Goal: Task Accomplishment & Management: Use online tool/utility

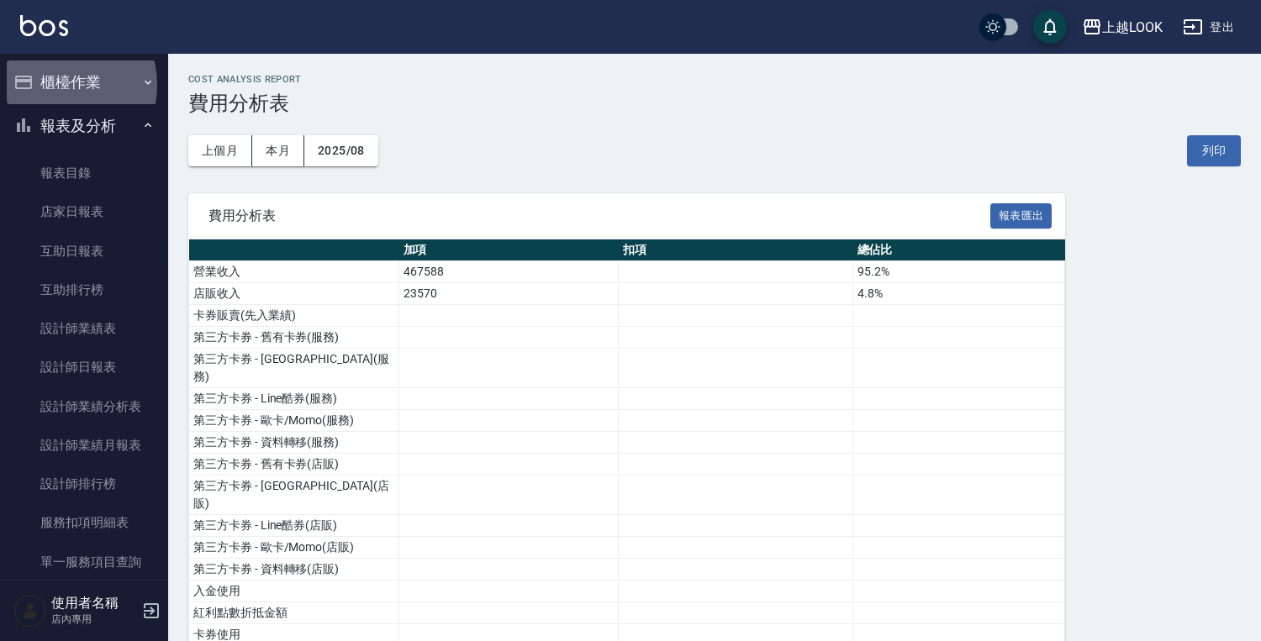
click at [55, 85] on button "櫃檯作業" at bounding box center [84, 83] width 155 height 44
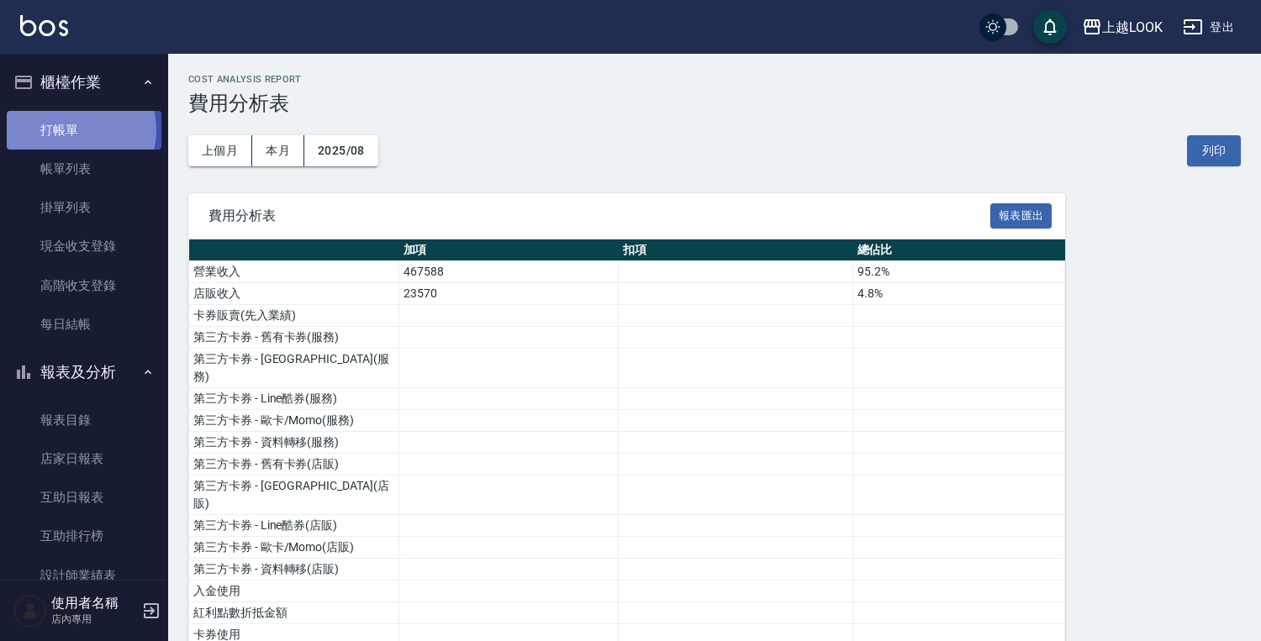
click at [77, 130] on link "打帳單" at bounding box center [84, 130] width 155 height 39
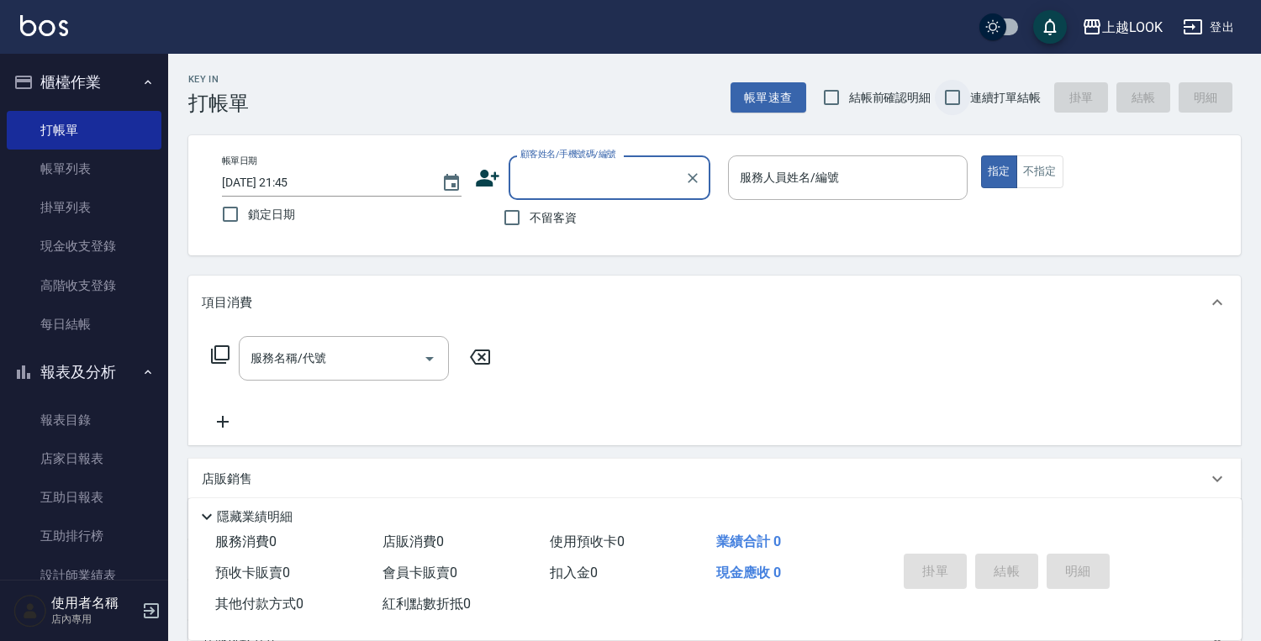
click at [952, 103] on input "連續打單結帳" at bounding box center [952, 97] width 35 height 35
checkbox input "true"
click at [511, 212] on input "不留客資" at bounding box center [511, 217] width 35 height 35
checkbox input "true"
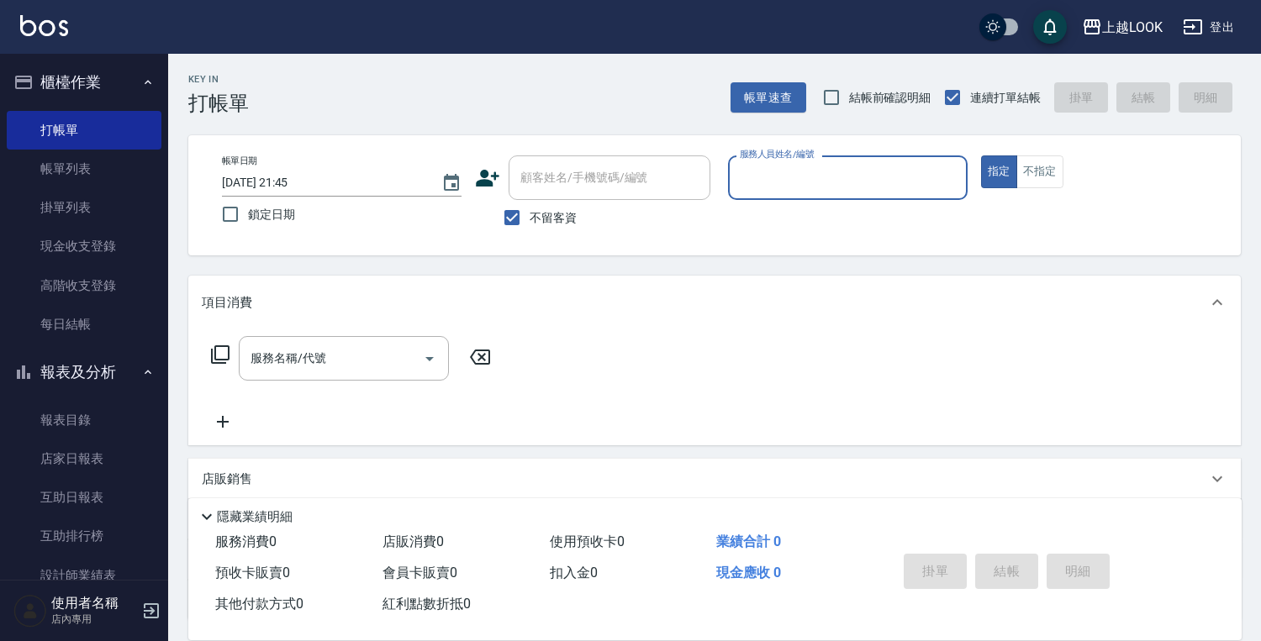
click at [791, 173] on input "服務人員姓名/編號" at bounding box center [847, 177] width 224 height 29
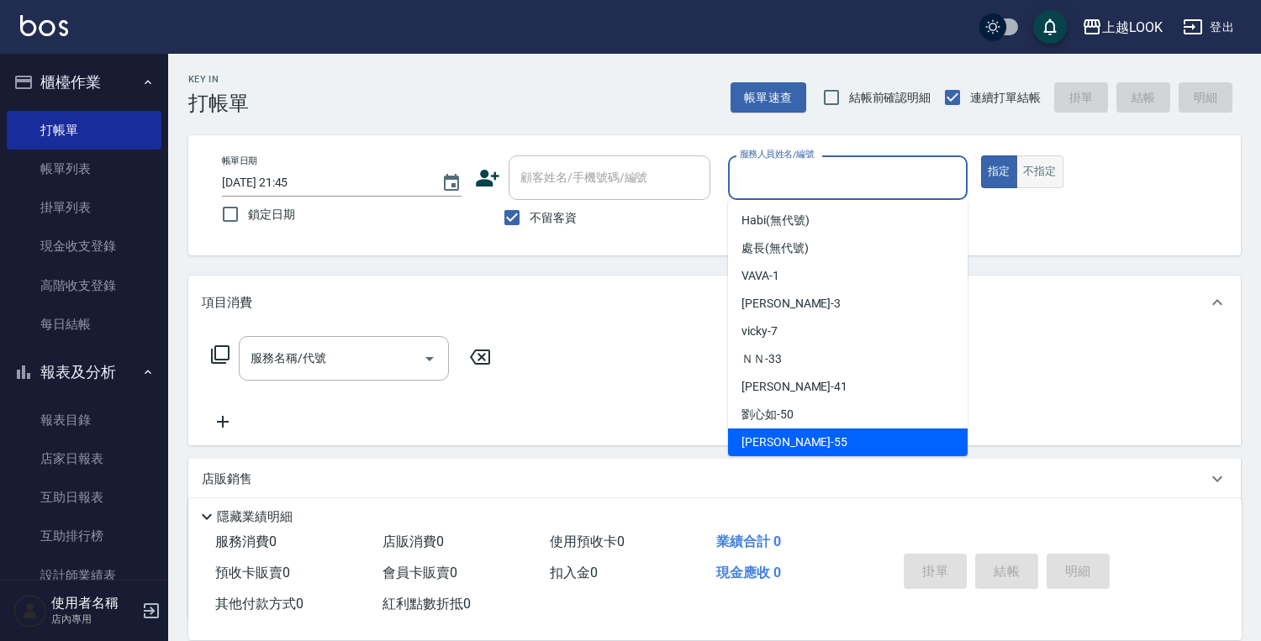
click at [1035, 176] on button "不指定" at bounding box center [1039, 171] width 47 height 33
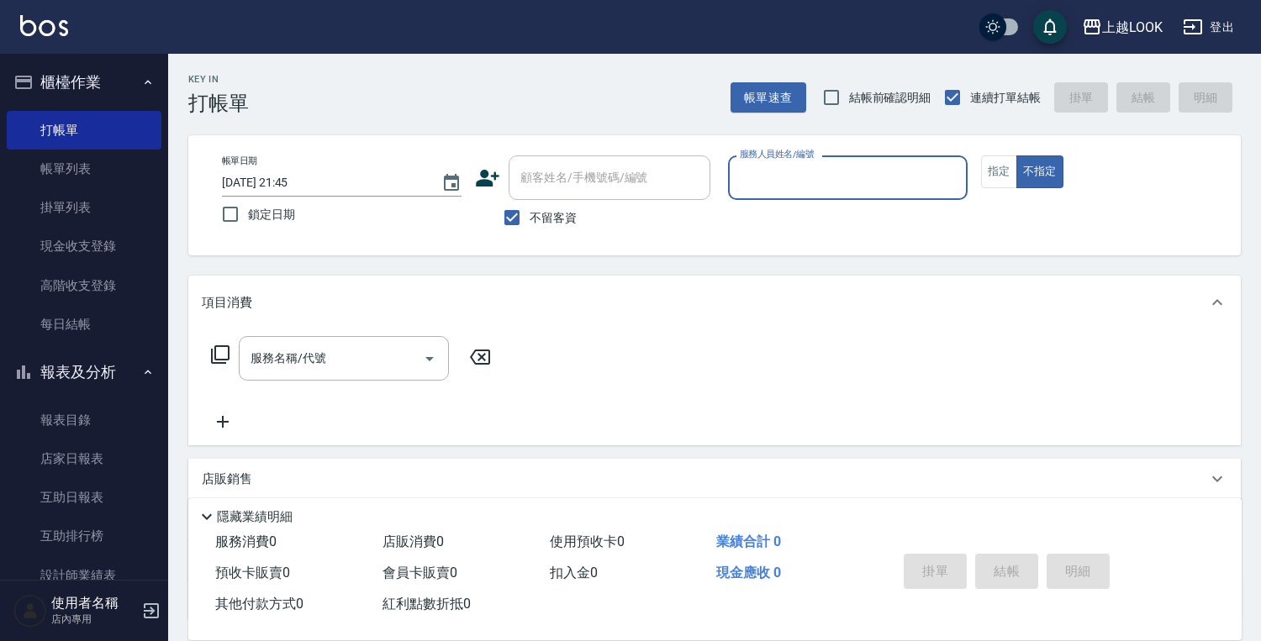
click at [885, 185] on input "服務人員姓名/編號" at bounding box center [847, 177] width 224 height 29
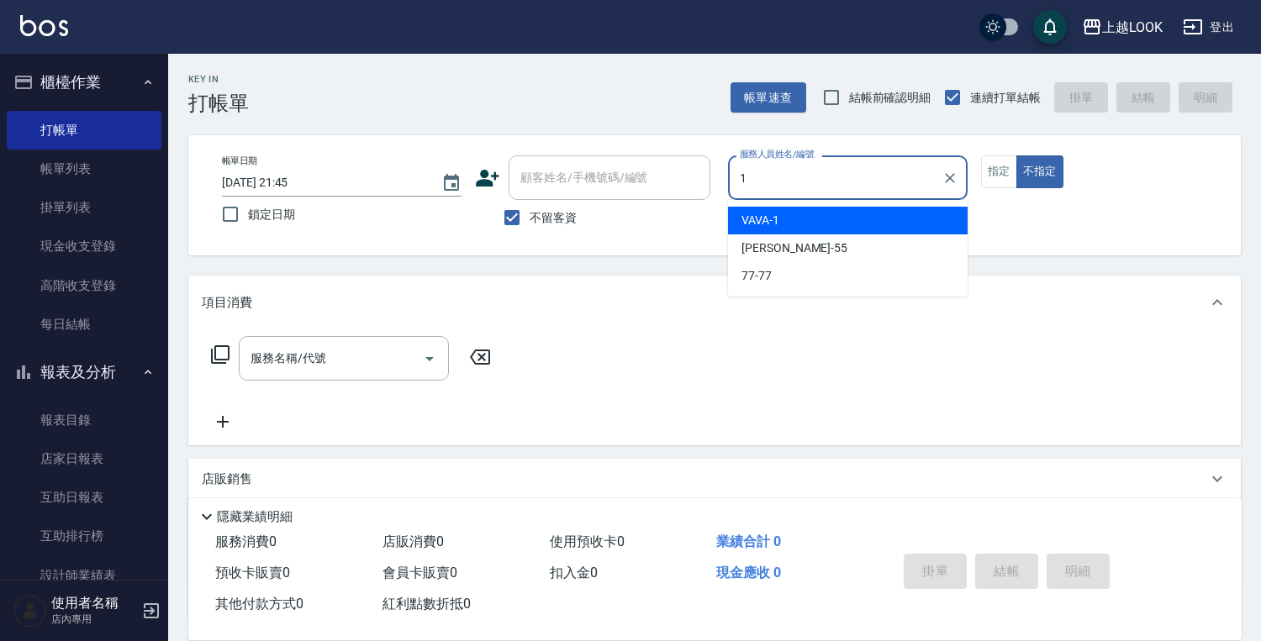
type input "VAVA-1"
type button "false"
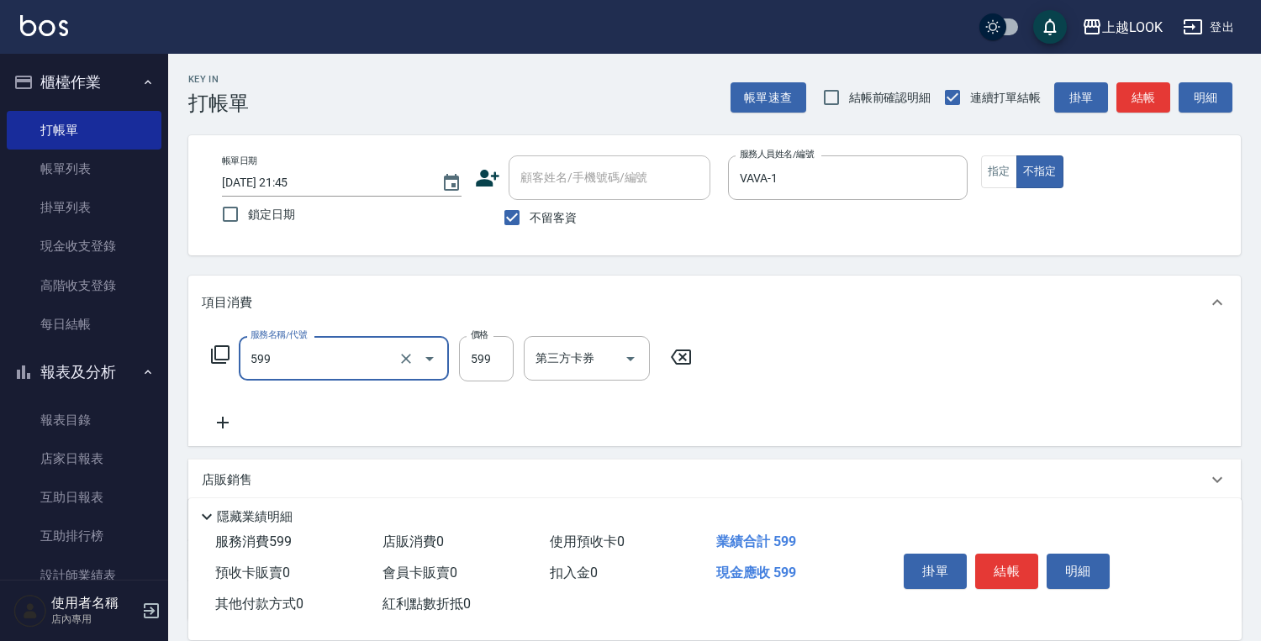
type input "精油-599(0599)"
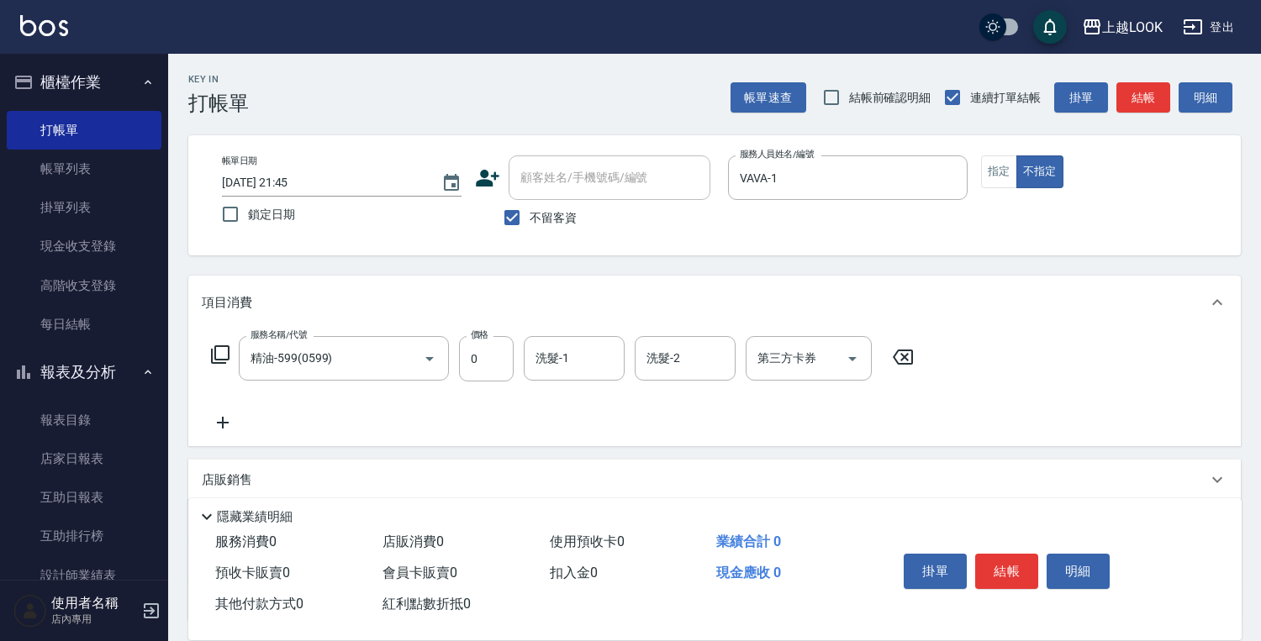
click at [591, 94] on div "Key In 打帳單 帳單速查 結帳前確認明細 連續打單結帳 掛單 結帳 明細" at bounding box center [704, 84] width 1072 height 61
click at [495, 360] on input "0" at bounding box center [486, 358] width 55 height 45
type input "600"
type input "[PERSON_NAME]-93"
click at [1014, 567] on button "結帳" at bounding box center [1006, 571] width 63 height 35
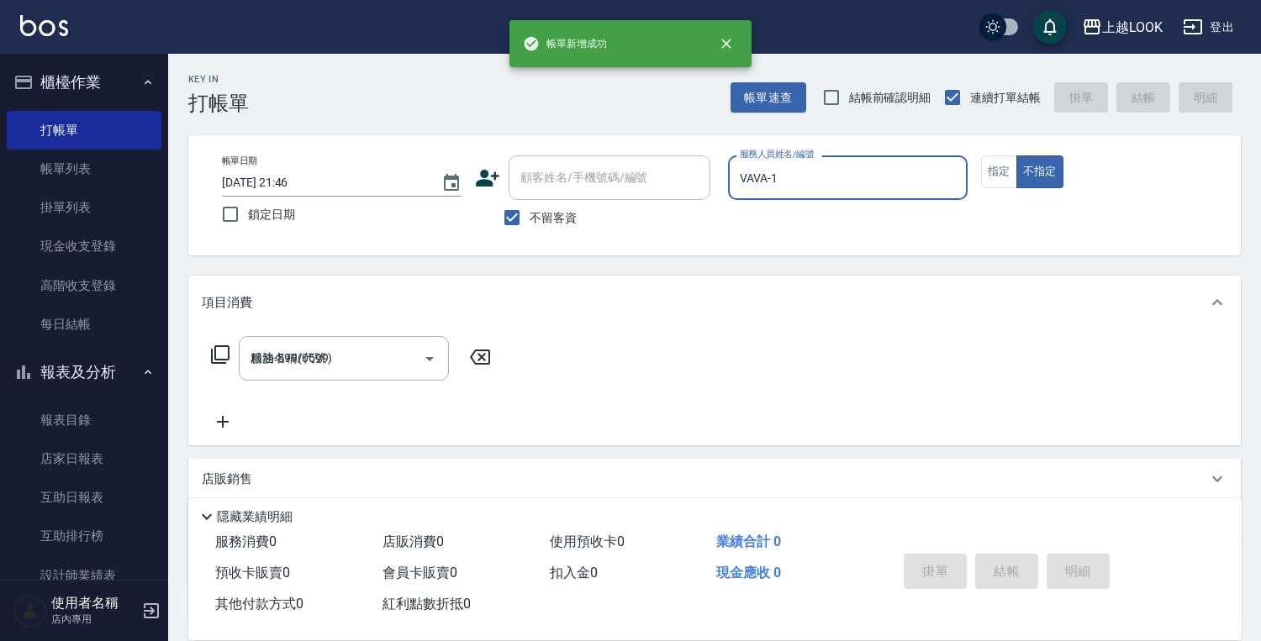
type input "[DATE] 21:46"
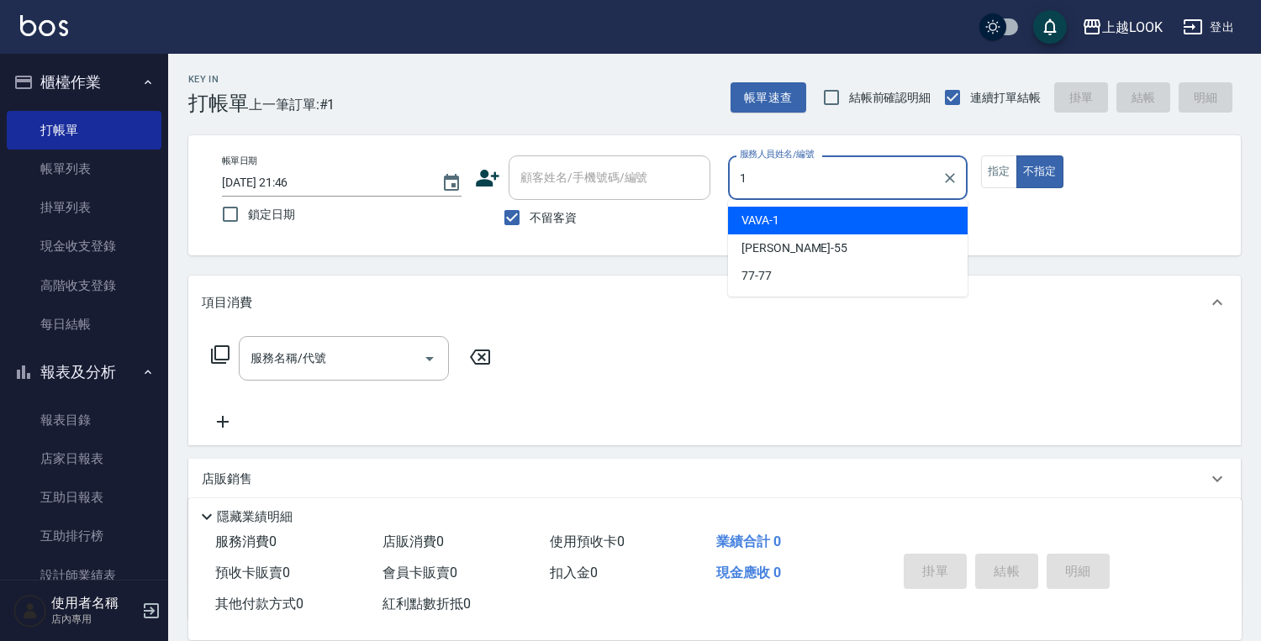
type input "VAVA-1"
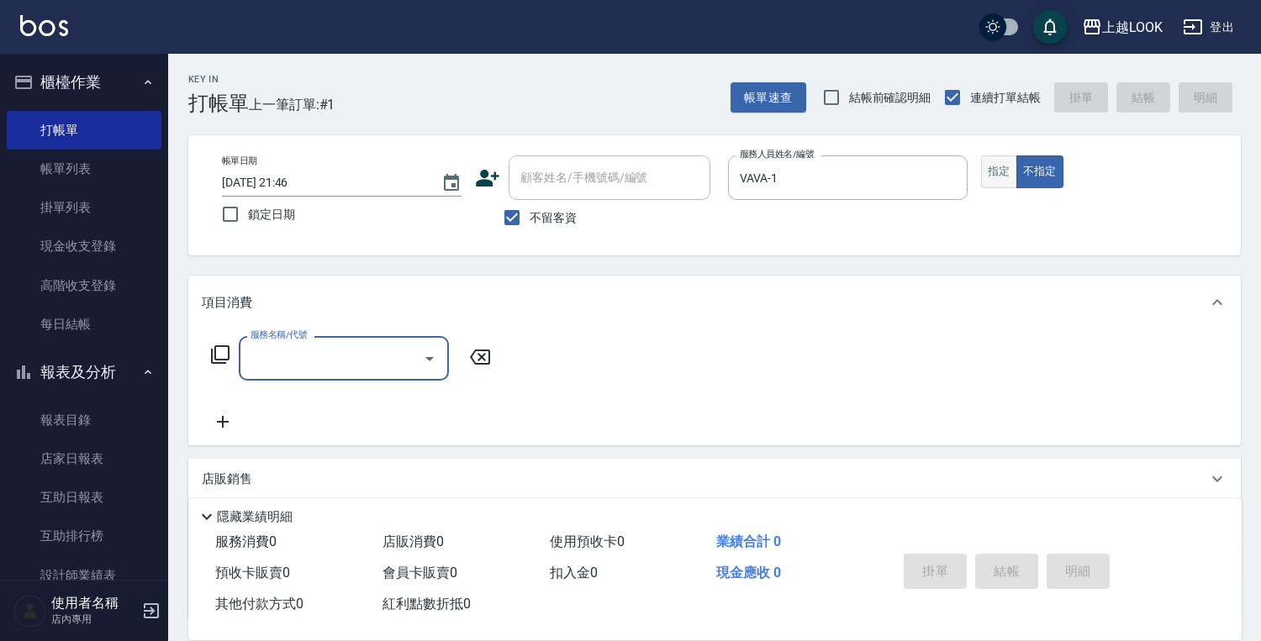
click at [999, 172] on button "指定" at bounding box center [999, 171] width 36 height 33
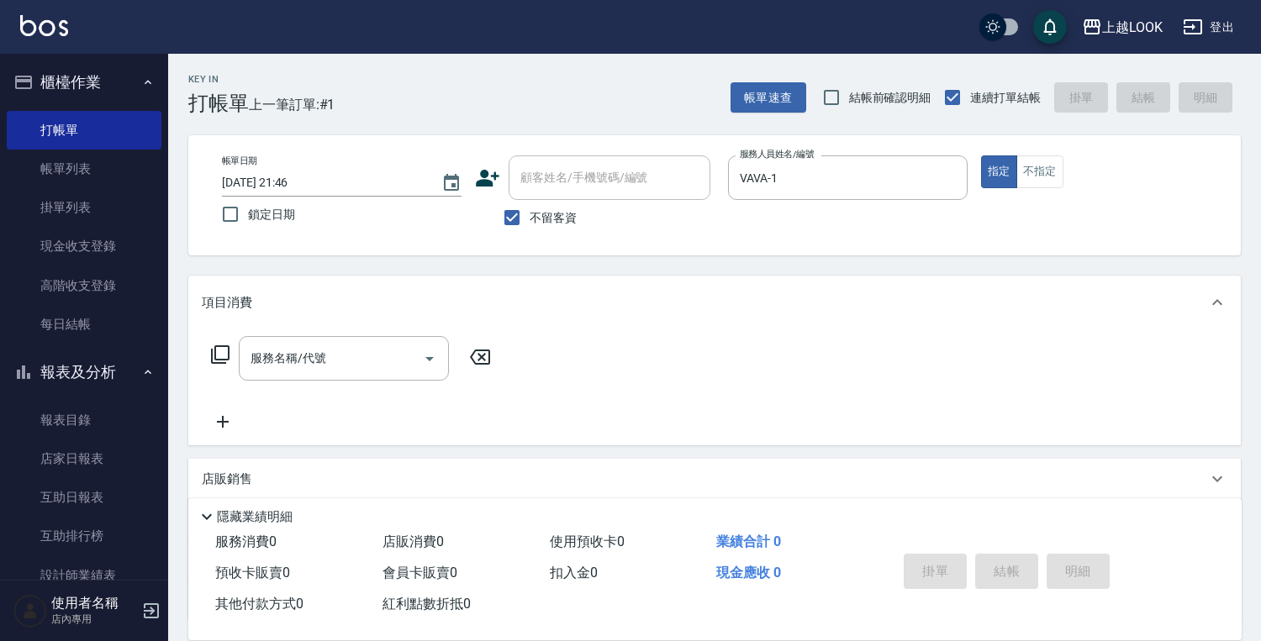
type button "true"
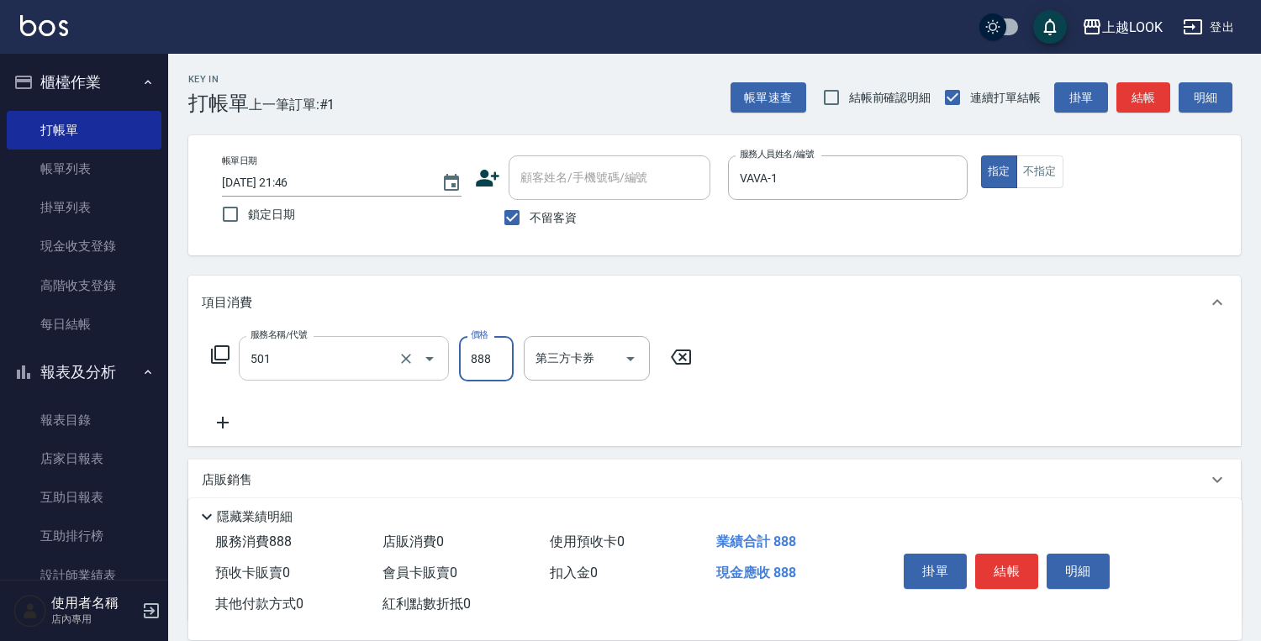
type input "一般染髮(改金額)(501)"
type input "1599"
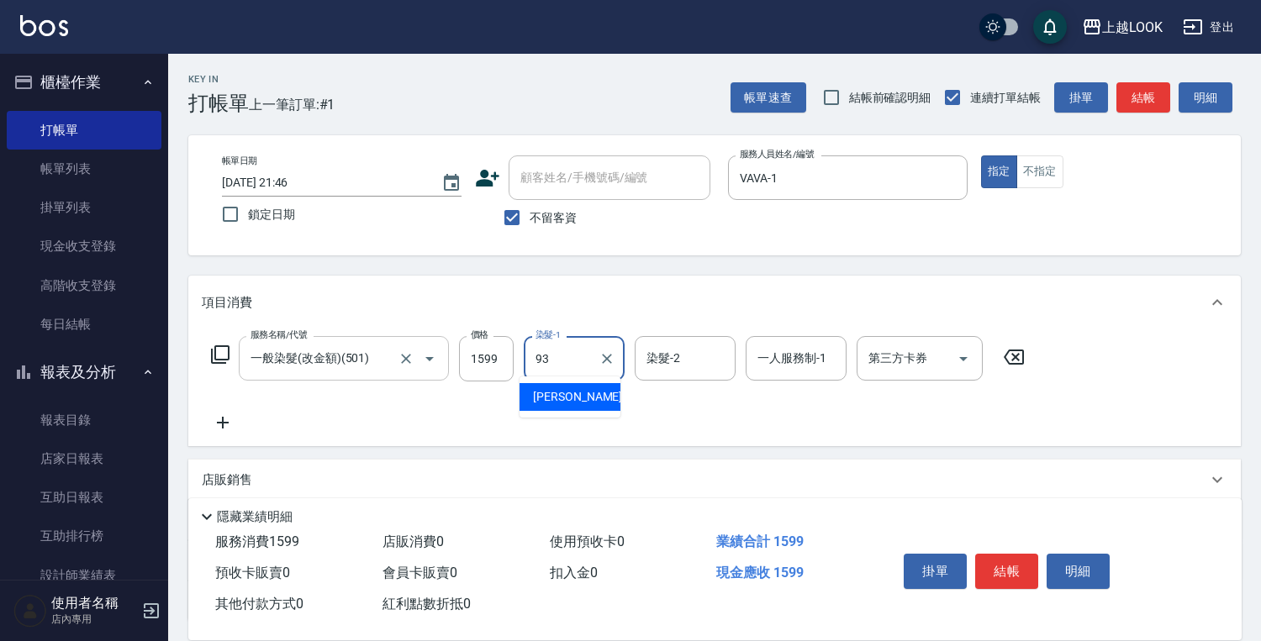
type input "[PERSON_NAME]-93"
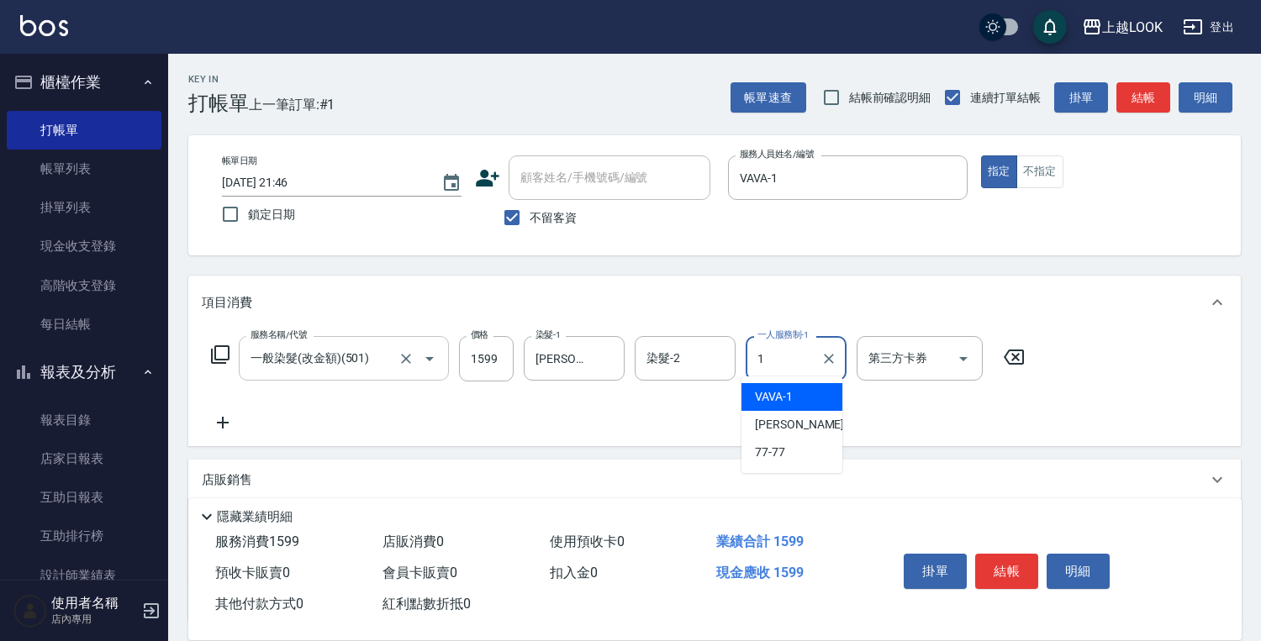
type input "VAVA-1"
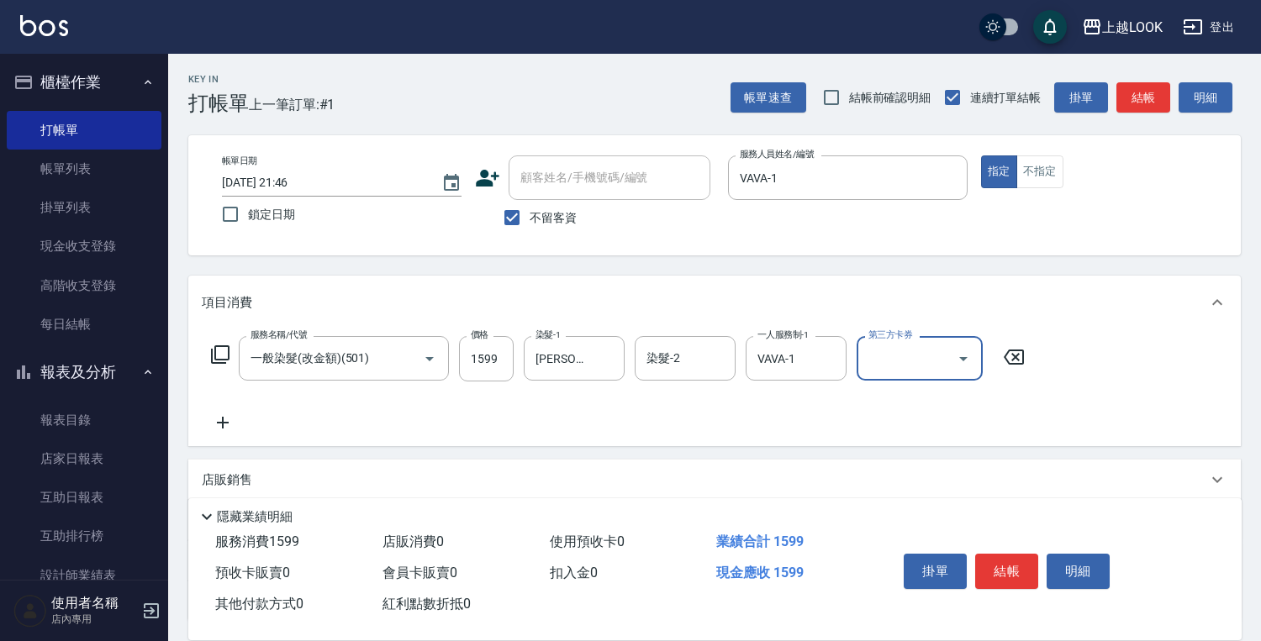
click at [224, 346] on icon at bounding box center [220, 355] width 20 height 20
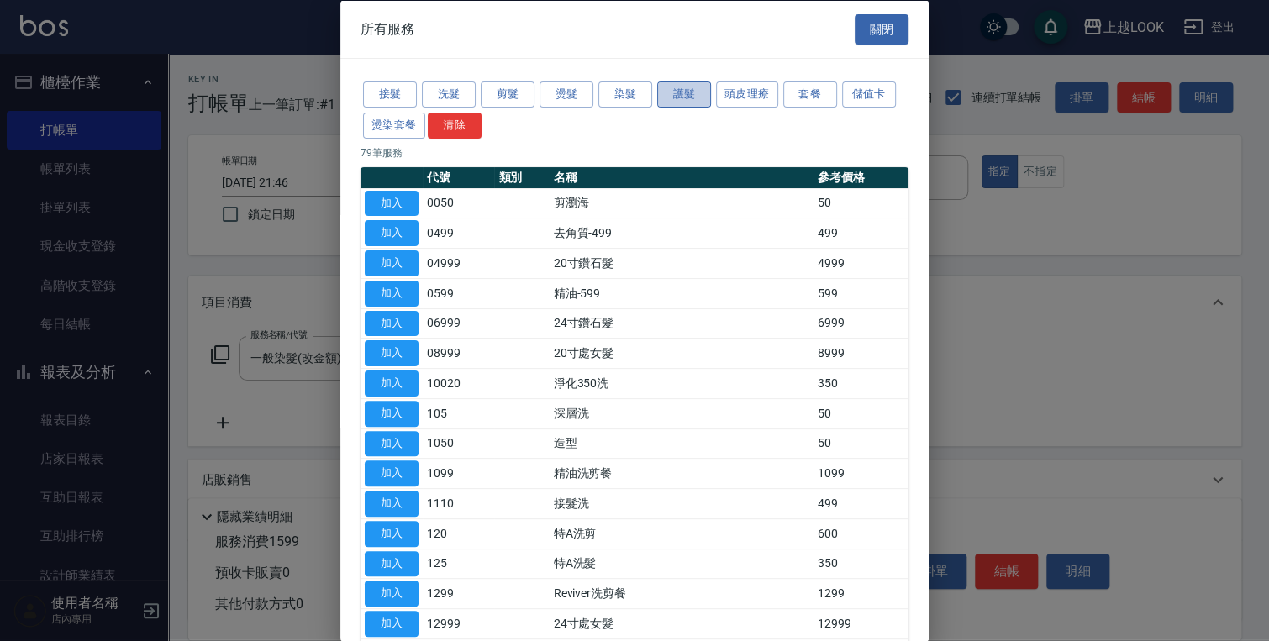
click at [673, 93] on button "護髮" at bounding box center [684, 95] width 54 height 26
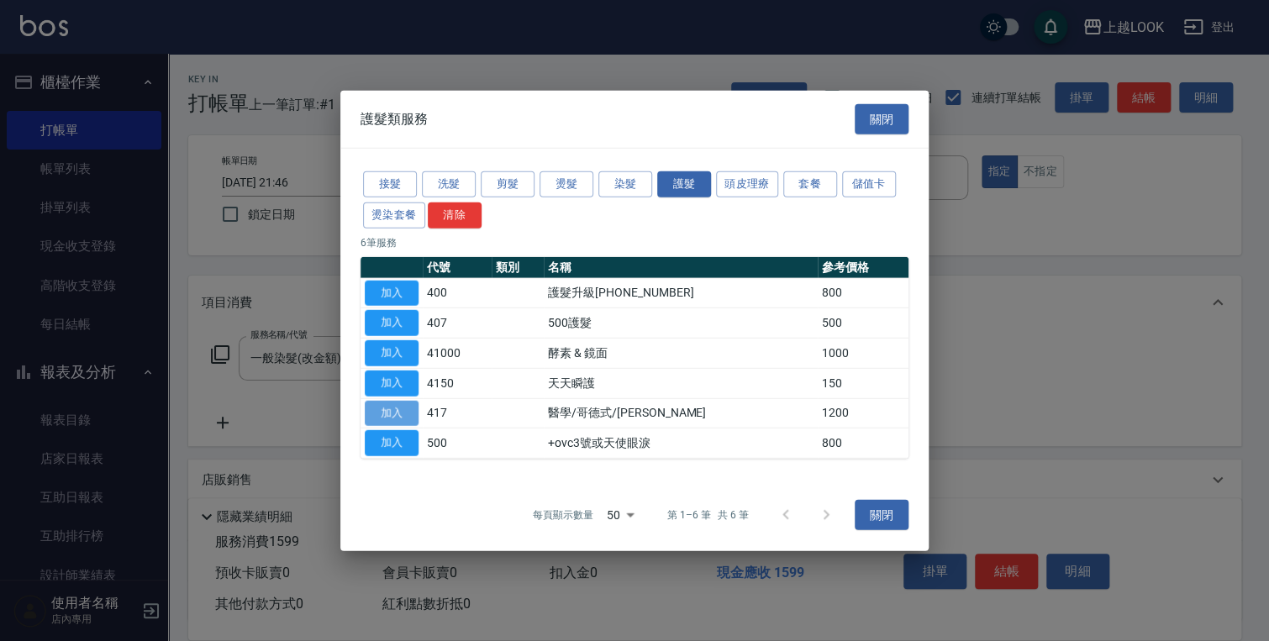
click at [413, 407] on button "加入" at bounding box center [392, 413] width 54 height 26
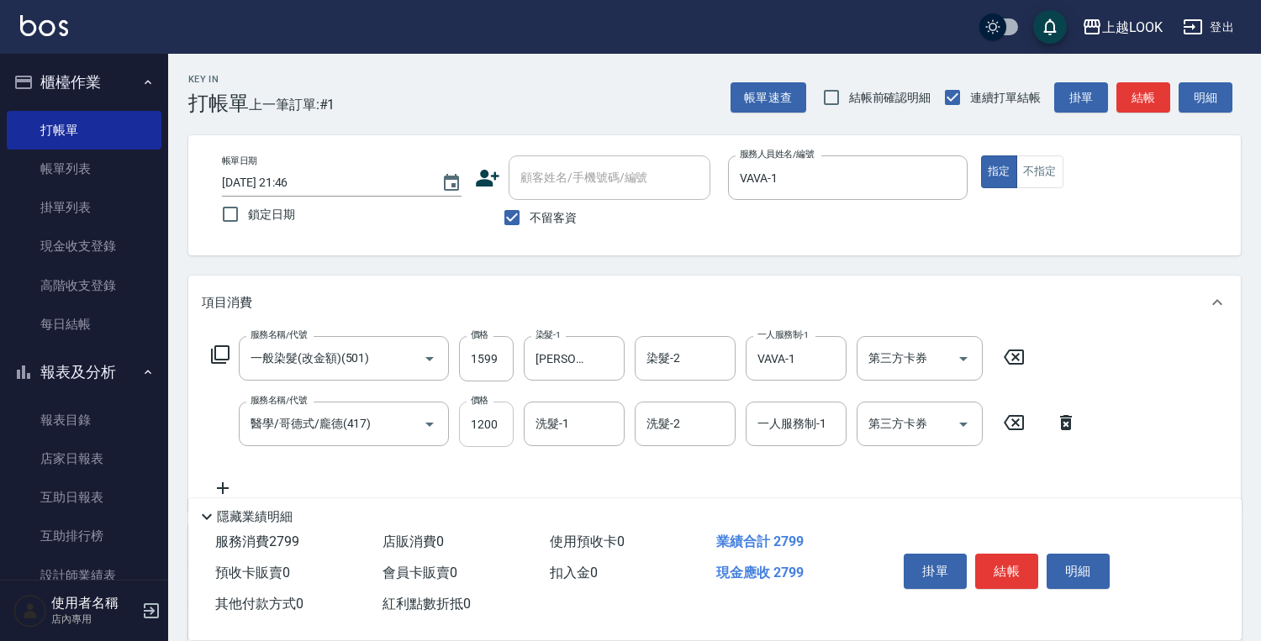
click at [482, 425] on input "1200" at bounding box center [486, 424] width 55 height 45
type input "1000"
type input "[PERSON_NAME]-93"
type input "VAVA-1"
click at [1015, 570] on button "結帳" at bounding box center [1006, 571] width 63 height 35
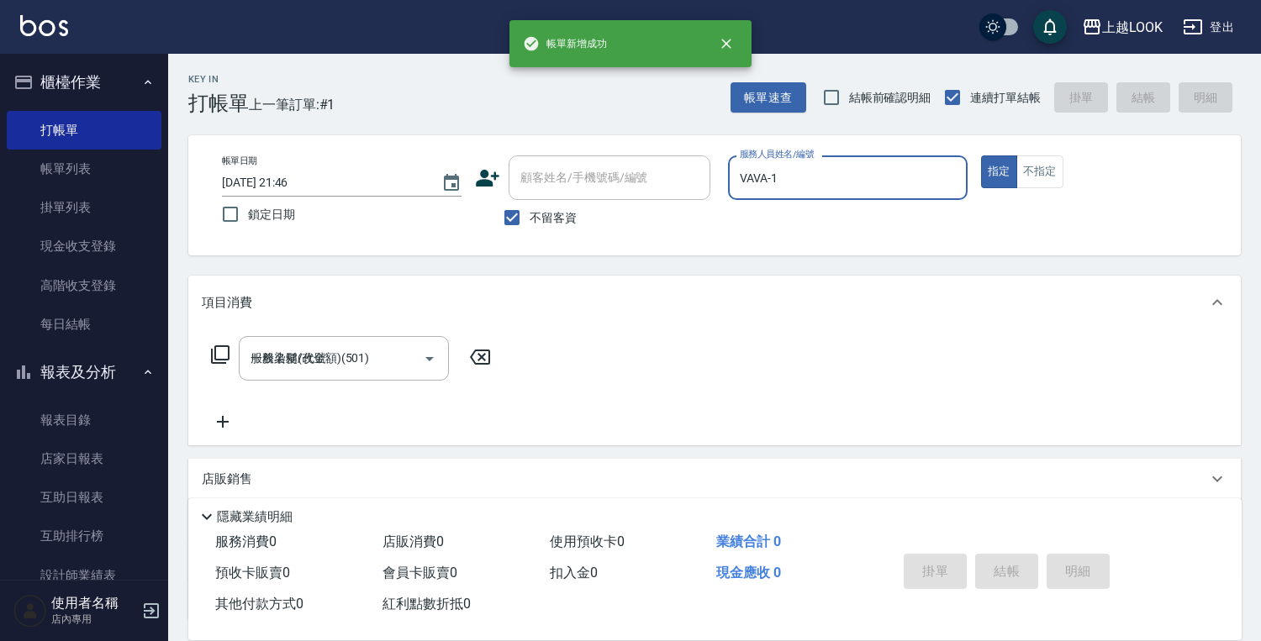
type input "[DATE] 21:47"
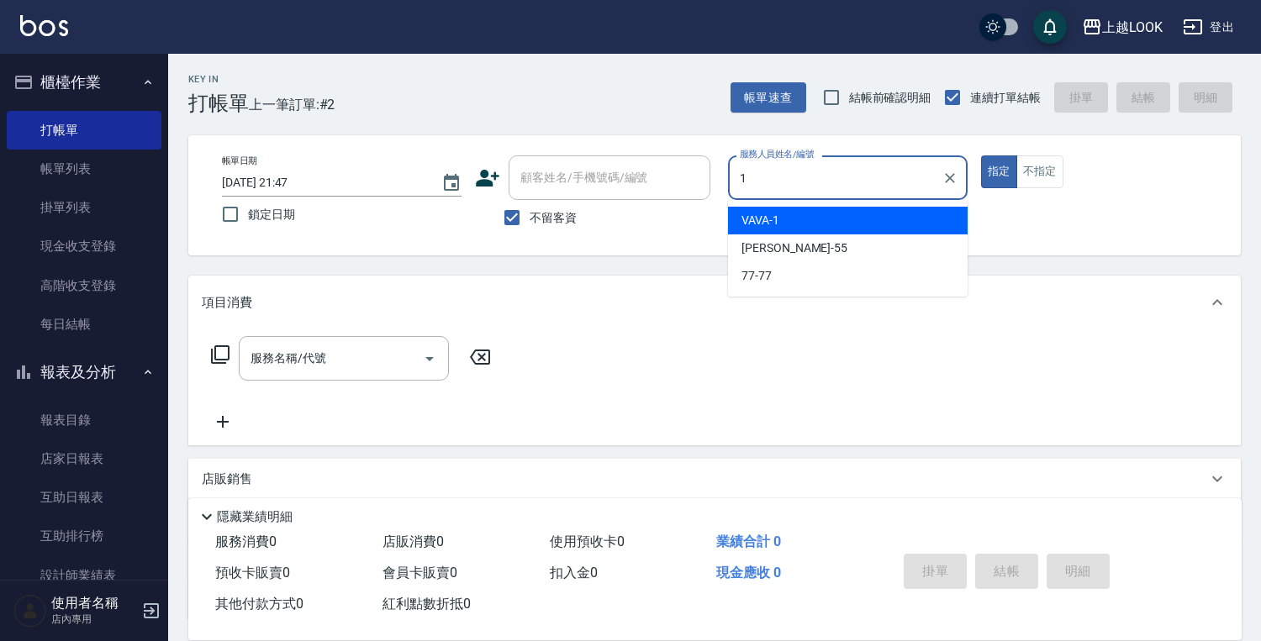
type input "VAVA-1"
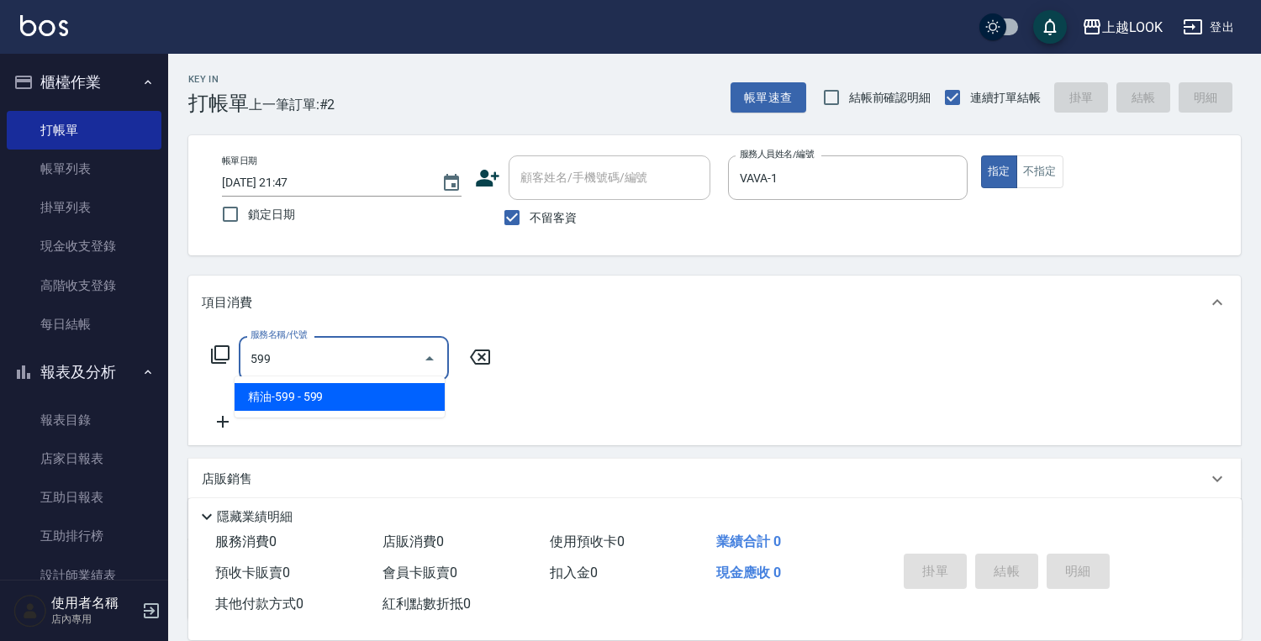
type input "精油-599(0599)"
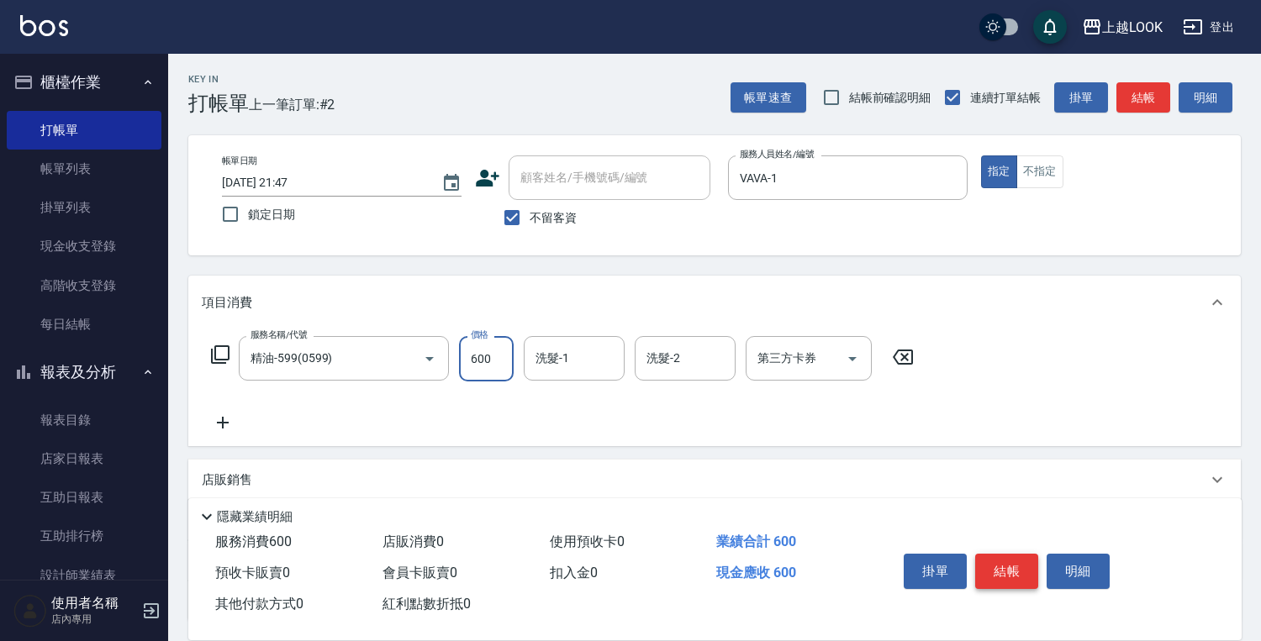
type input "600"
type input "[PERSON_NAME]-93"
click at [1014, 565] on button "結帳" at bounding box center [1006, 571] width 63 height 35
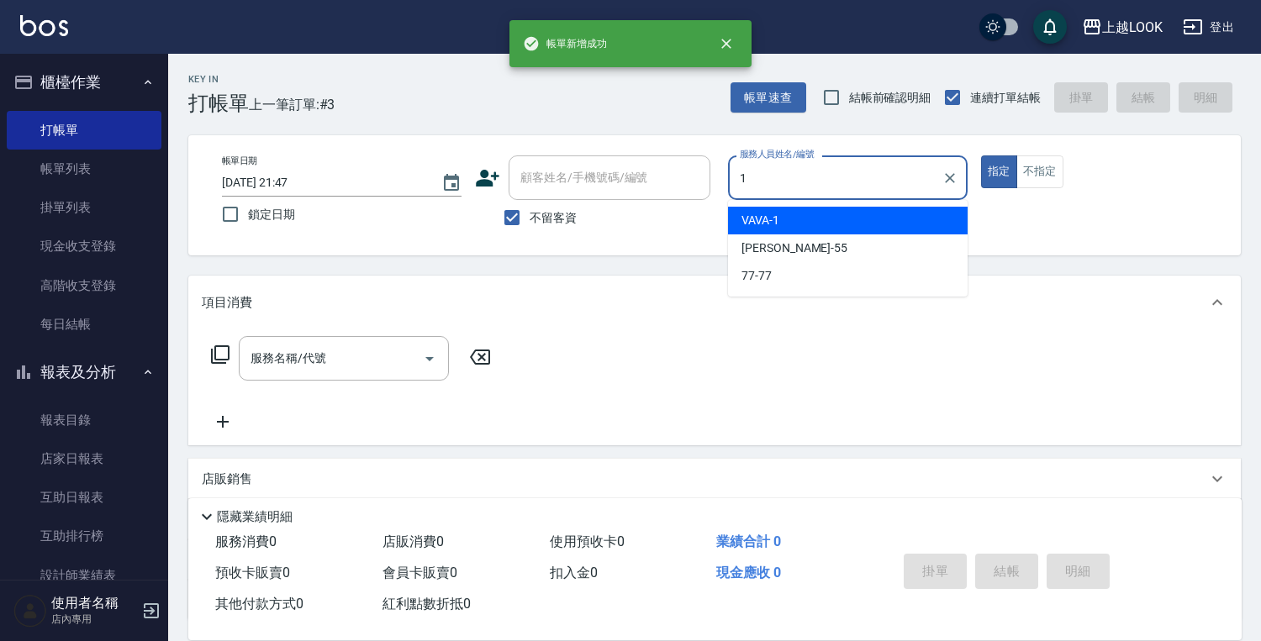
type input "VAVA-1"
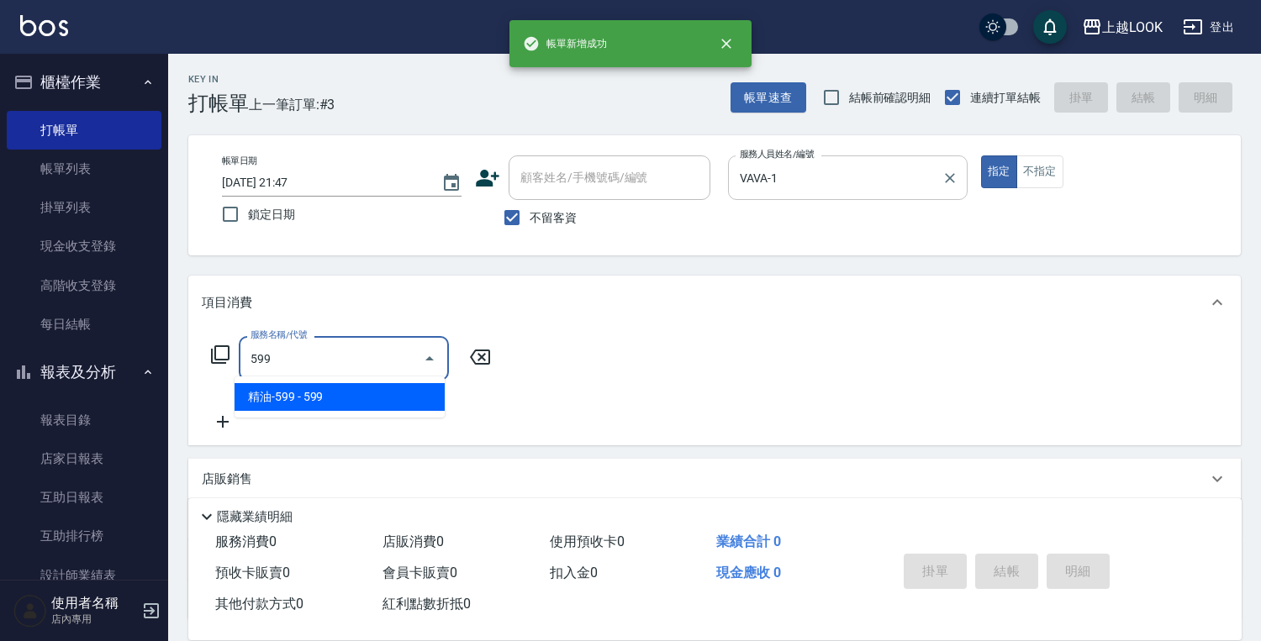
type input "精油-599(0599)"
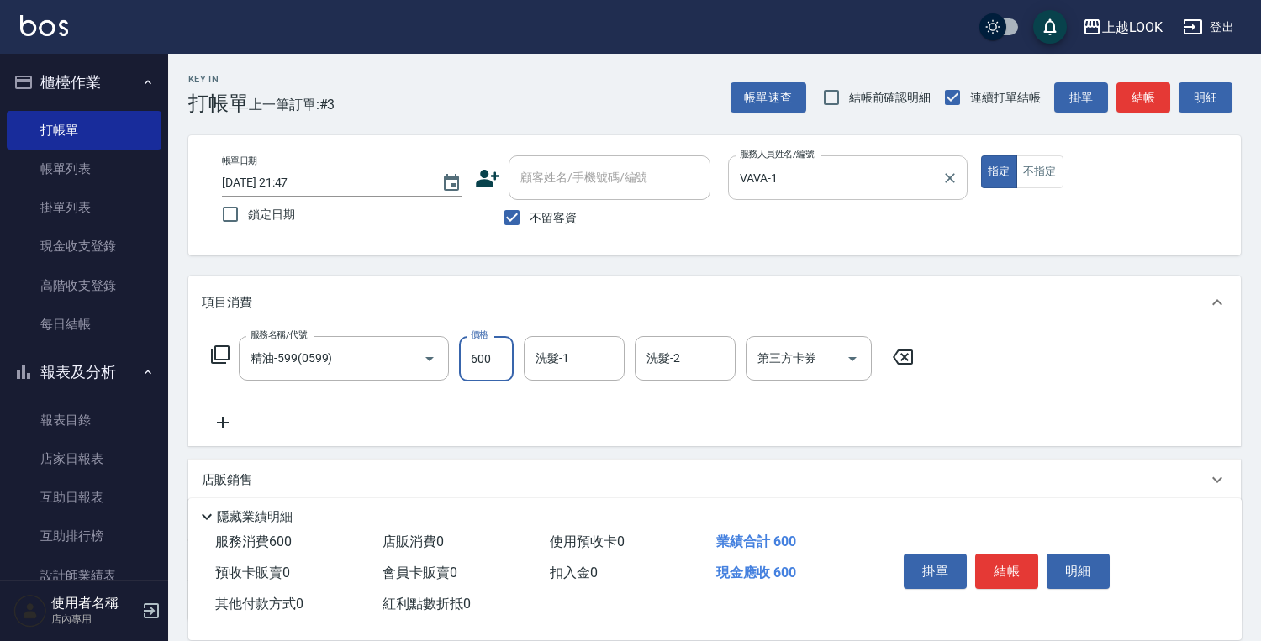
type input "600"
type input "[PERSON_NAME]-93"
click at [1022, 561] on button "結帳" at bounding box center [1006, 571] width 63 height 35
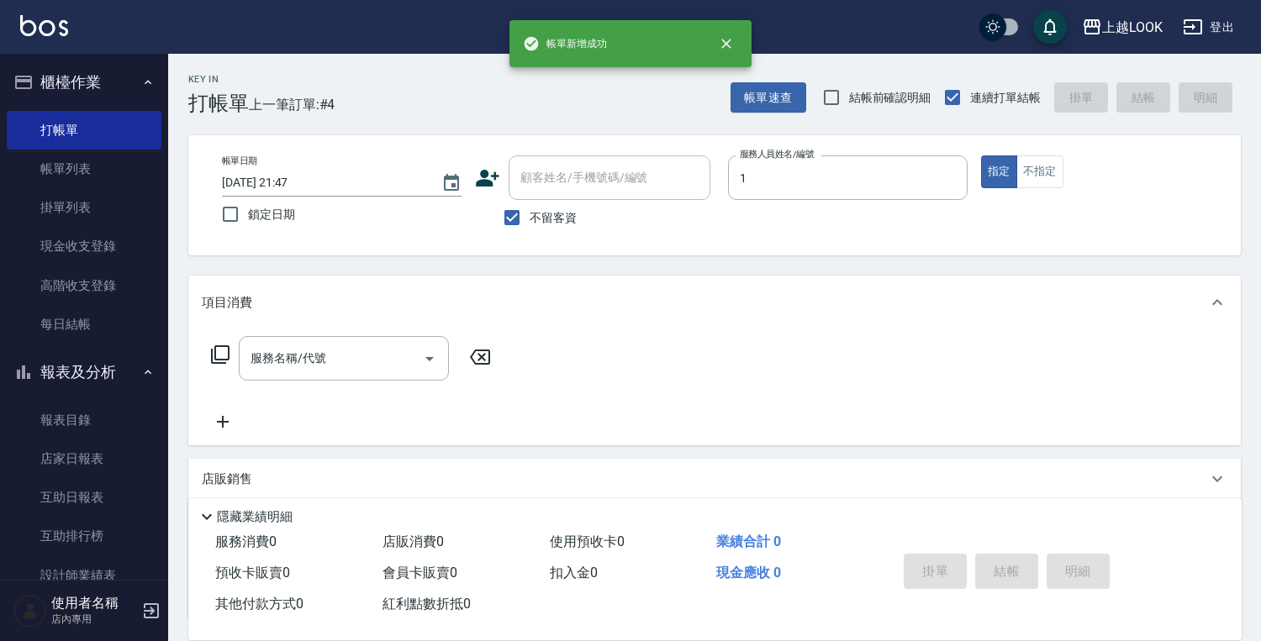
type input "VAVA-1"
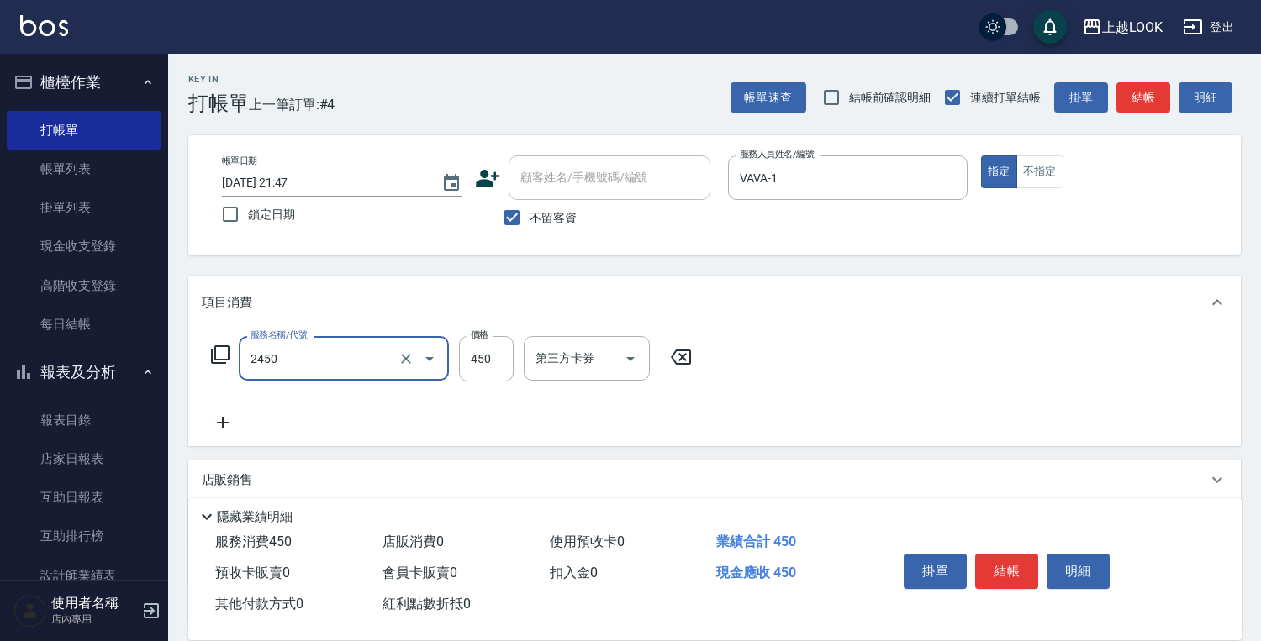
type input "C剪髮套餐(2450)"
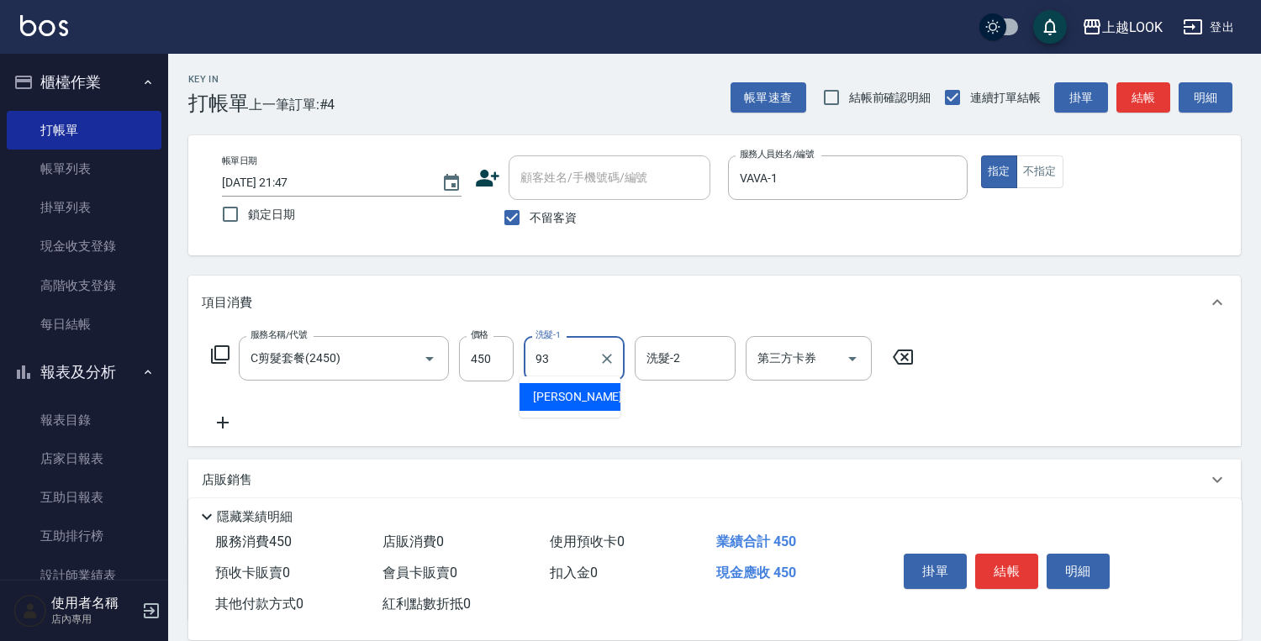
type input "[PERSON_NAME]-93"
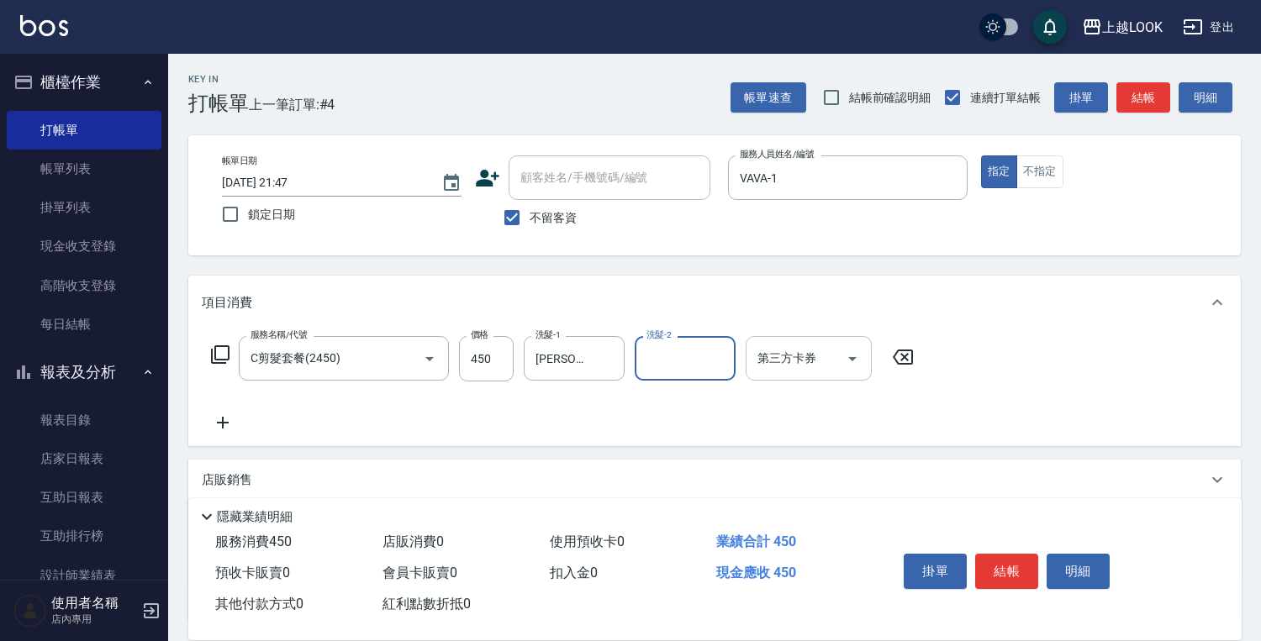
click at [853, 353] on icon "Open" at bounding box center [852, 359] width 20 height 20
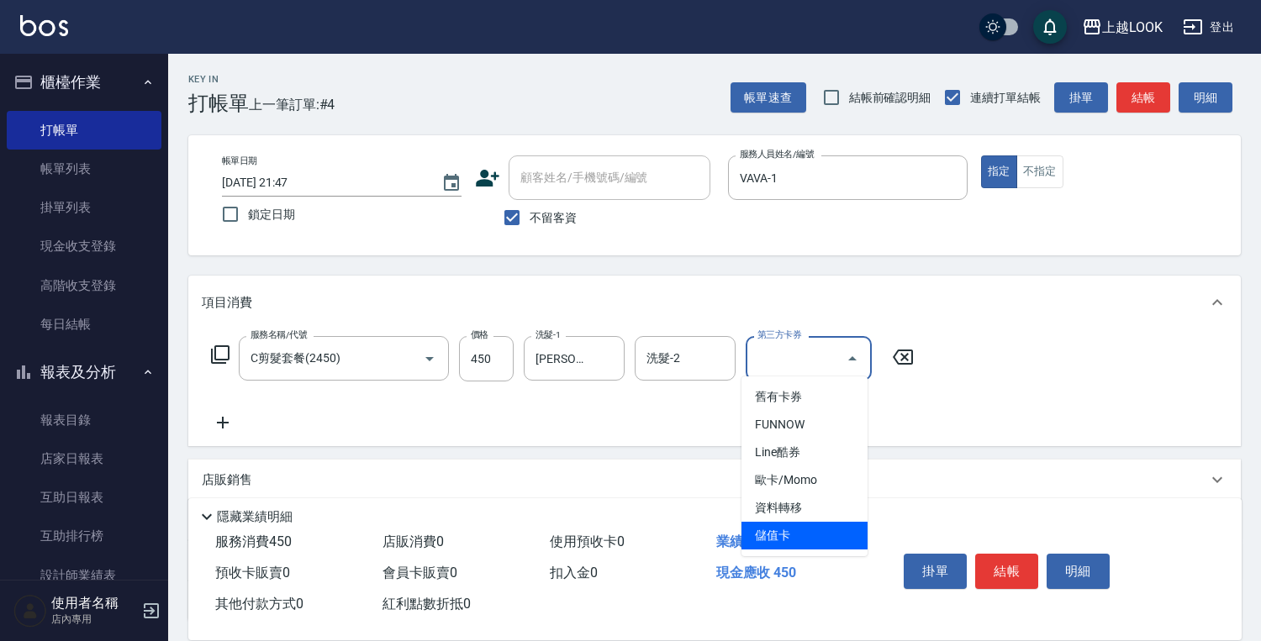
click at [819, 530] on span "儲值卡" at bounding box center [804, 536] width 126 height 28
type input "儲值卡"
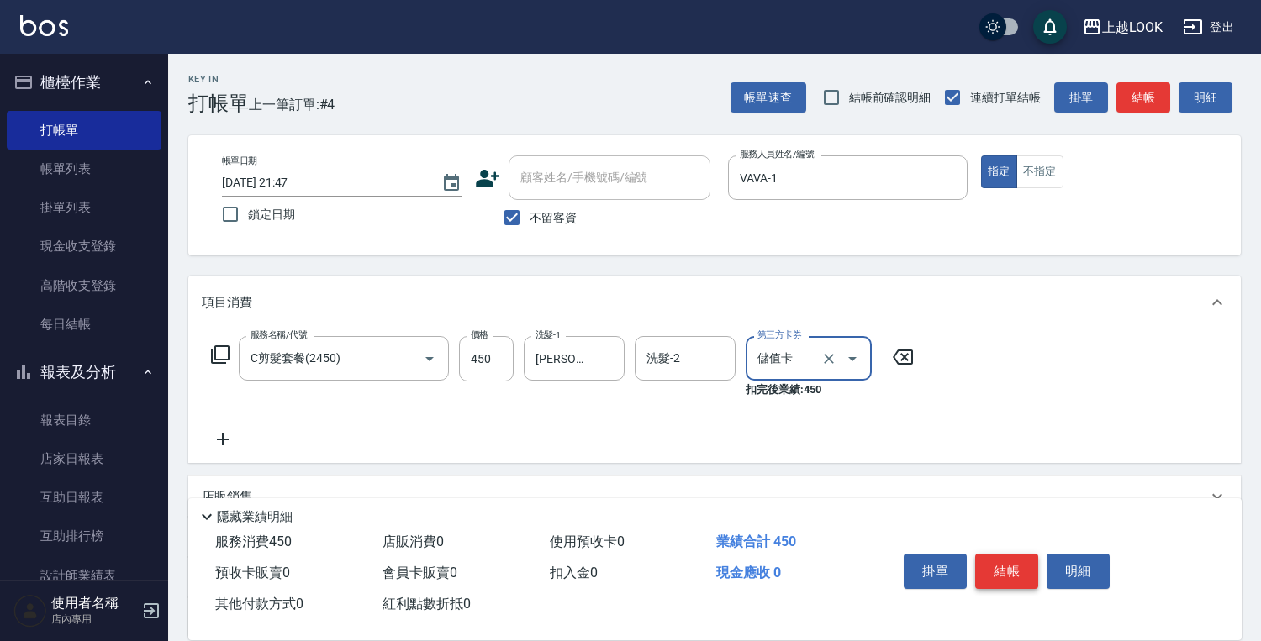
click at [1019, 561] on button "結帳" at bounding box center [1006, 571] width 63 height 35
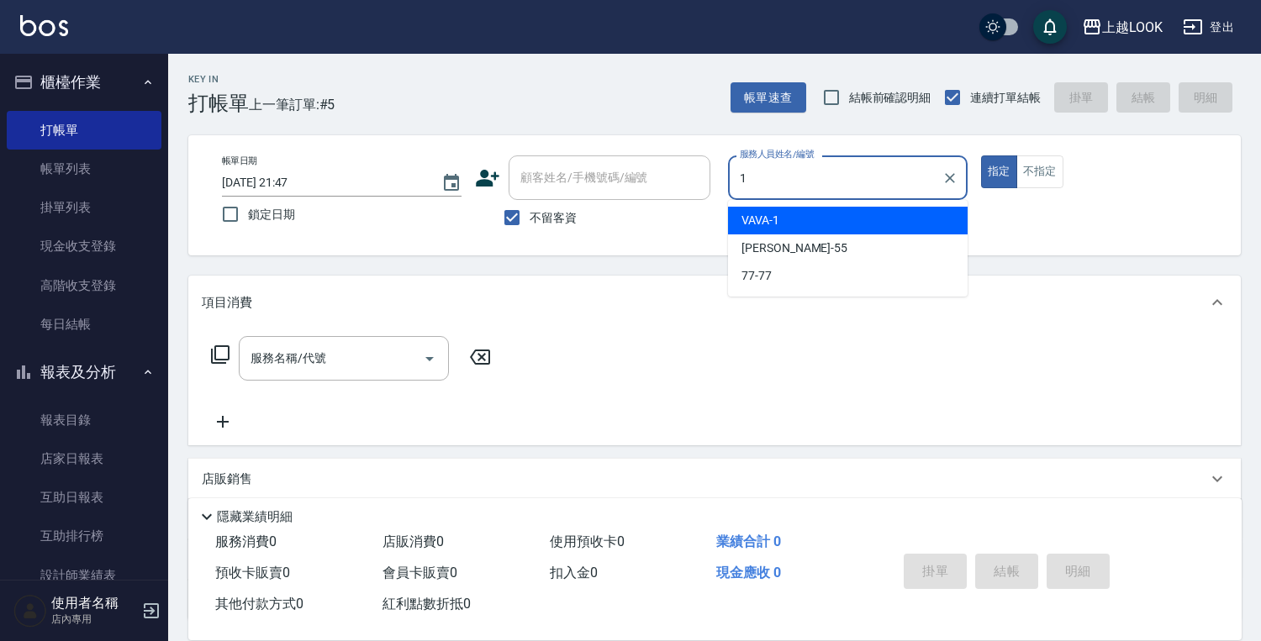
type input "VAVA-1"
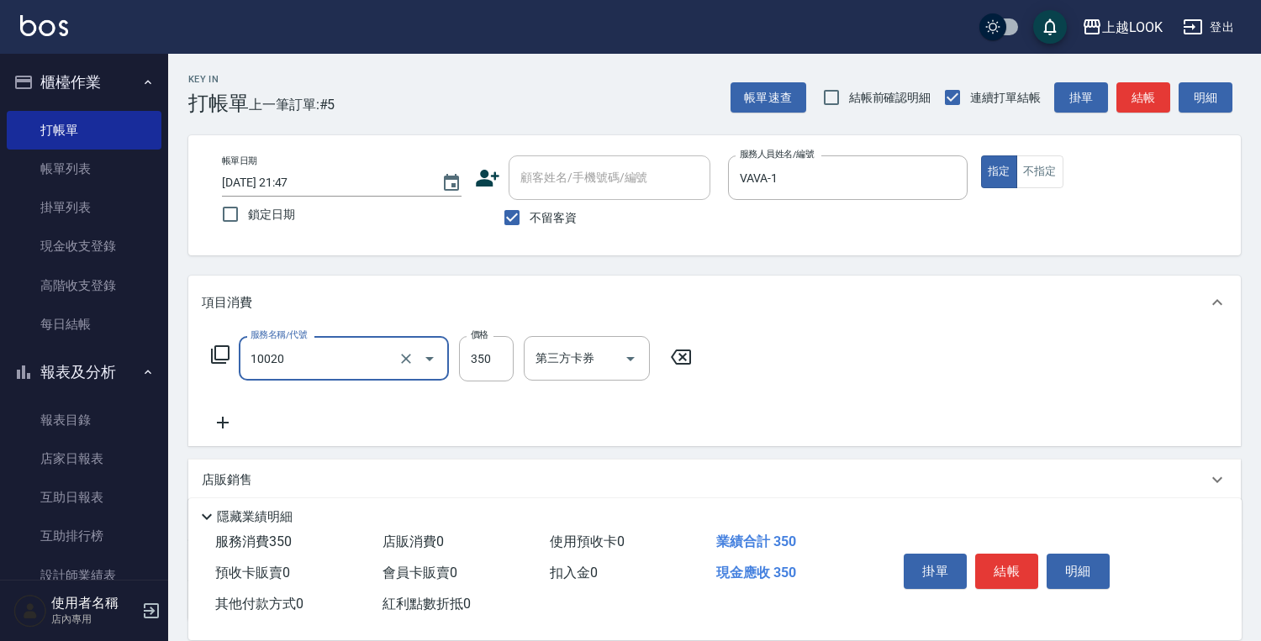
type input "淨化350洗(10020)"
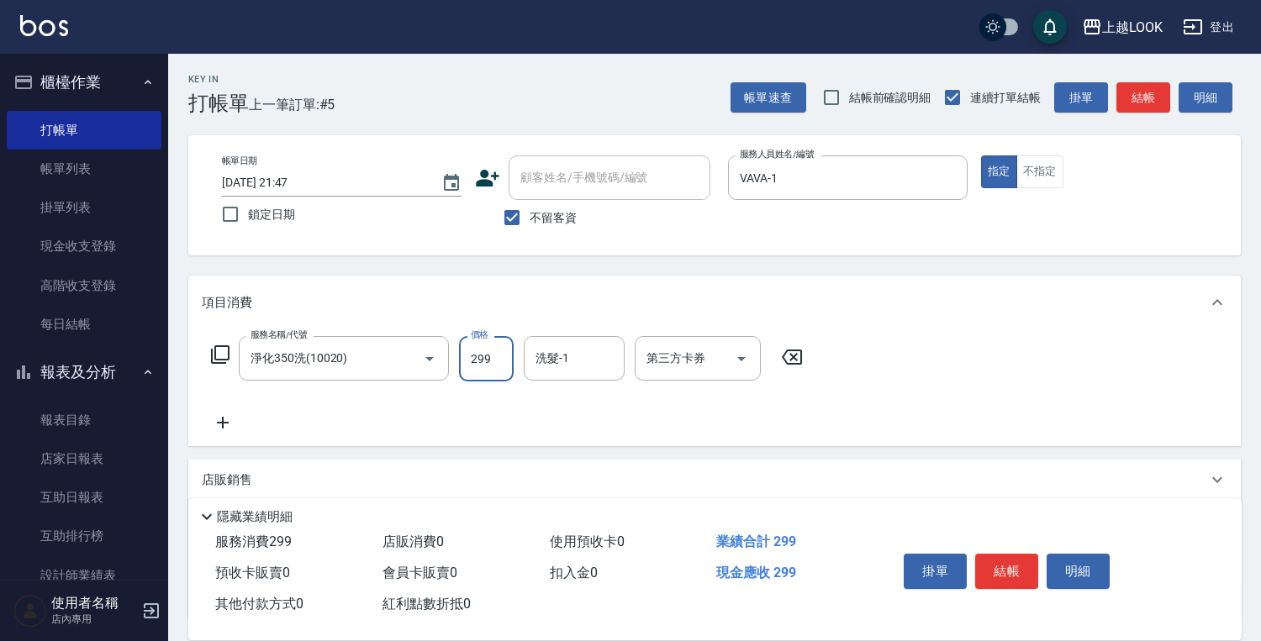
type input "299"
type input "[PERSON_NAME]-93"
click at [741, 350] on icon "Open" at bounding box center [741, 359] width 20 height 20
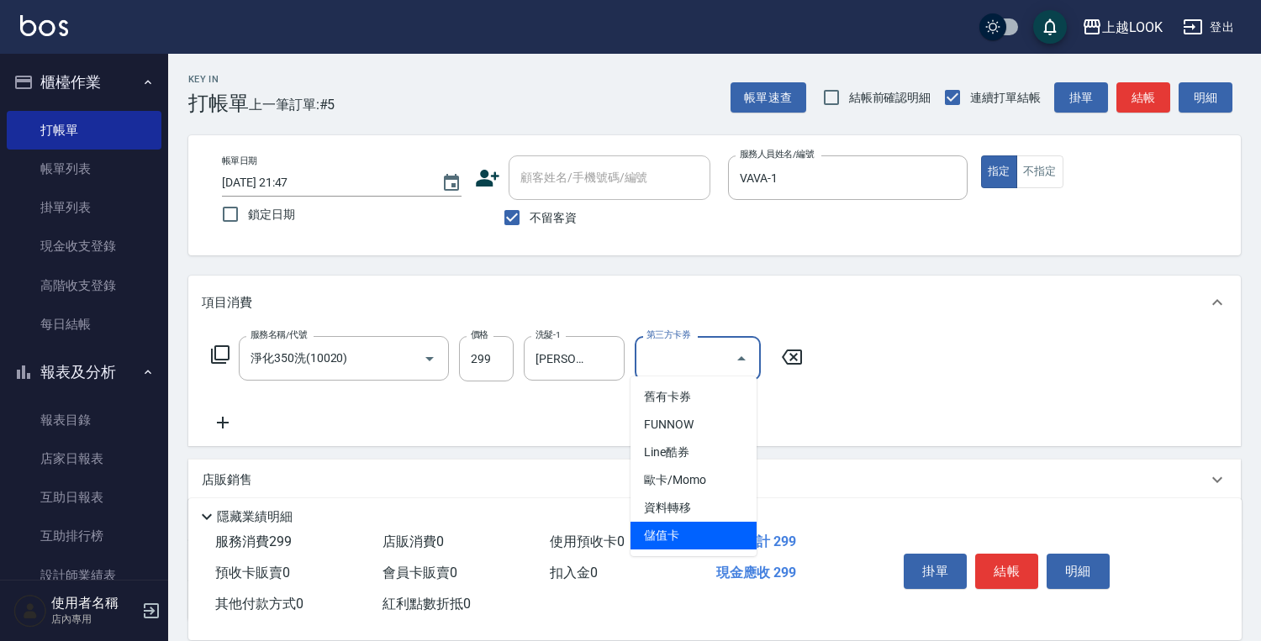
click at [738, 527] on span "儲值卡" at bounding box center [693, 536] width 126 height 28
type input "儲值卡"
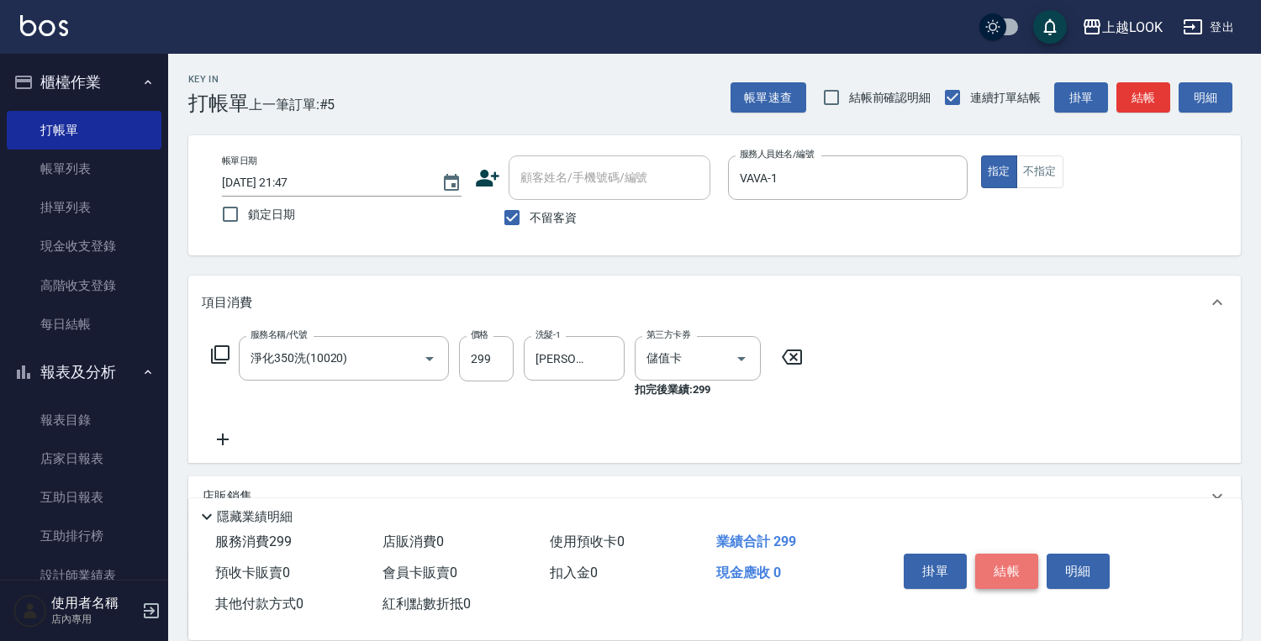
click at [1003, 561] on button "結帳" at bounding box center [1006, 571] width 63 height 35
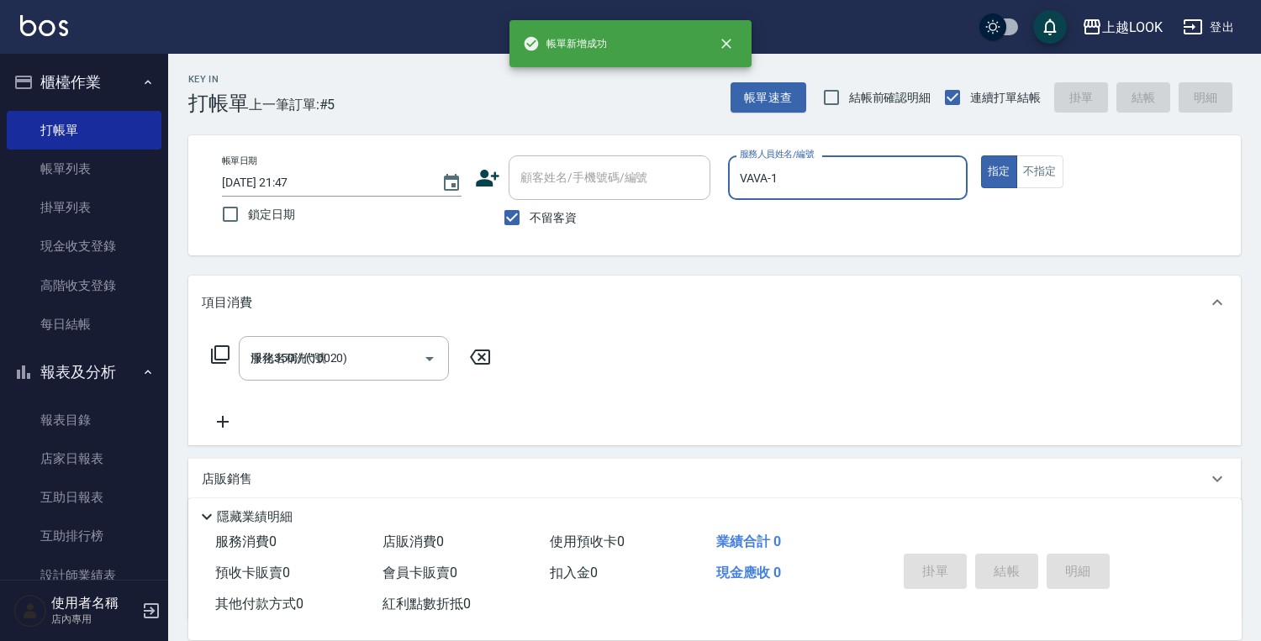
type input "[DATE] 21:48"
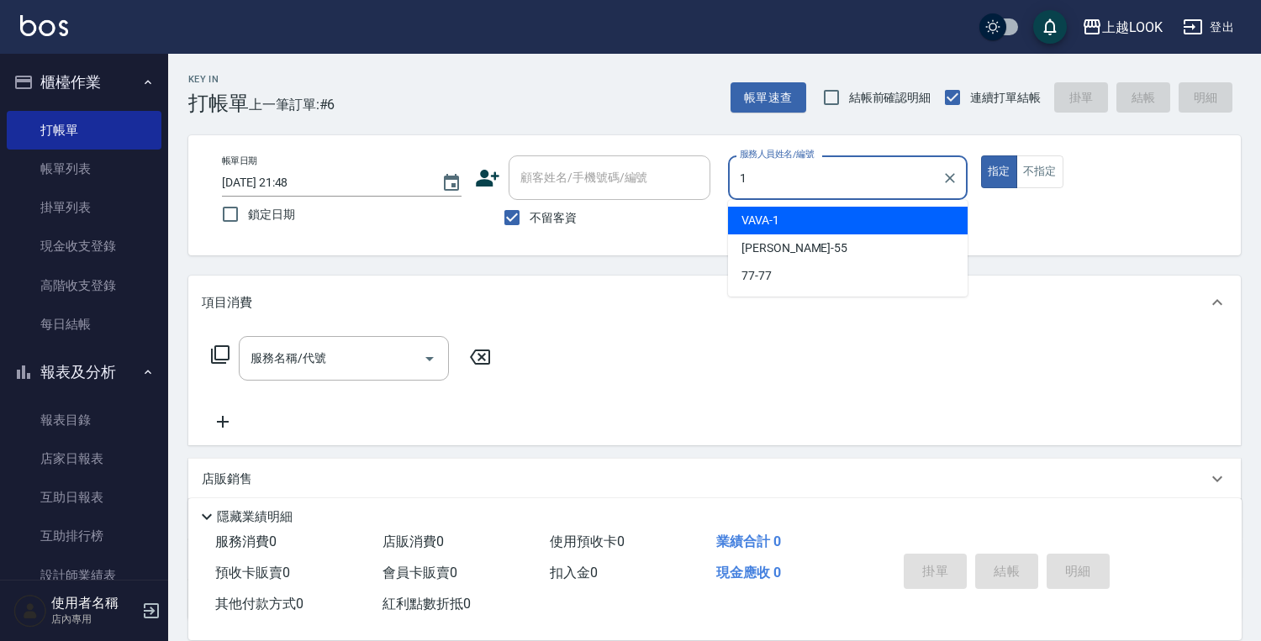
type input "VAVA-1"
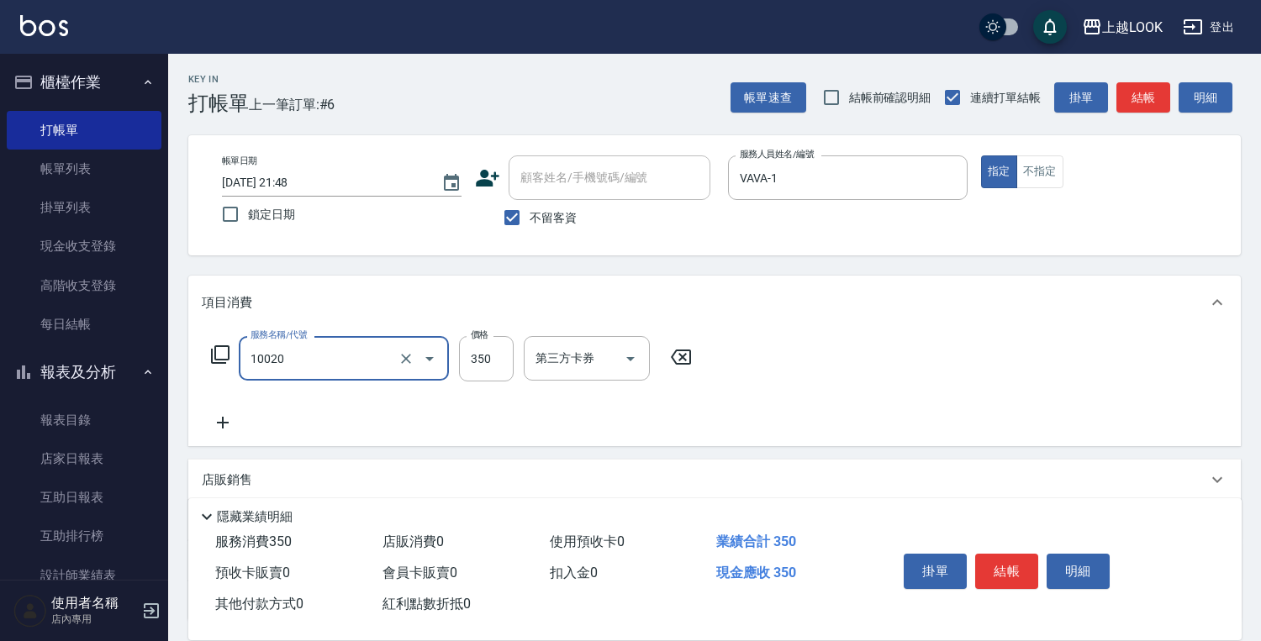
type input "淨化350洗(10020)"
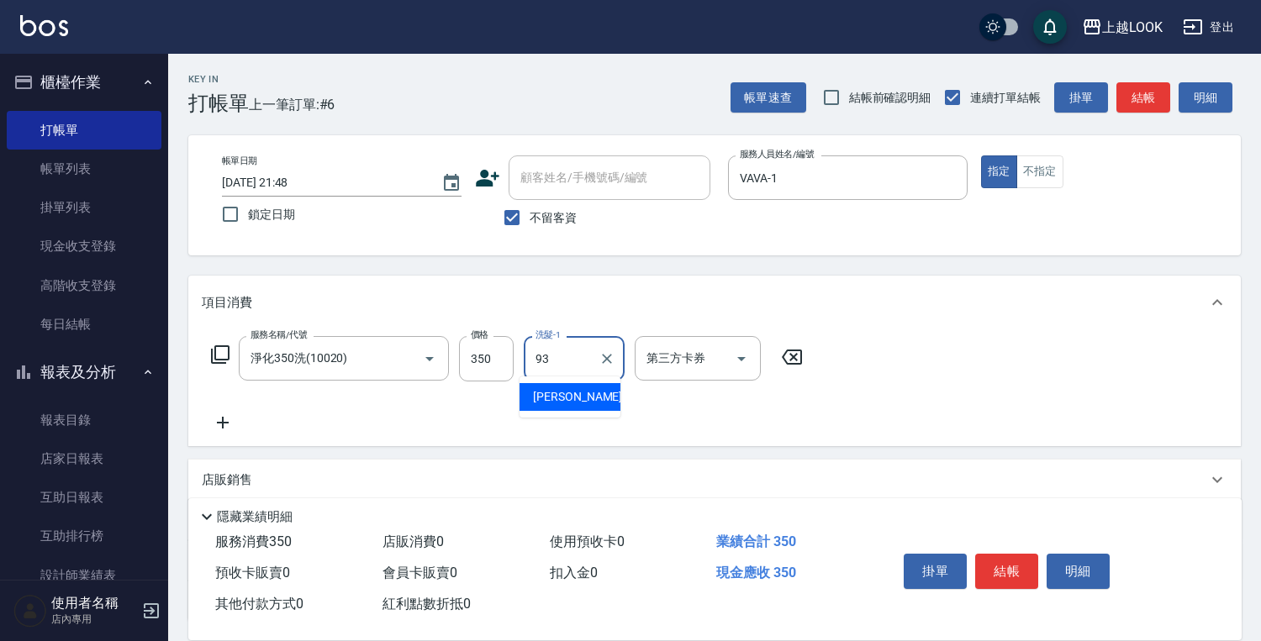
type input "[PERSON_NAME]-93"
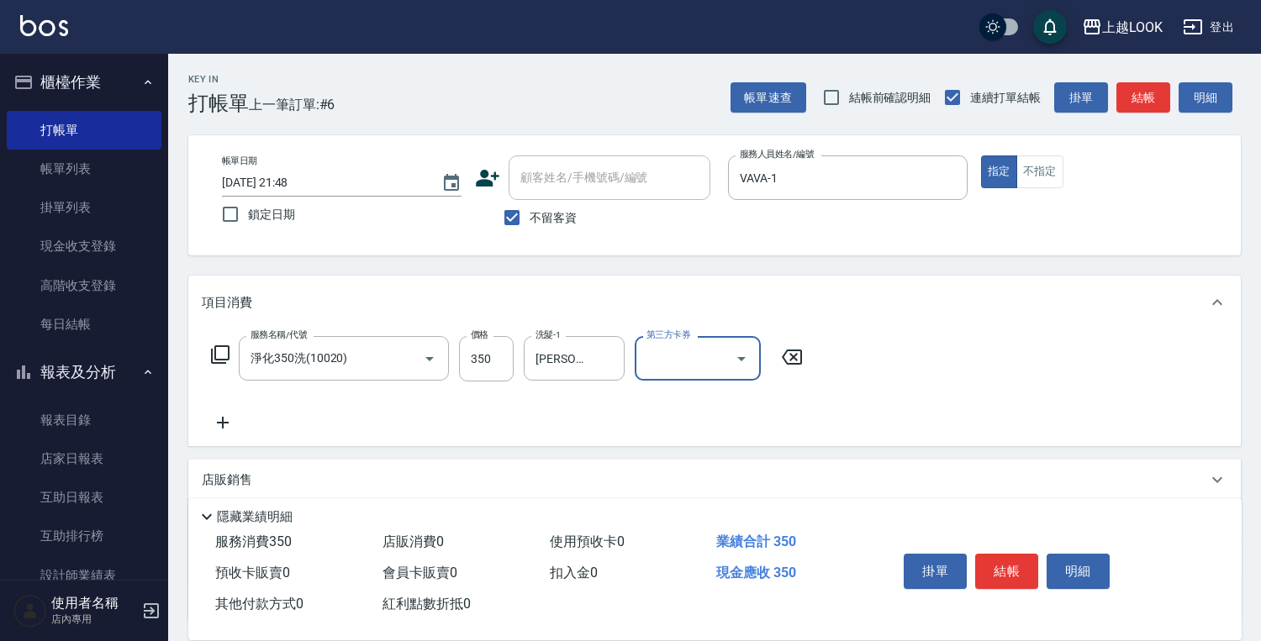
click at [225, 413] on icon at bounding box center [223, 423] width 42 height 20
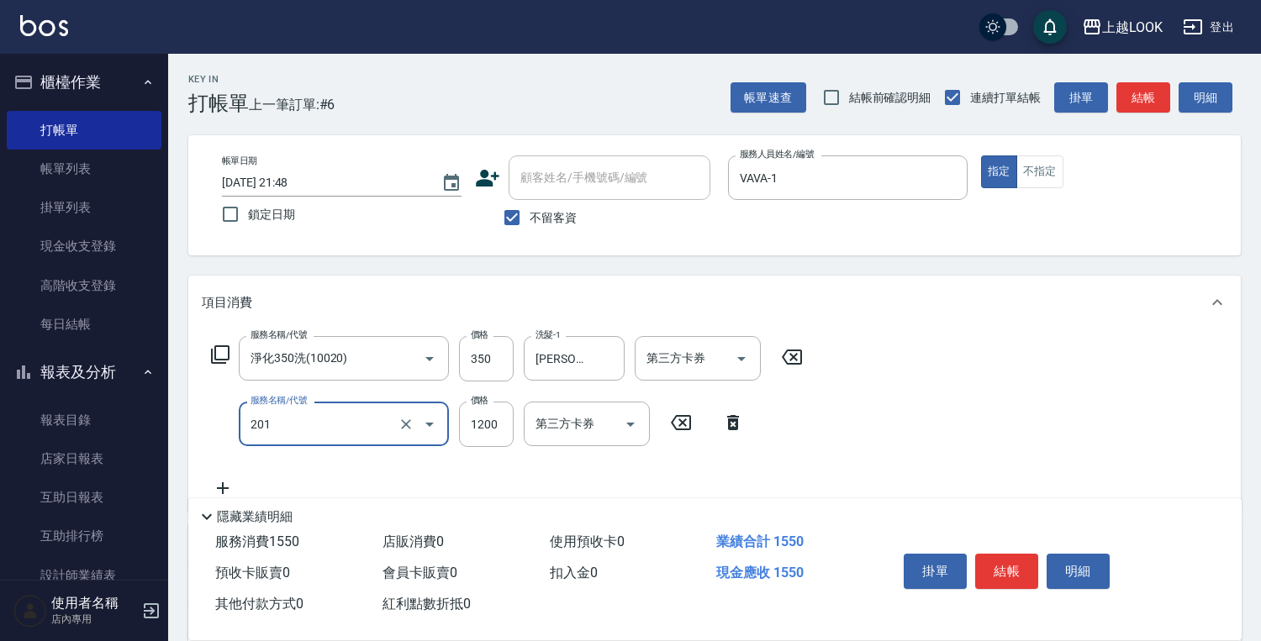
type input "一般燙(改金額)(201)"
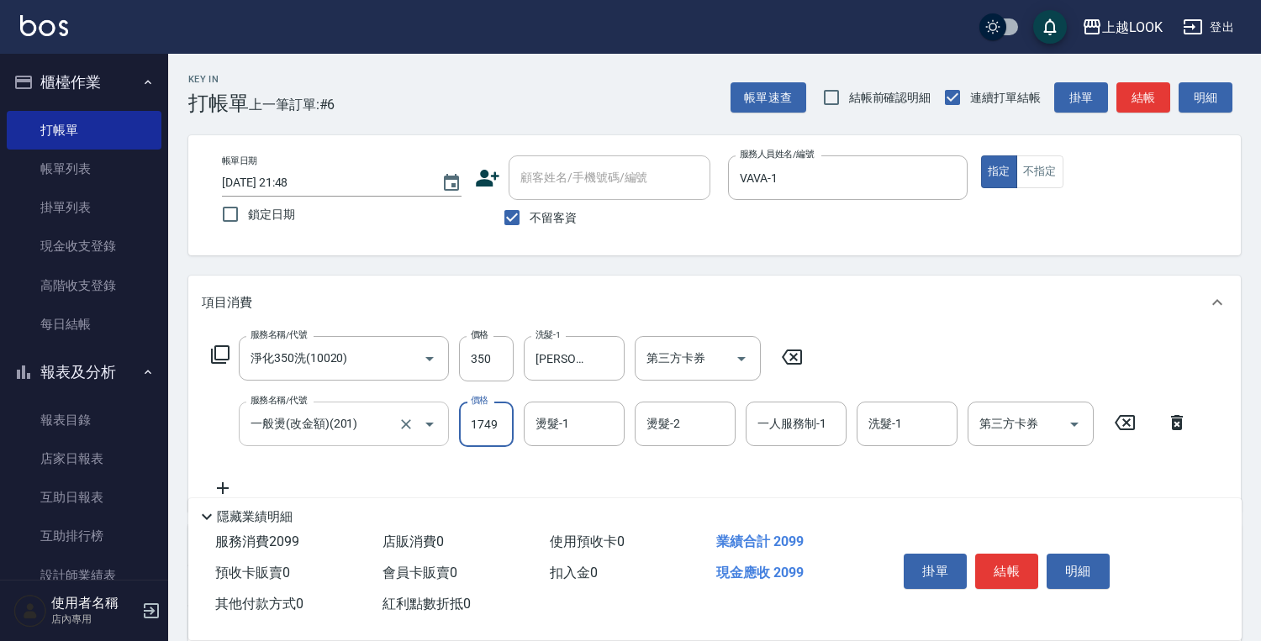
type input "1749"
click at [740, 355] on icon "Open" at bounding box center [741, 359] width 20 height 20
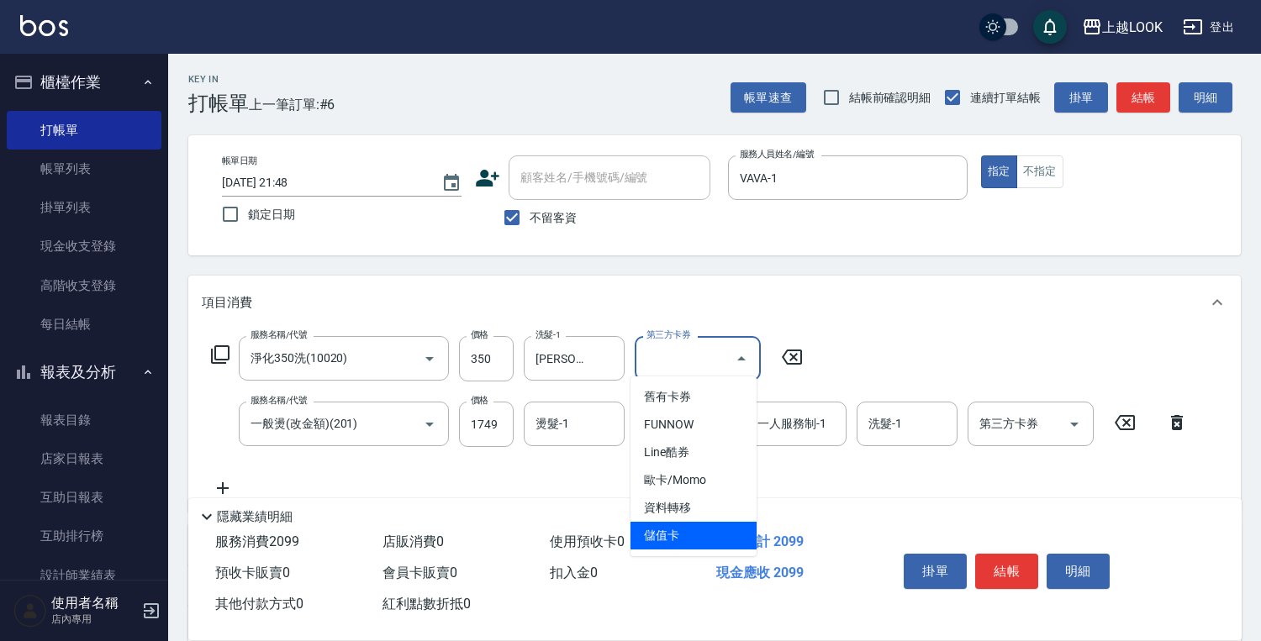
click at [708, 529] on span "儲值卡" at bounding box center [693, 536] width 126 height 28
type input "儲值卡"
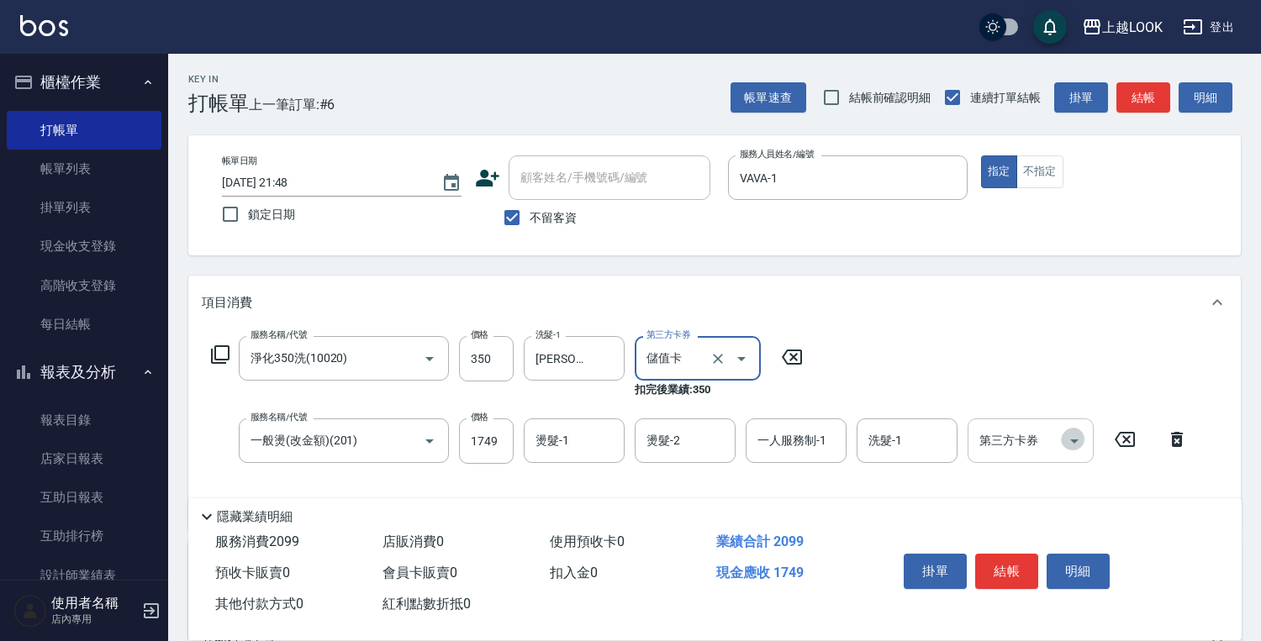
click at [1082, 433] on icon "Open" at bounding box center [1074, 441] width 20 height 20
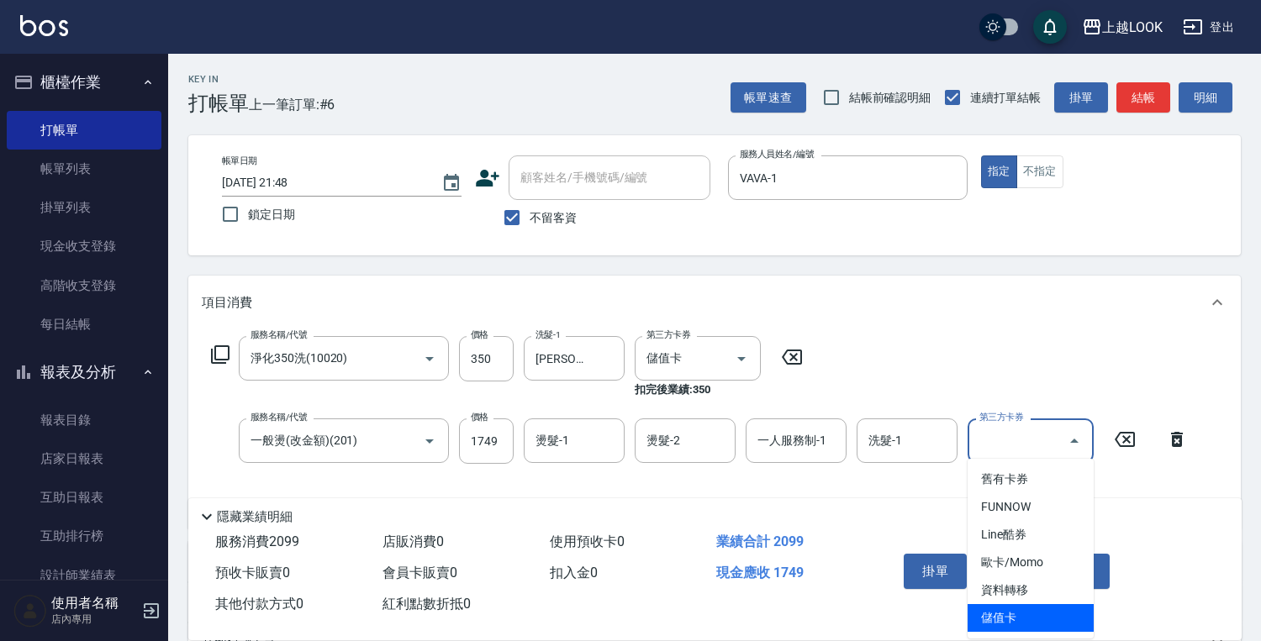
click at [1049, 611] on span "儲值卡" at bounding box center [1030, 618] width 126 height 28
type input "儲值卡"
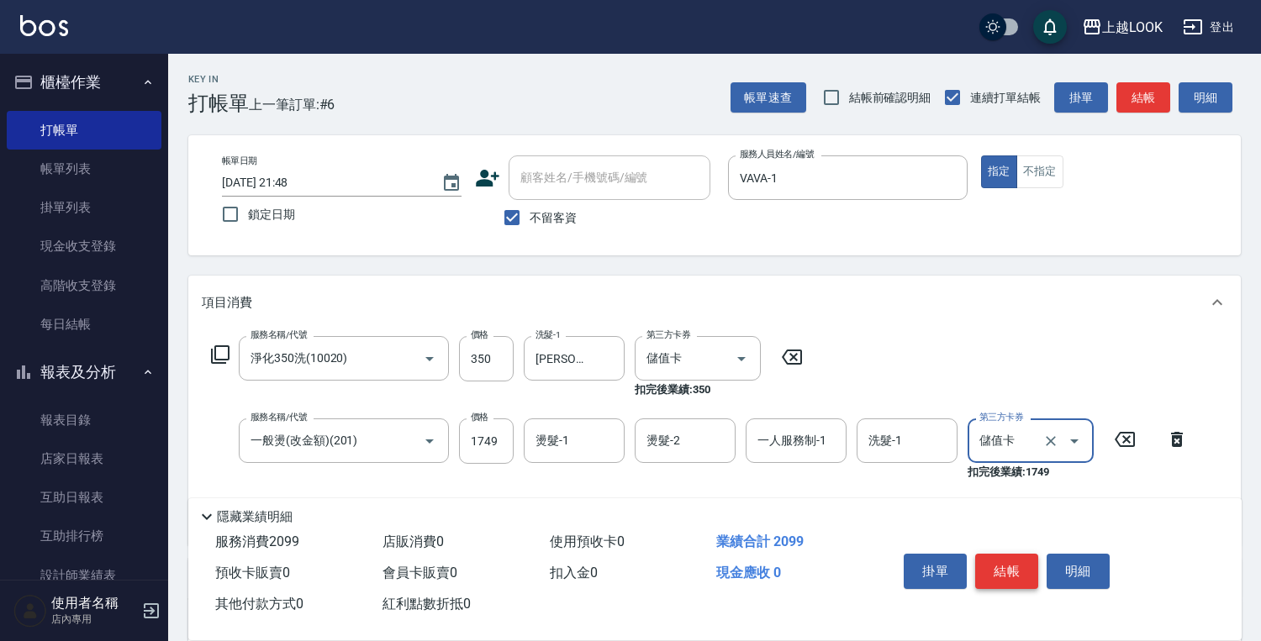
click at [1015, 565] on button "結帳" at bounding box center [1006, 571] width 63 height 35
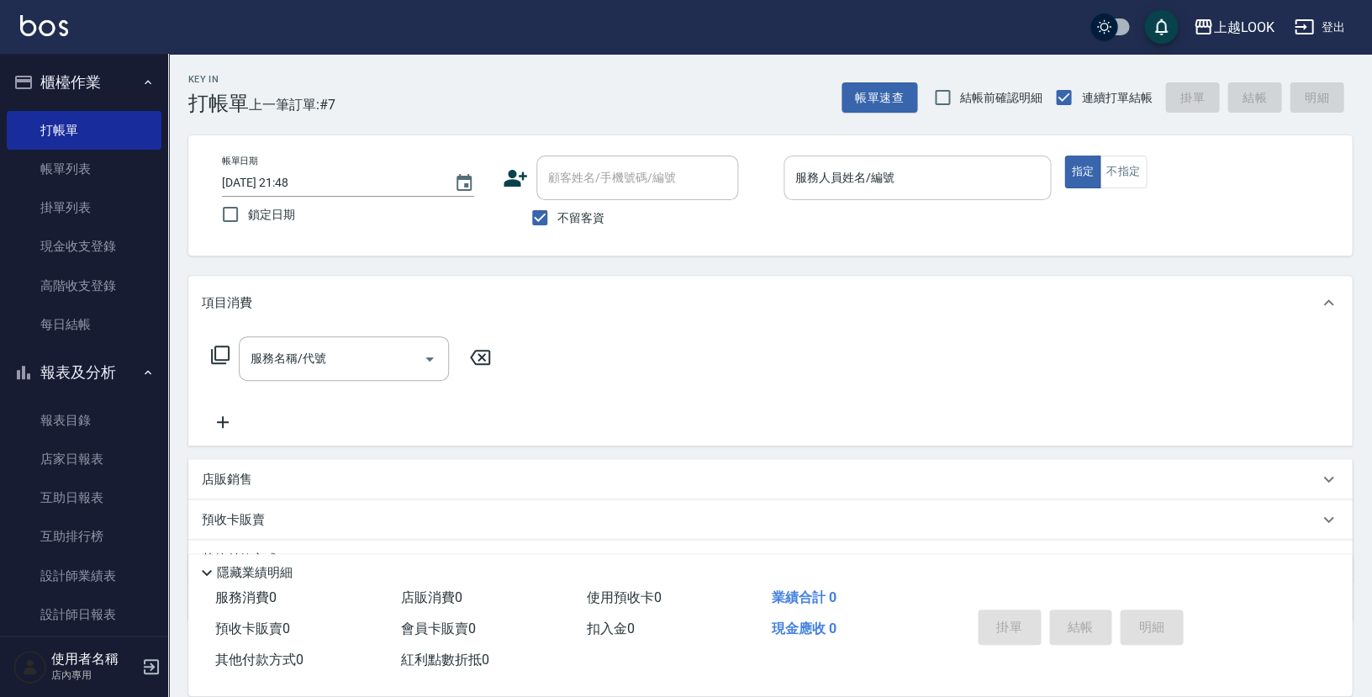
click at [831, 171] on input "服務人員姓名/編號" at bounding box center [917, 177] width 252 height 29
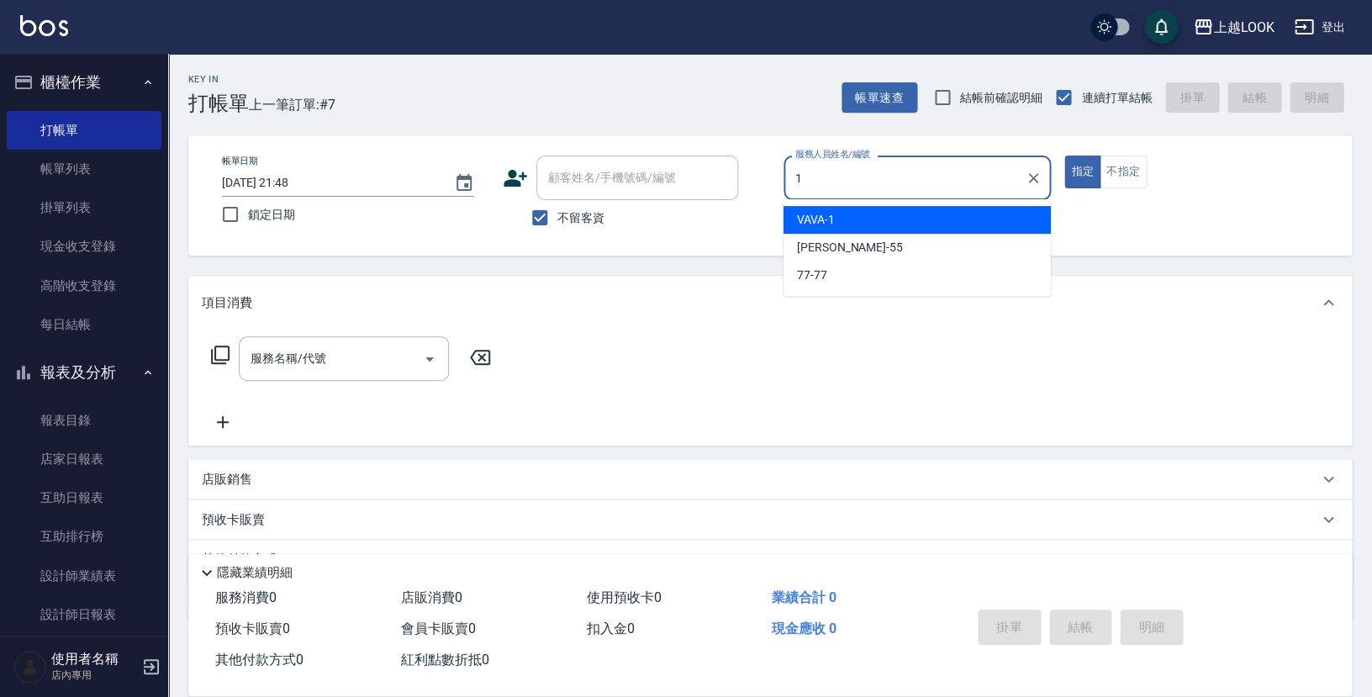
type input "VAVA-1"
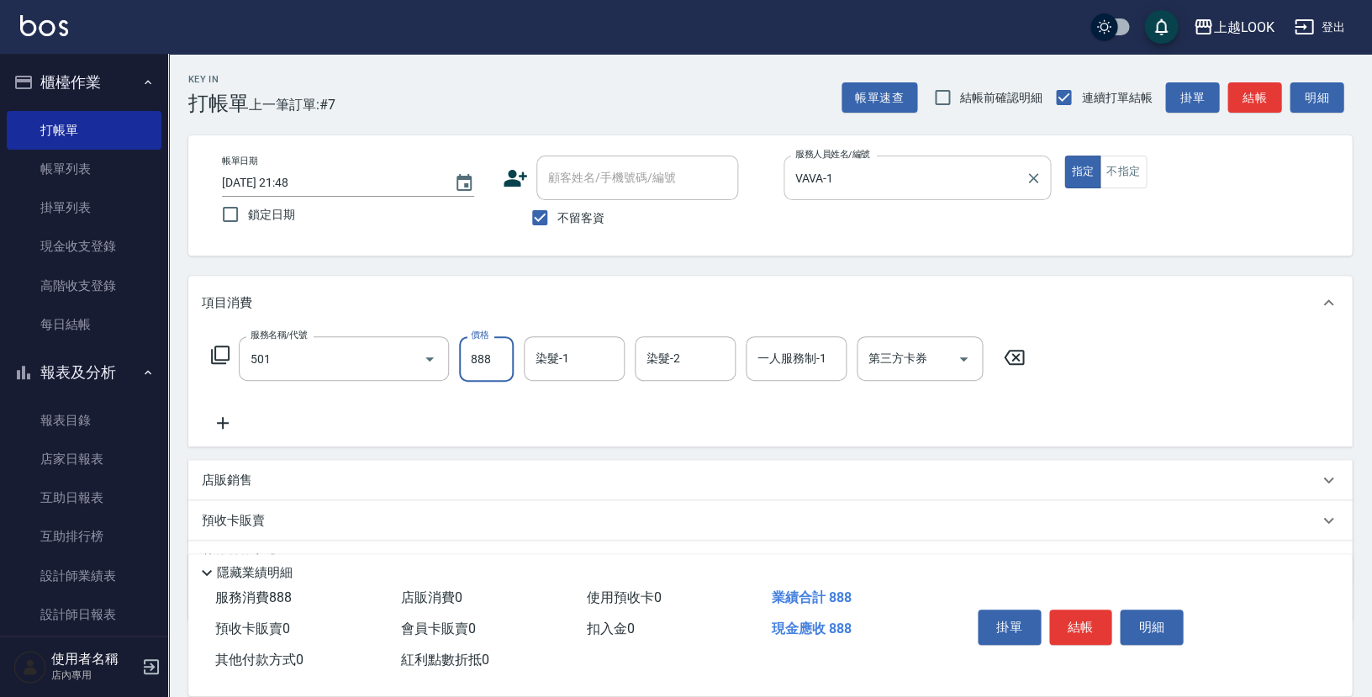
type input "一般染髮(改金額)(501)"
type input "1275"
click at [967, 353] on icon "Open" at bounding box center [963, 359] width 20 height 20
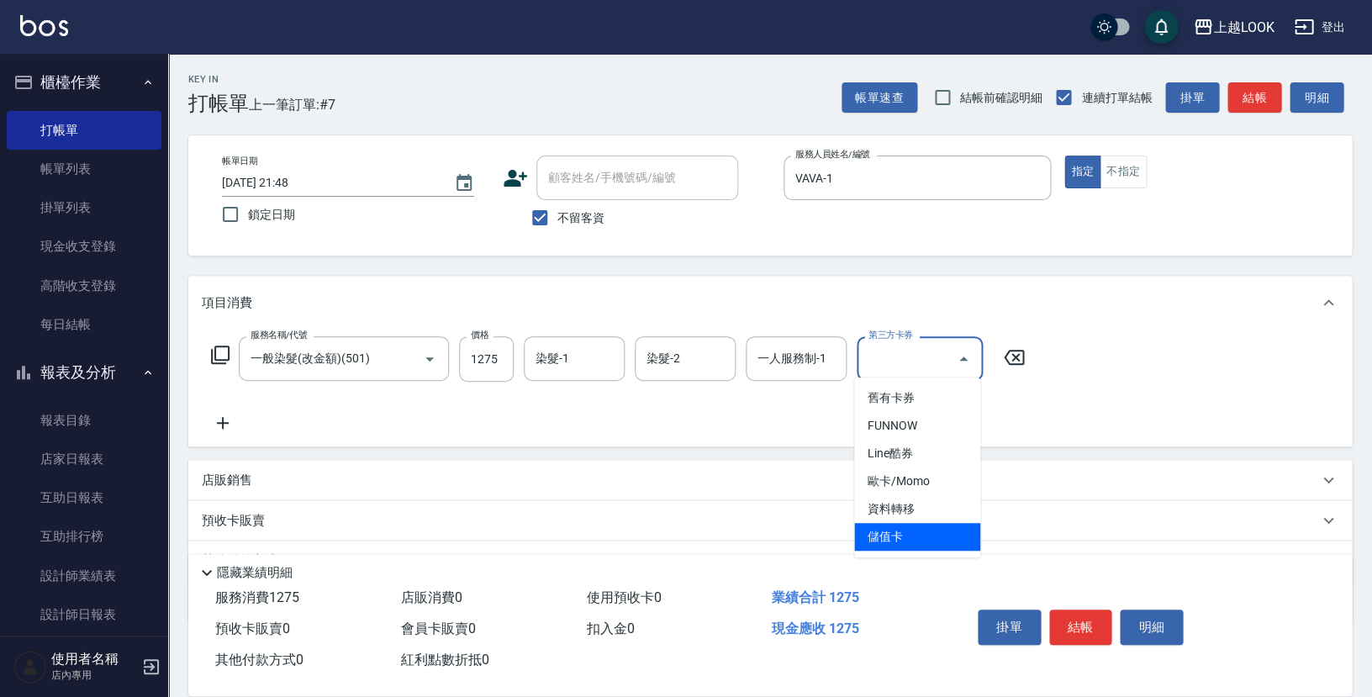
click at [912, 532] on span "儲值卡" at bounding box center [917, 537] width 126 height 28
type input "儲值卡"
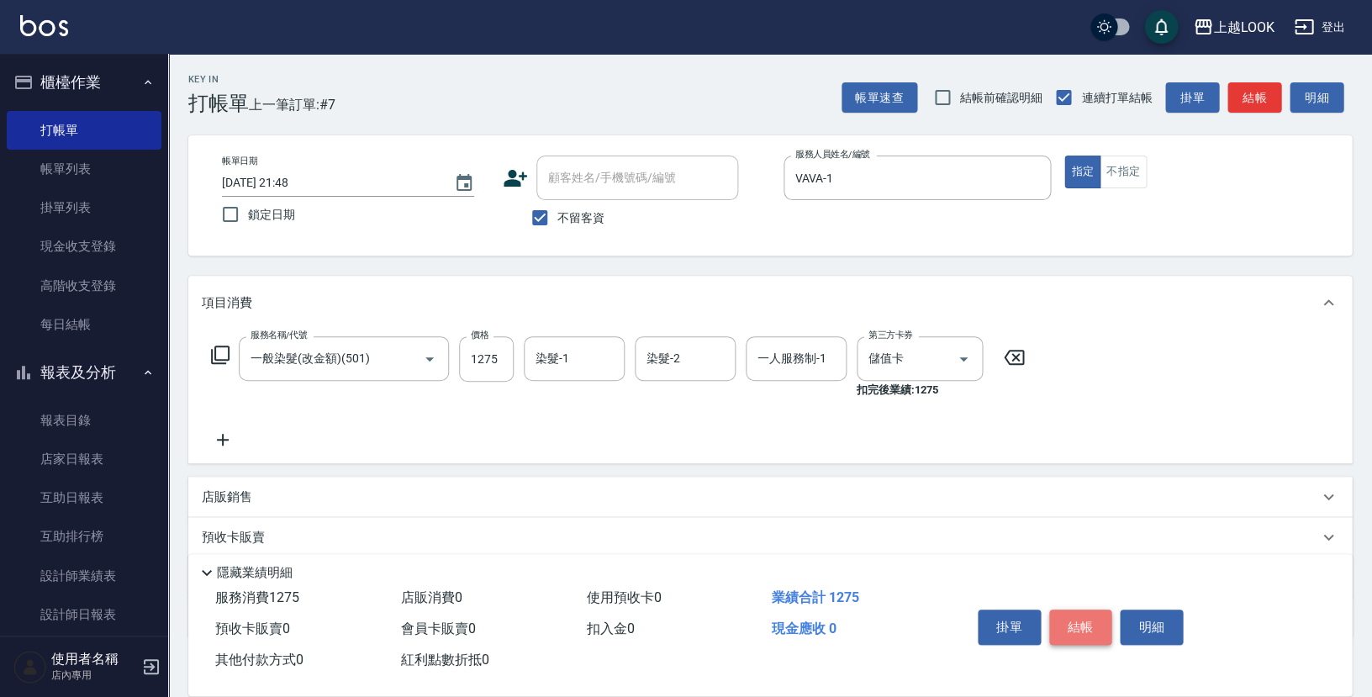
click at [1087, 624] on button "結帳" at bounding box center [1080, 626] width 63 height 35
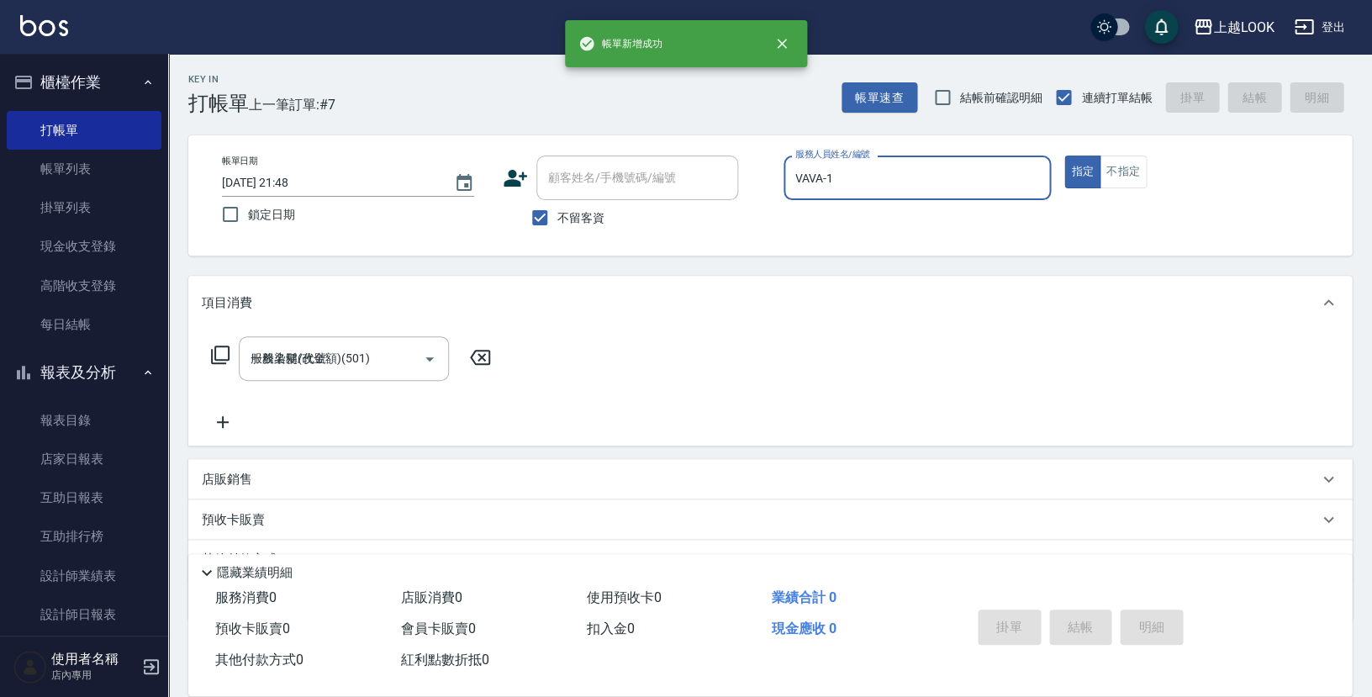
type input "[DATE] 21:49"
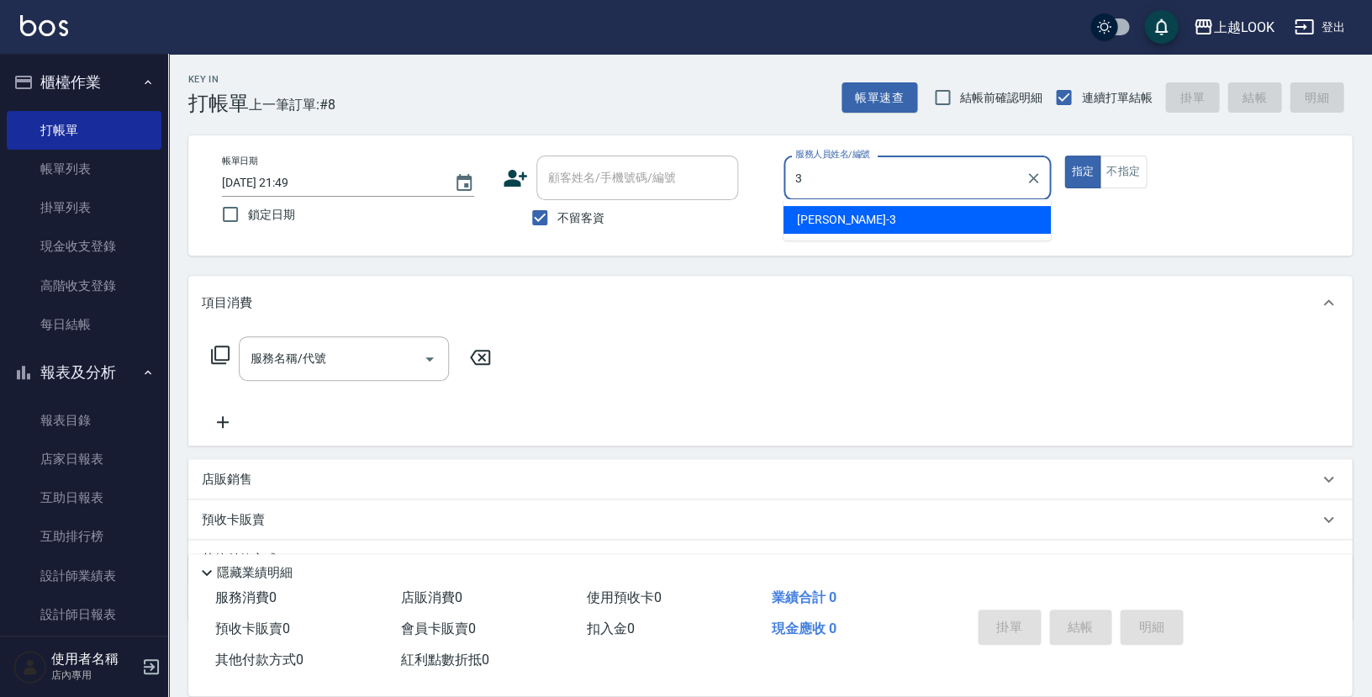
type input "[PERSON_NAME]-3"
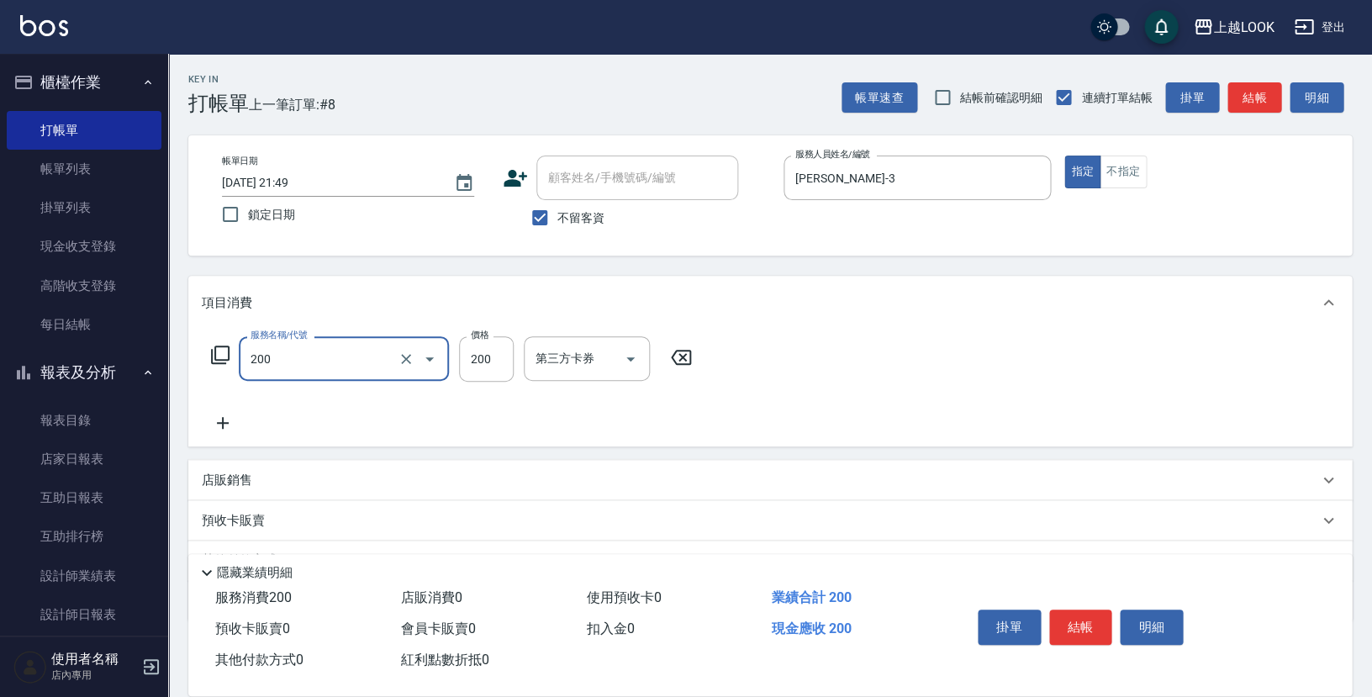
type input "剪髮(200)"
type input "100"
click at [1090, 622] on button "結帳" at bounding box center [1080, 626] width 63 height 35
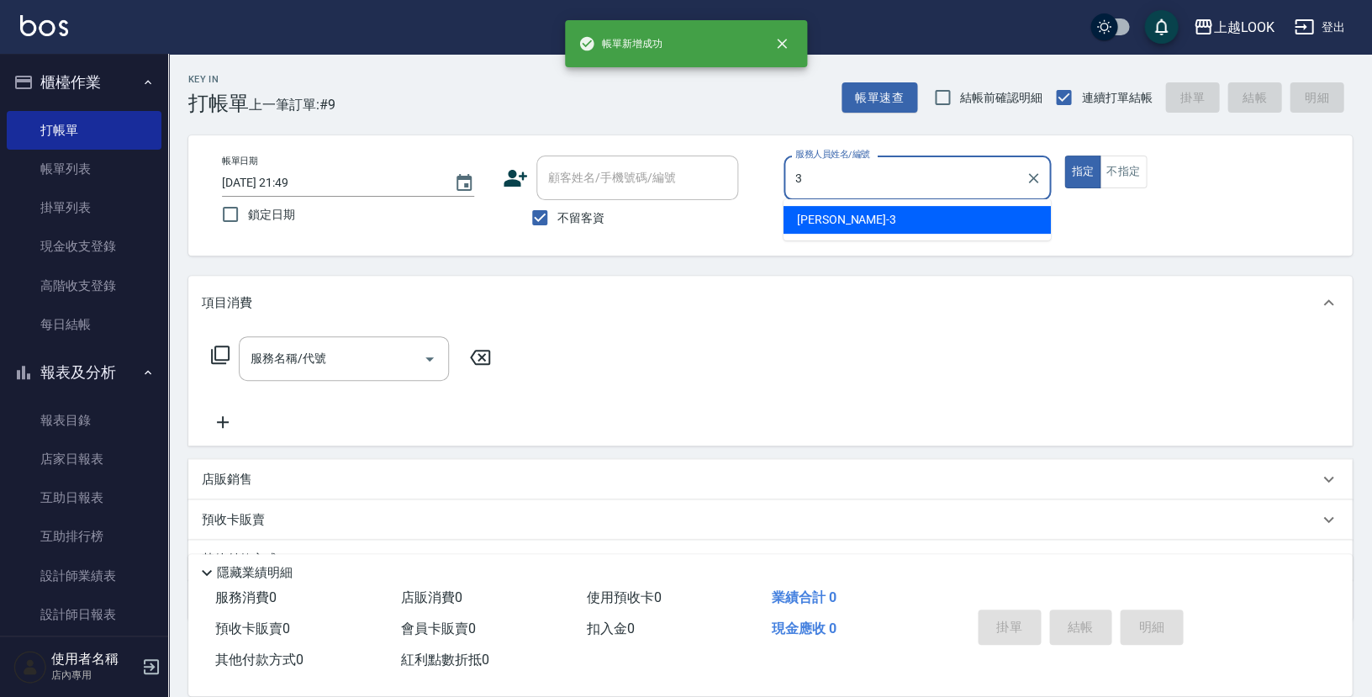
type input "[PERSON_NAME]-3"
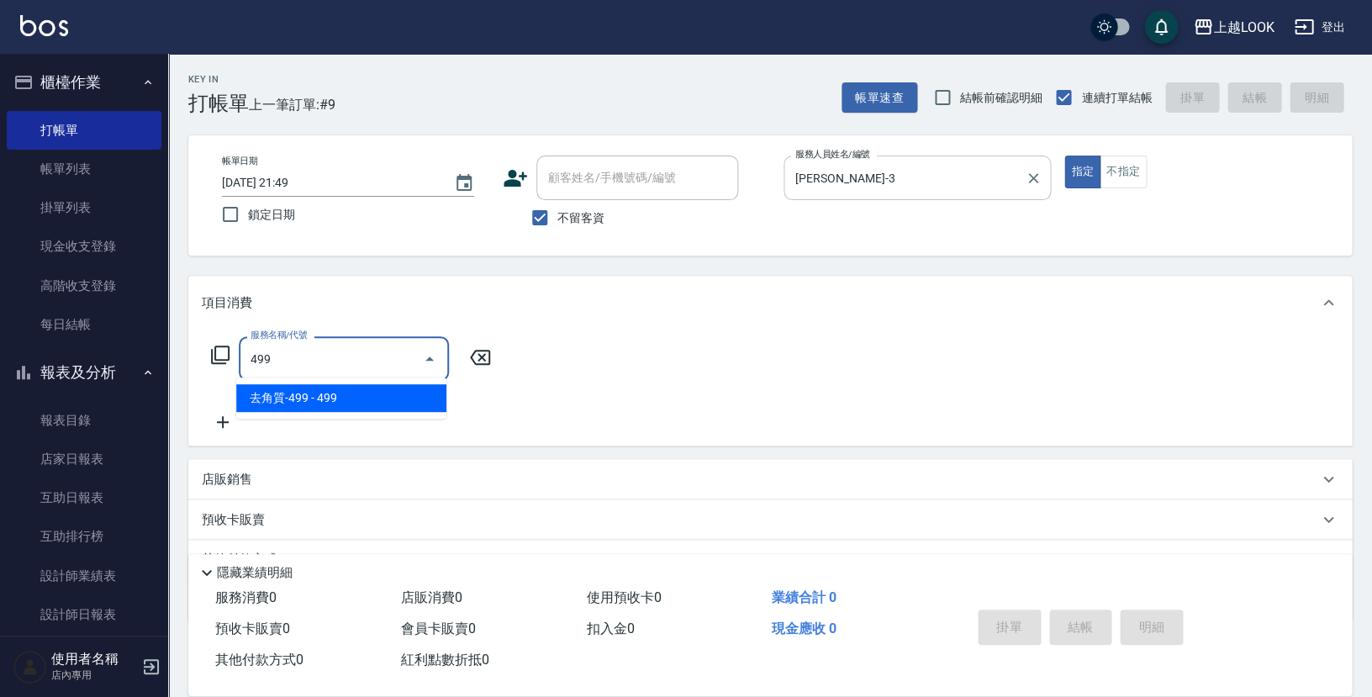
type input "去角質-499(0499)"
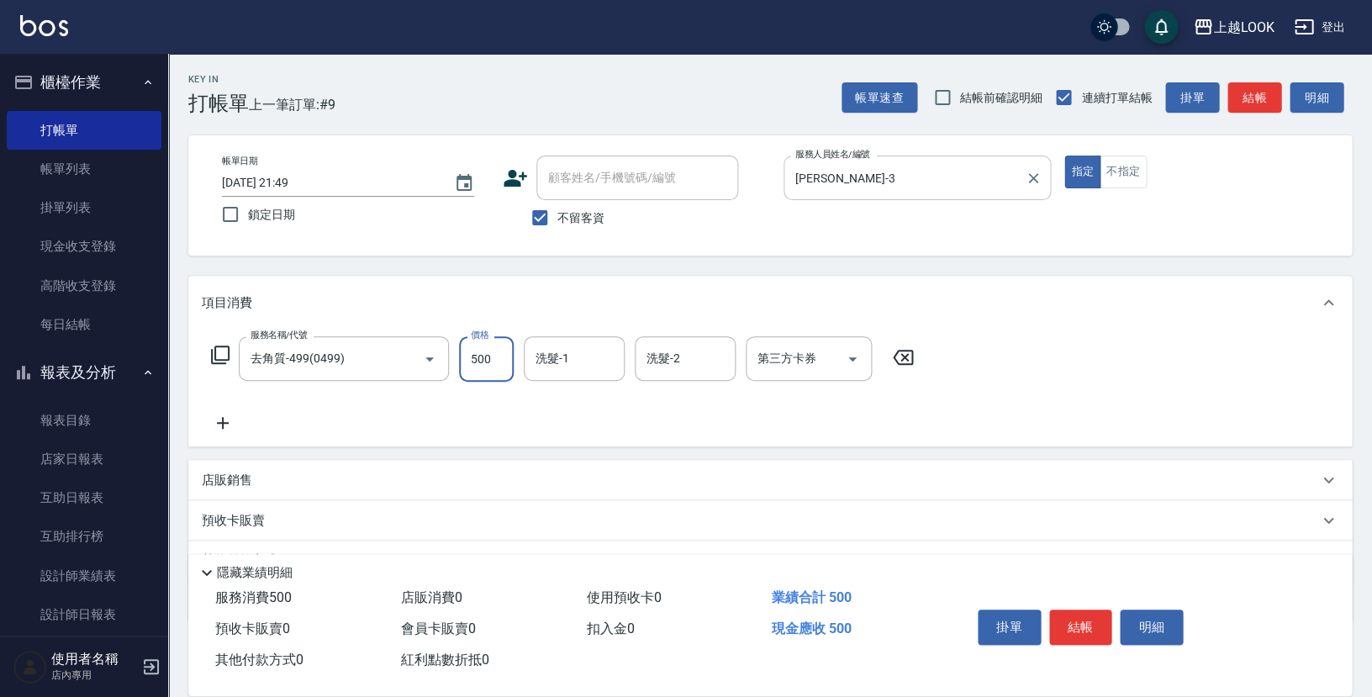
type input "500"
click at [854, 352] on icon "Open" at bounding box center [852, 359] width 20 height 20
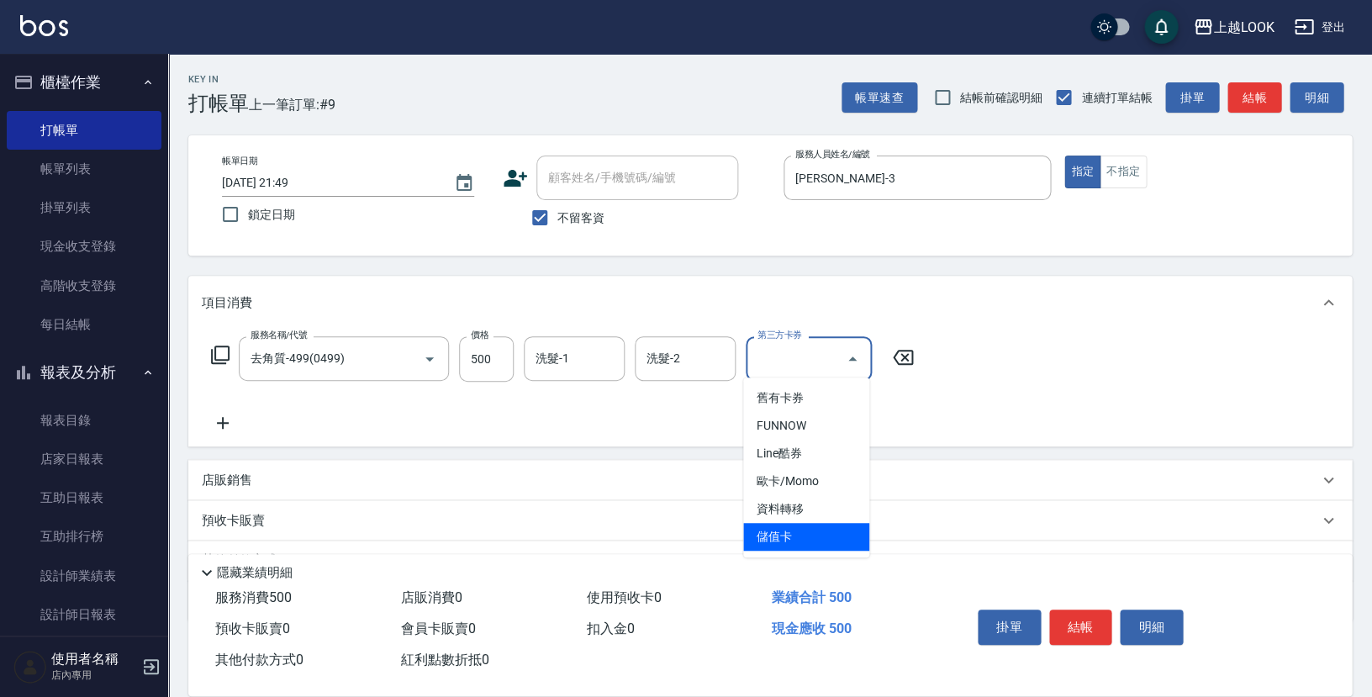
click at [812, 525] on span "儲值卡" at bounding box center [806, 537] width 126 height 28
type input "儲值卡"
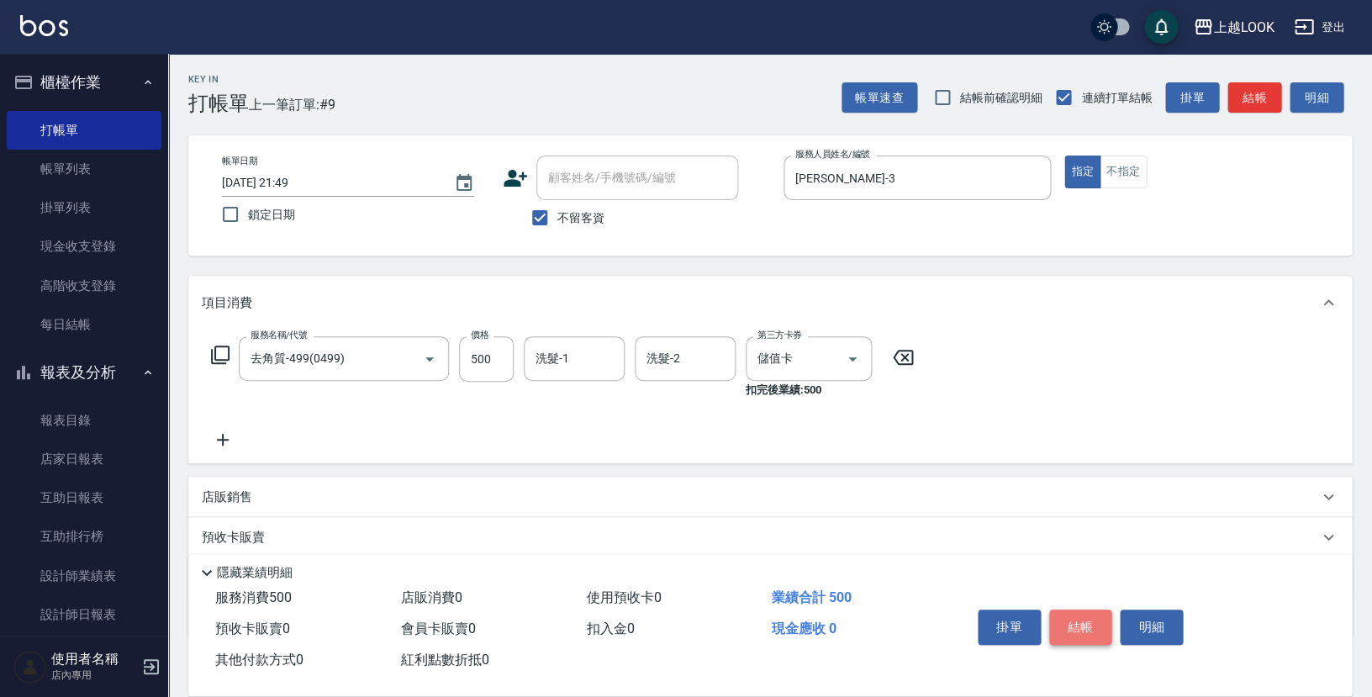
click at [1081, 624] on button "結帳" at bounding box center [1080, 626] width 63 height 35
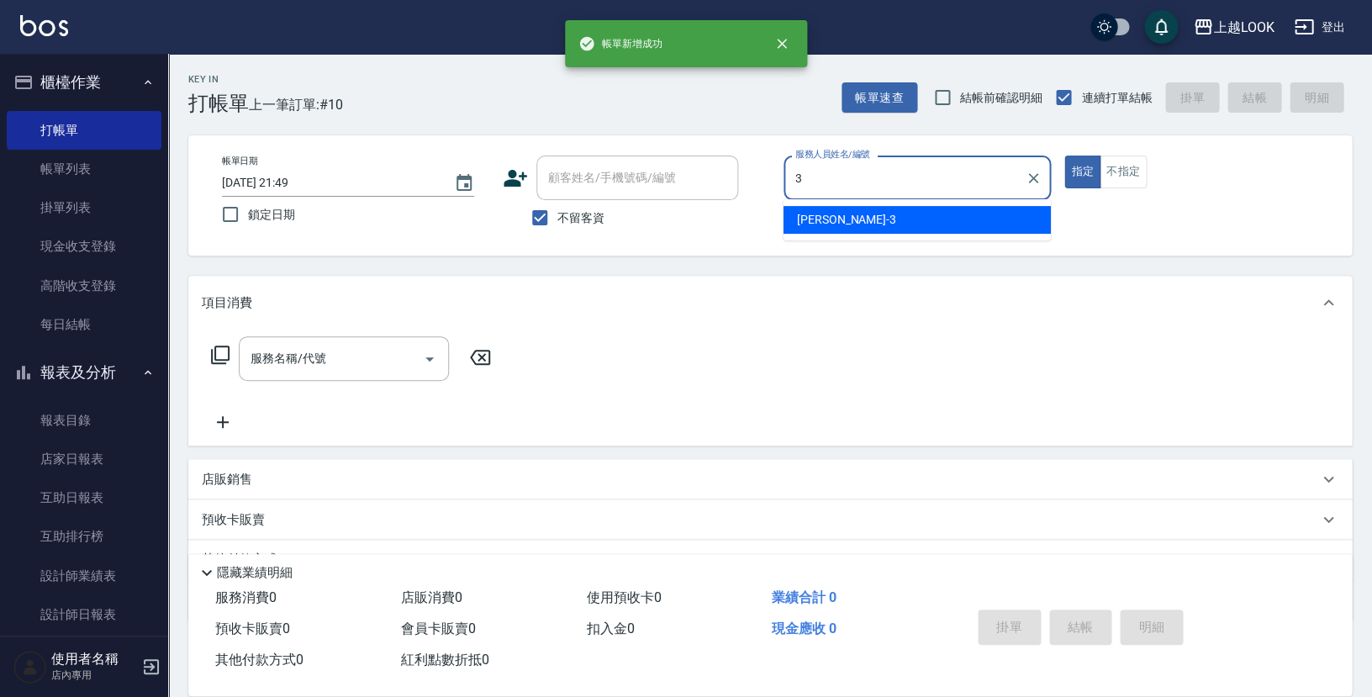
type input "[PERSON_NAME]-3"
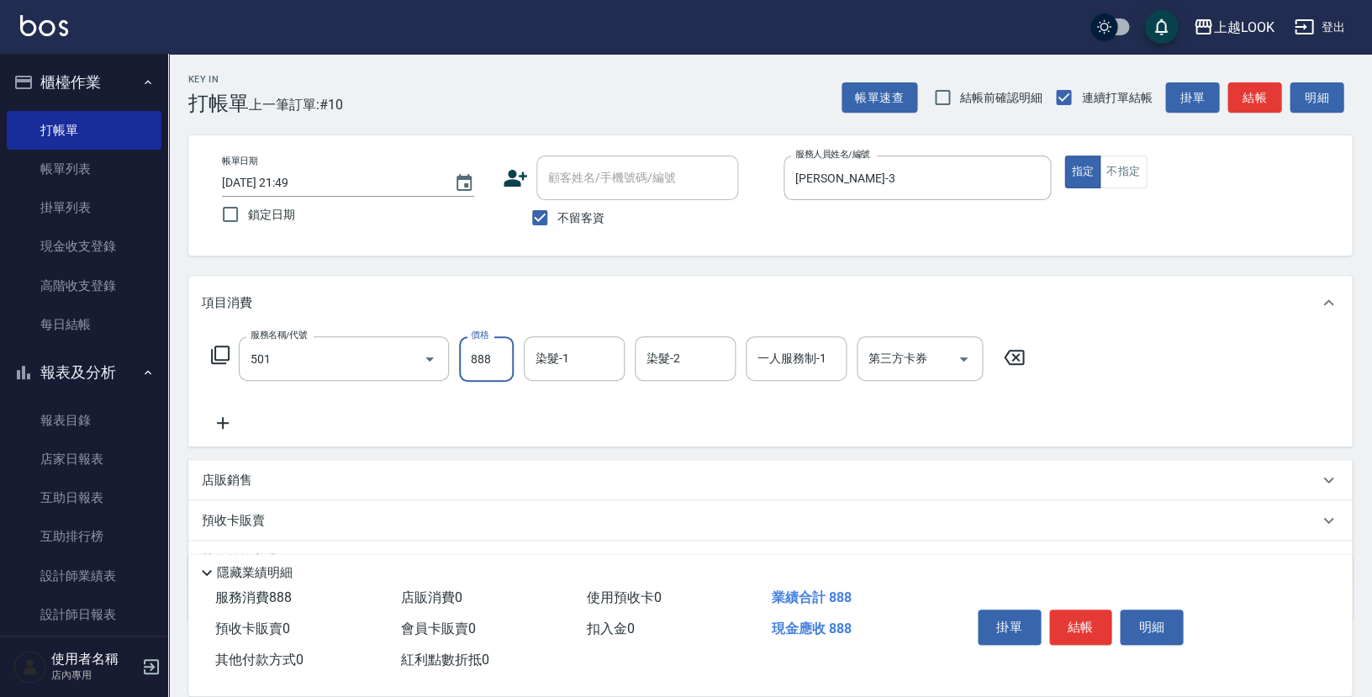
type input "一般染髮(改金額)(501)"
type input "1900"
click at [1081, 622] on button "結帳" at bounding box center [1080, 626] width 63 height 35
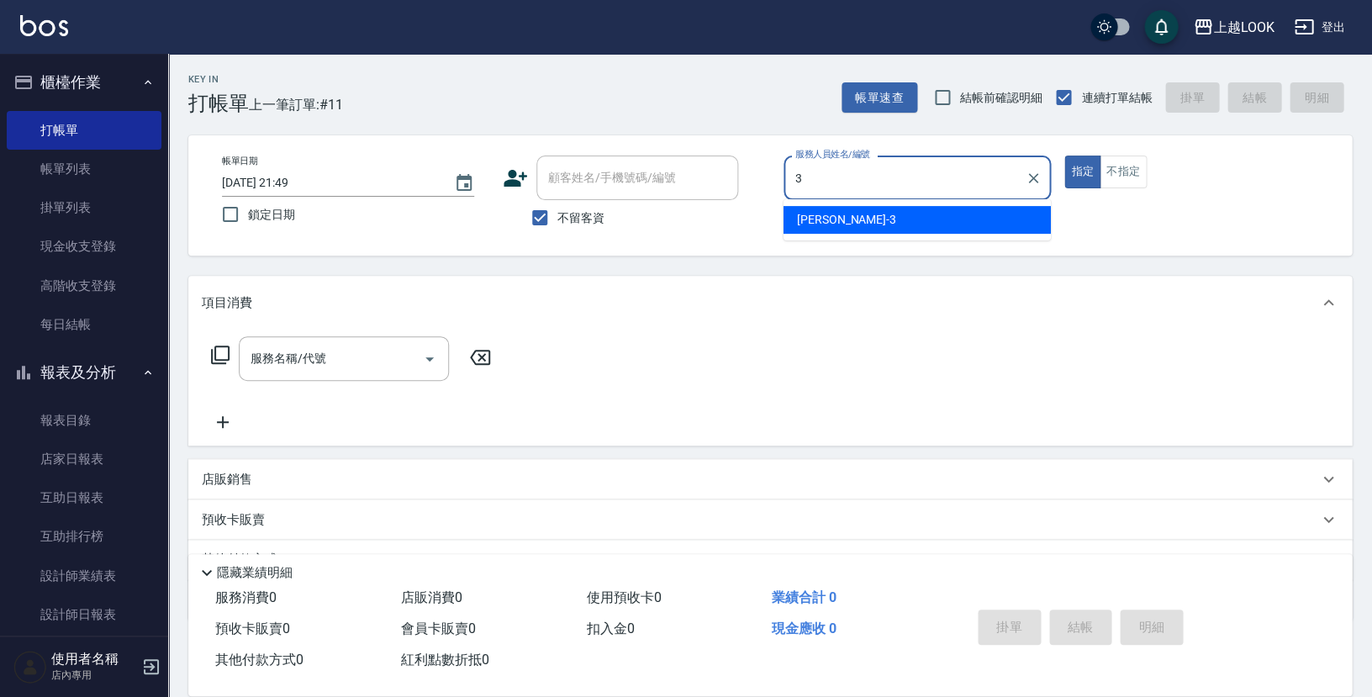
type input "[PERSON_NAME]-3"
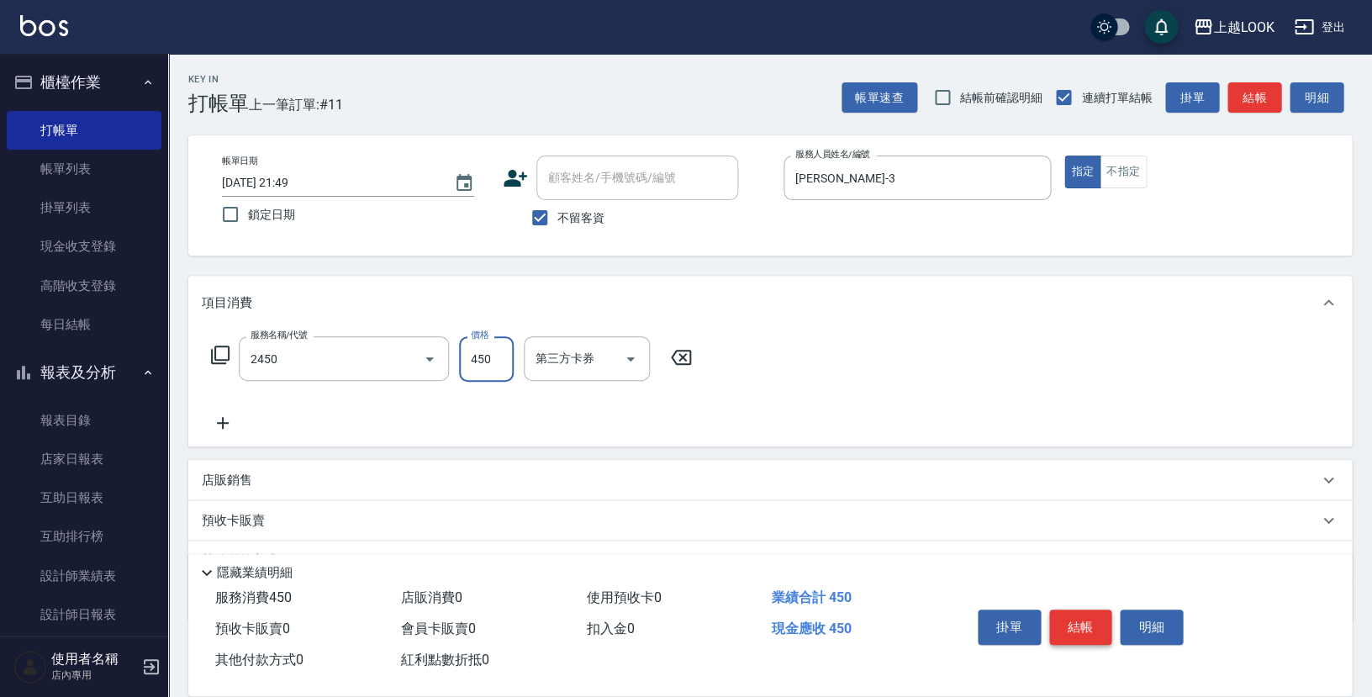
type input "C剪髮套餐(2450)"
click at [1093, 622] on button "結帳" at bounding box center [1080, 626] width 63 height 35
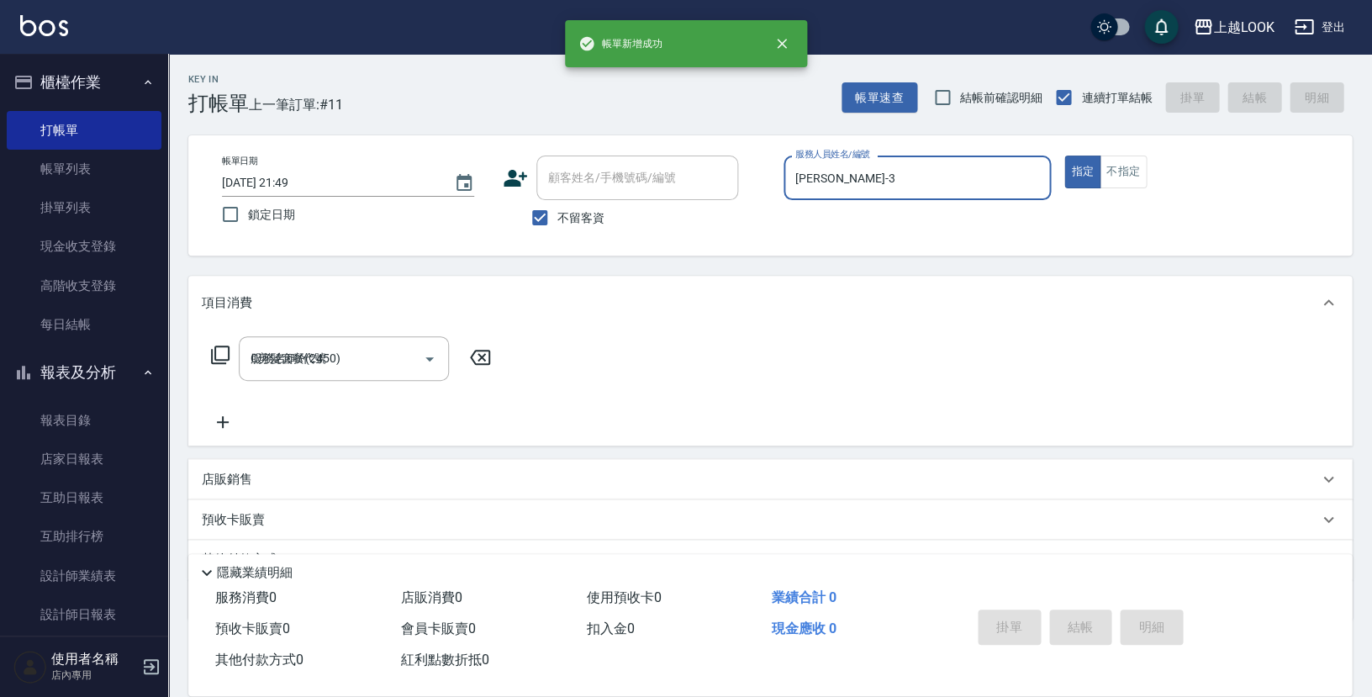
type input "[DATE] 21:50"
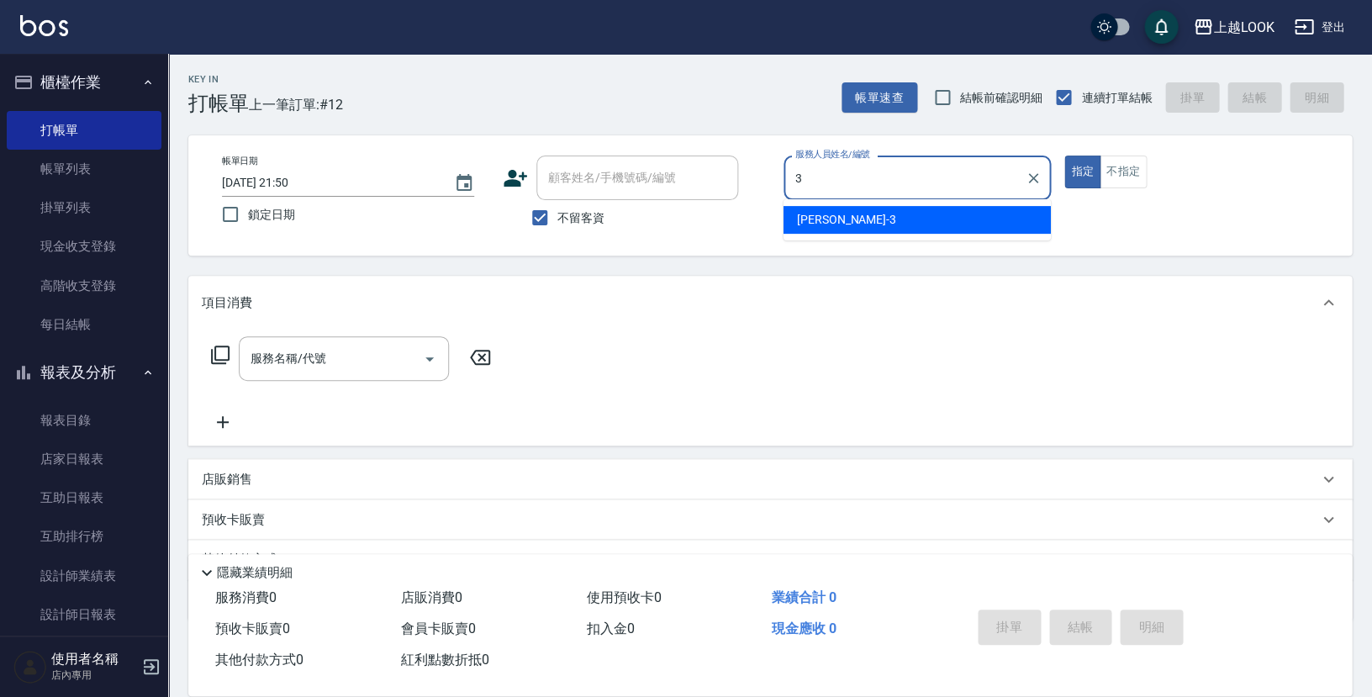
type input "[PERSON_NAME]-3"
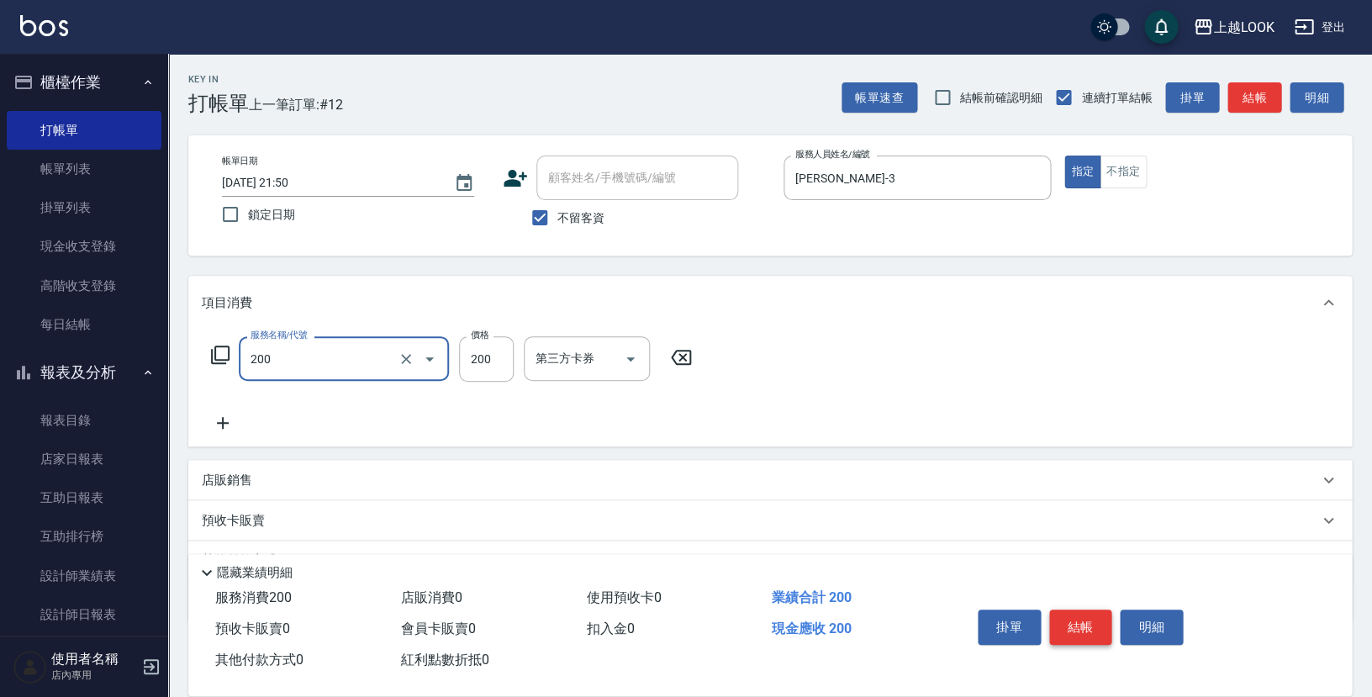
type input "剪髮(200)"
type input "300"
click at [1075, 617] on button "結帳" at bounding box center [1080, 626] width 63 height 35
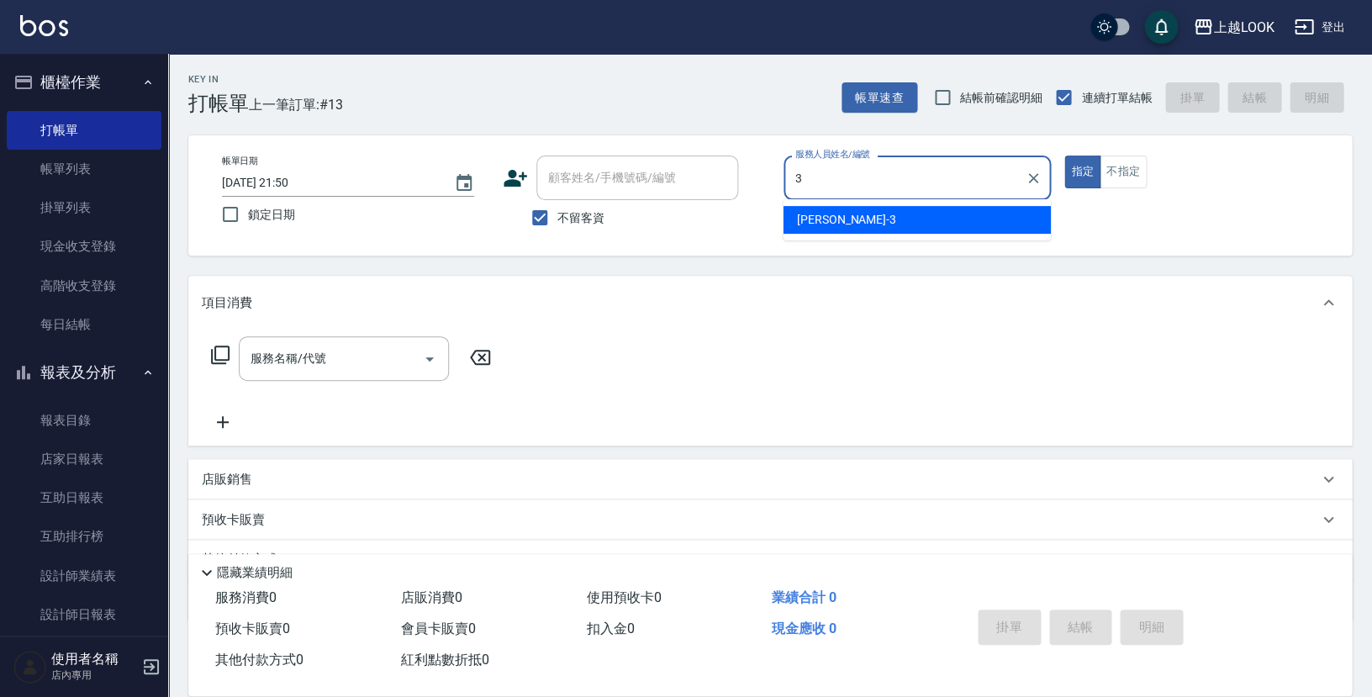
type input "[PERSON_NAME]-3"
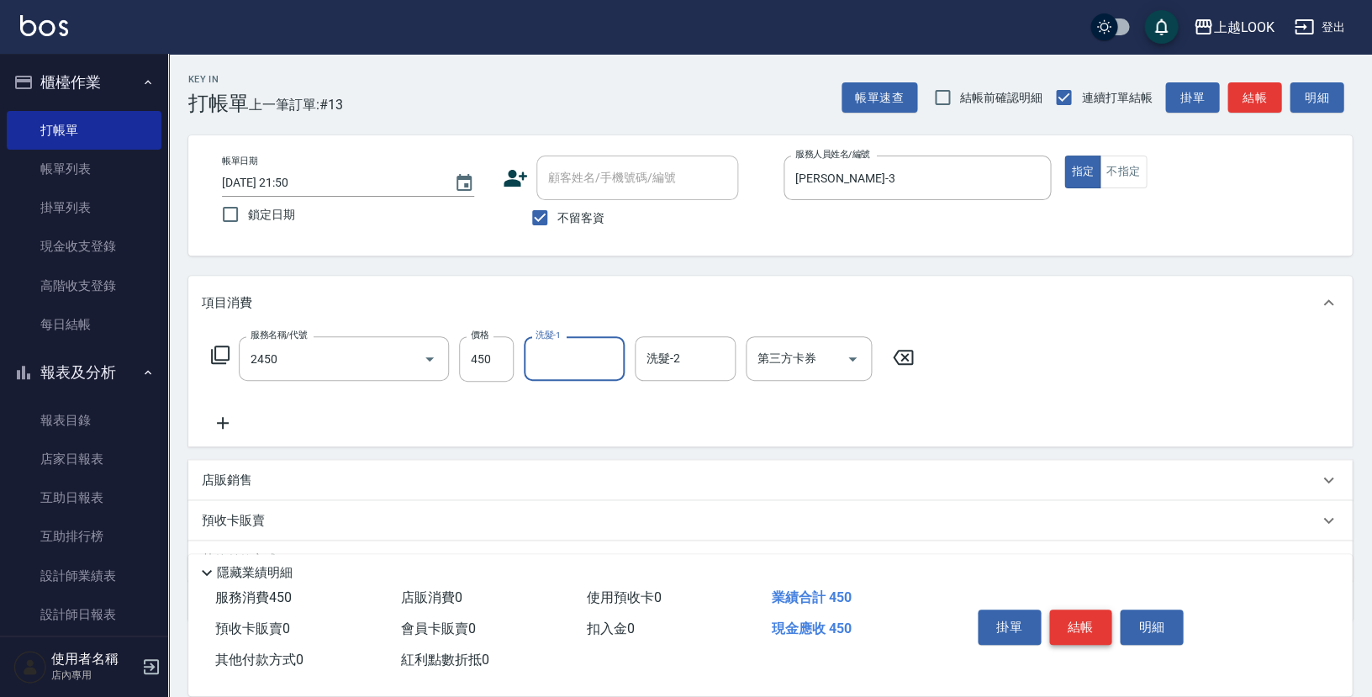
type input "C剪髮套餐(2450)"
click at [1091, 619] on button "結帳" at bounding box center [1080, 626] width 63 height 35
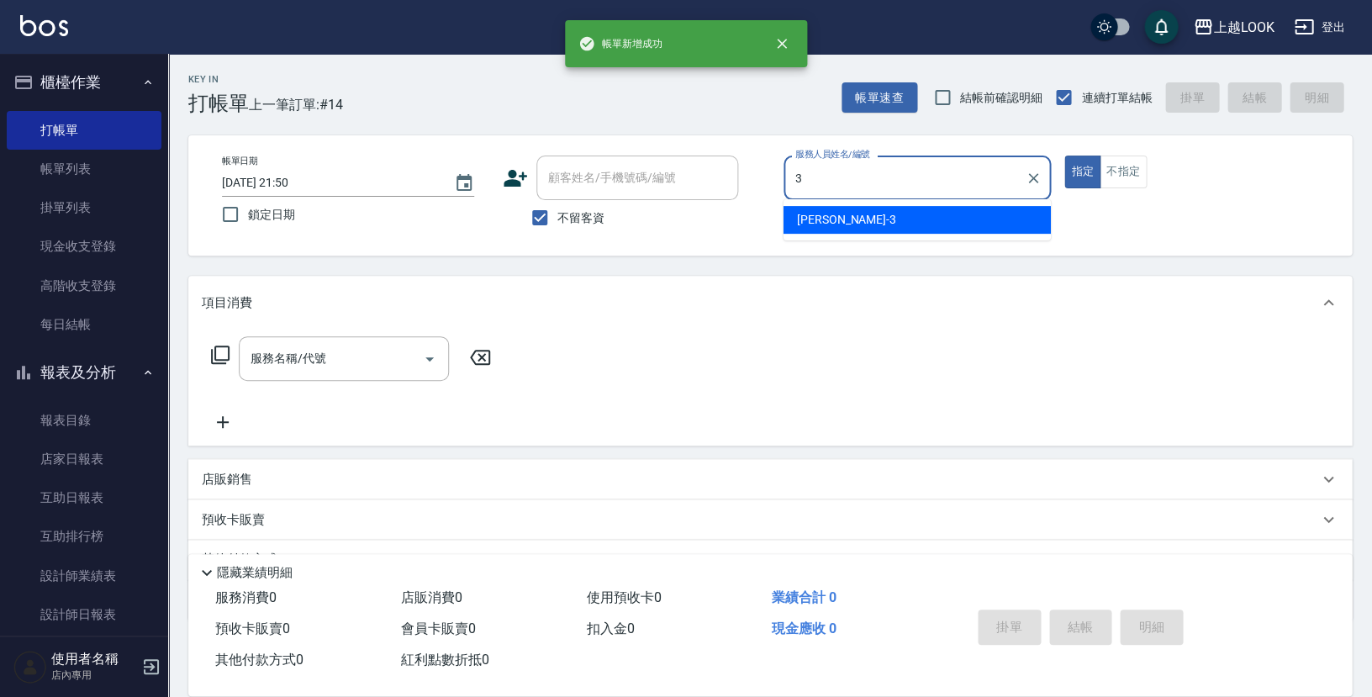
type input "[PERSON_NAME]-3"
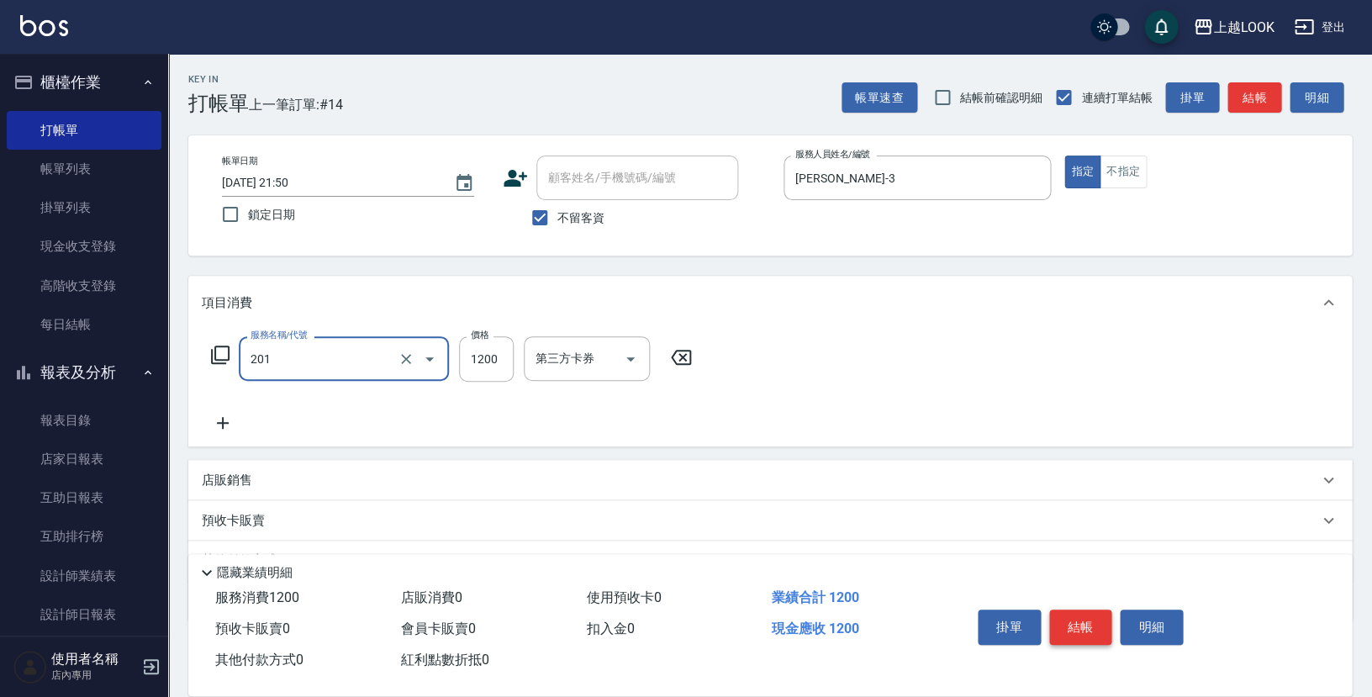
type input "一般燙(改金額)(201)"
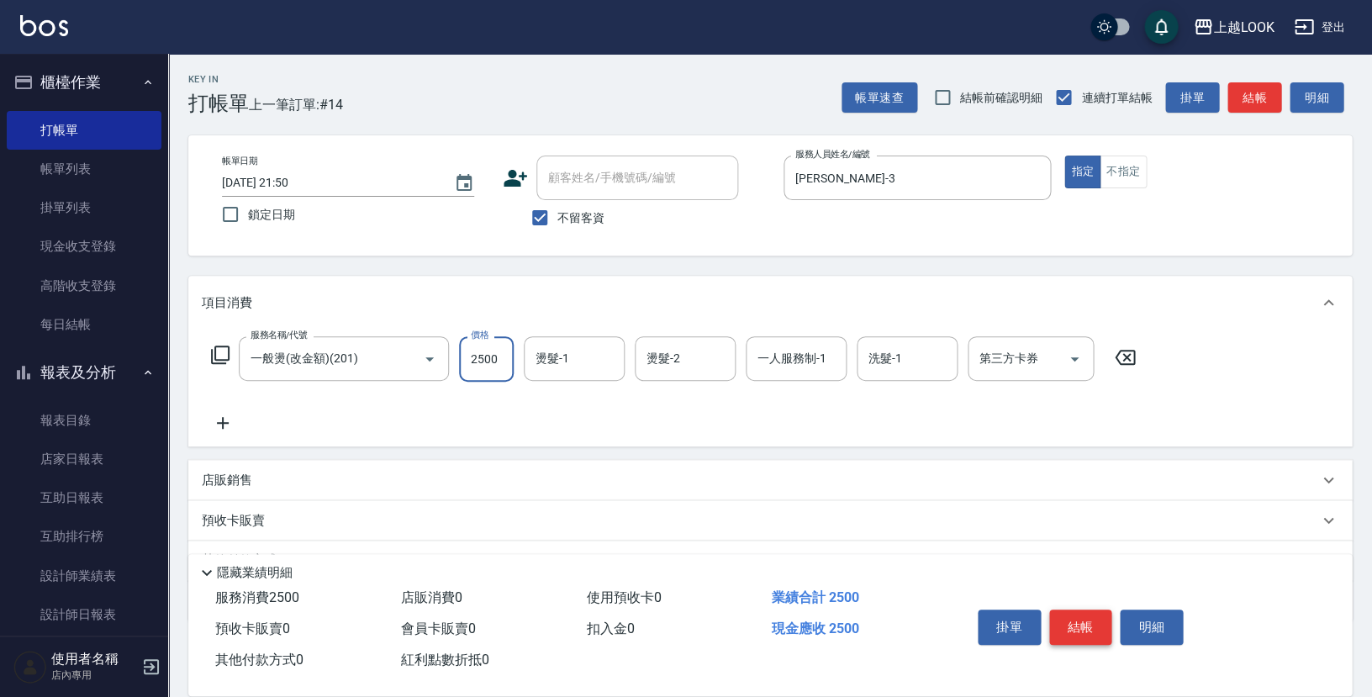
type input "2500"
click at [1120, 353] on icon at bounding box center [1125, 357] width 42 height 20
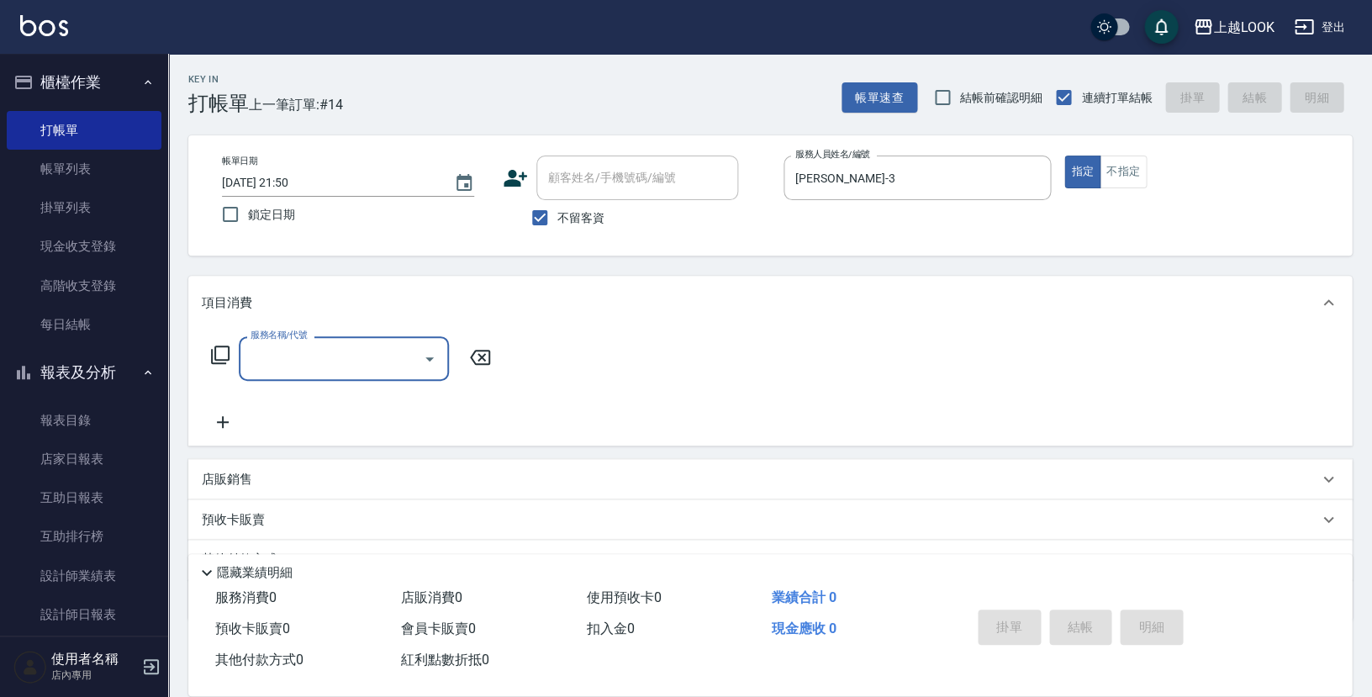
click at [297, 348] on input "服務名稱/代號" at bounding box center [331, 358] width 170 height 29
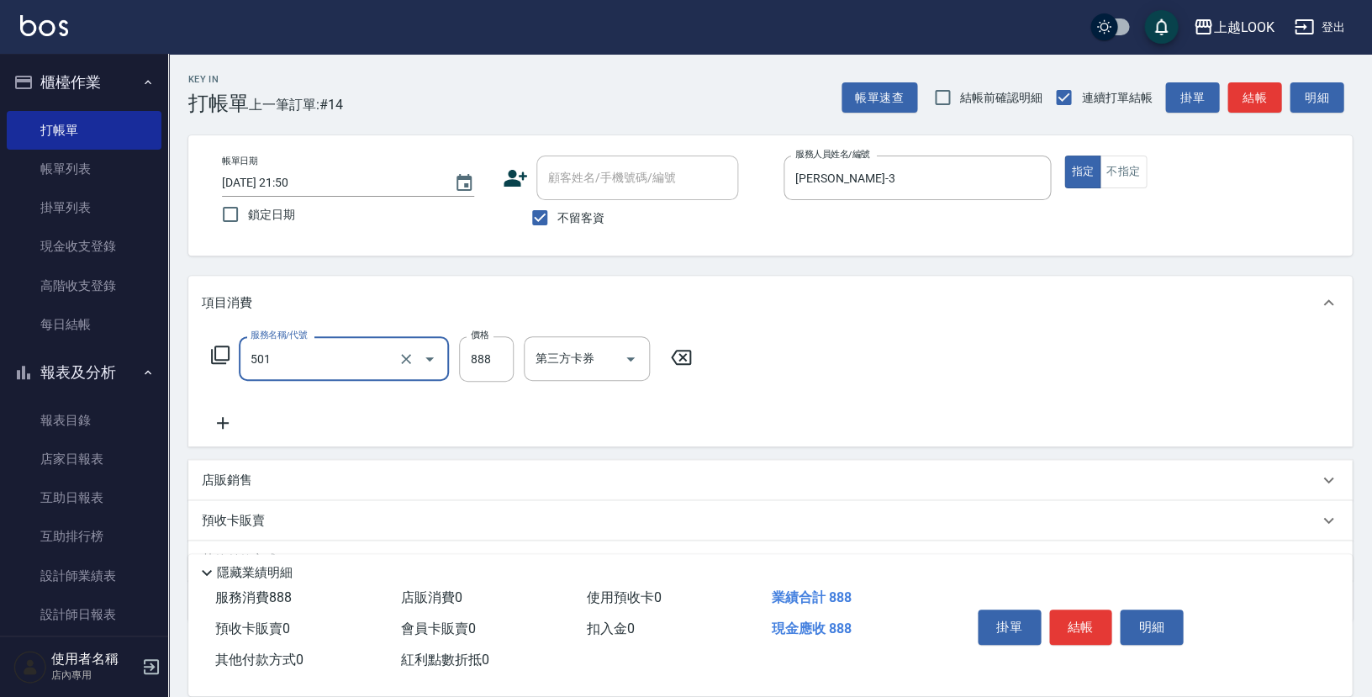
type input "一般染髮(改金額)(501)"
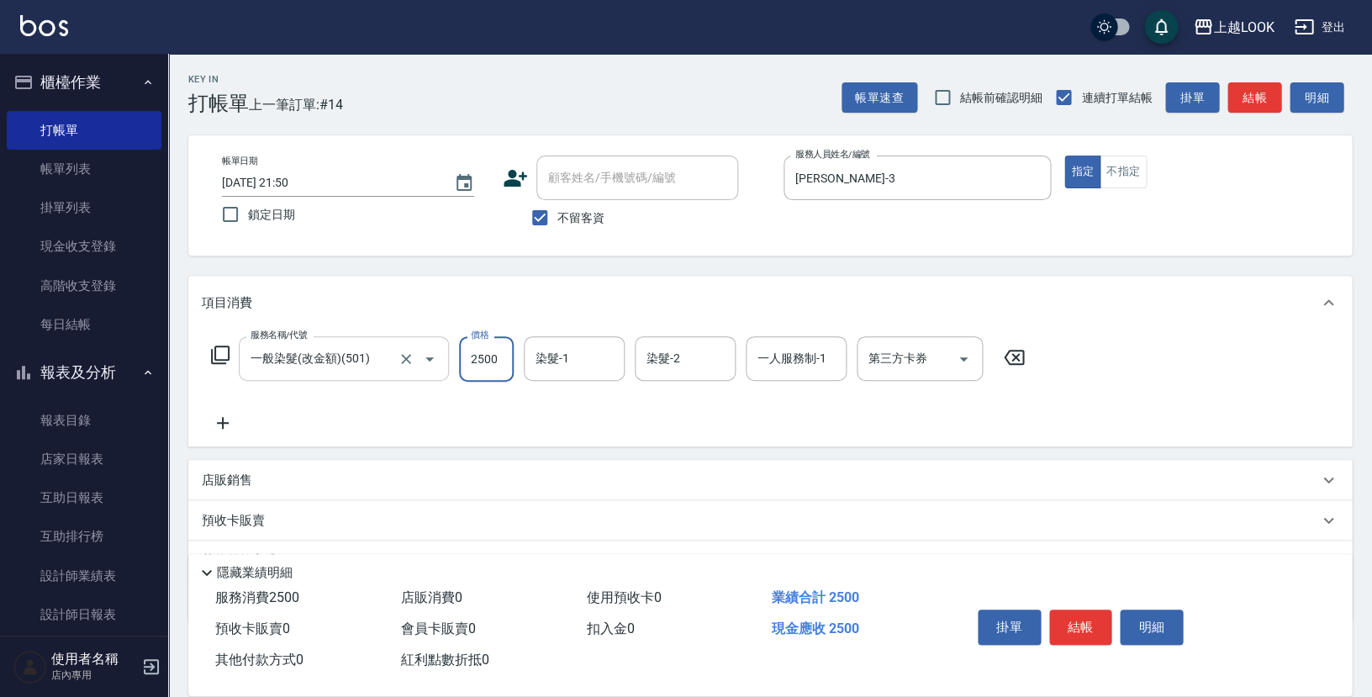
type input "2500"
click at [1068, 625] on button "結帳" at bounding box center [1080, 626] width 63 height 35
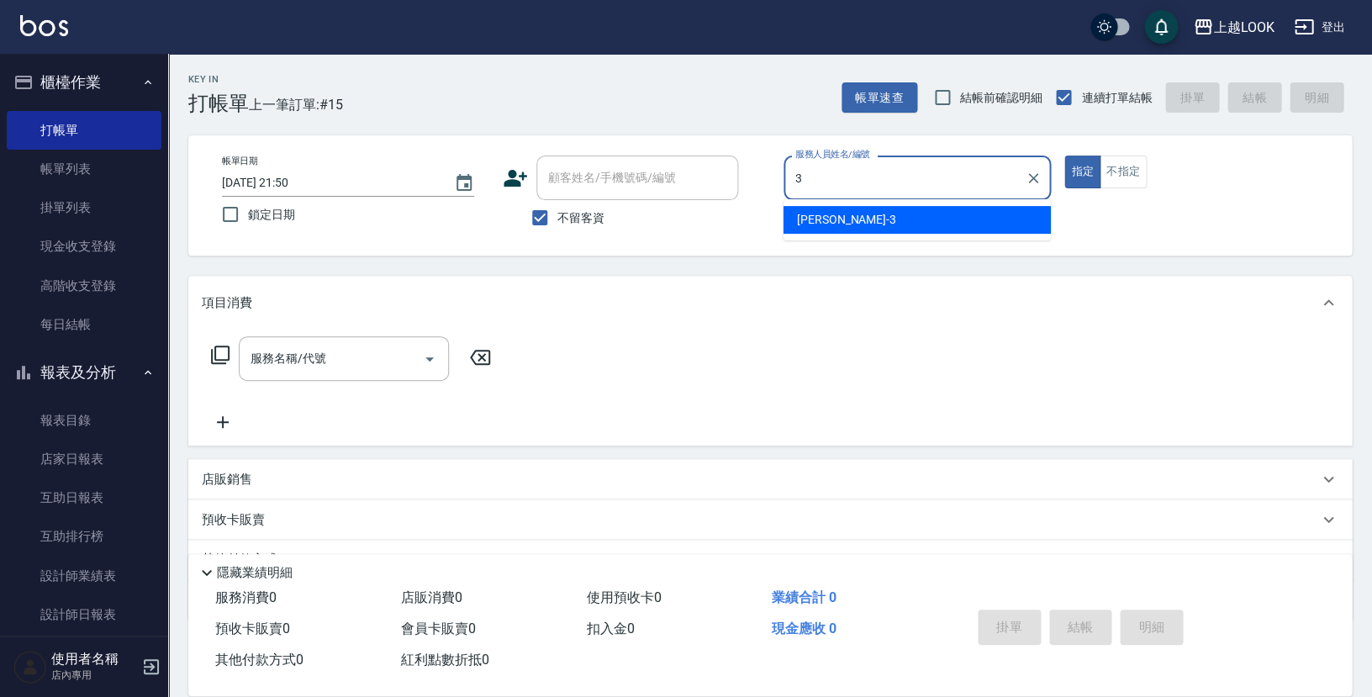
type input "[PERSON_NAME]-3"
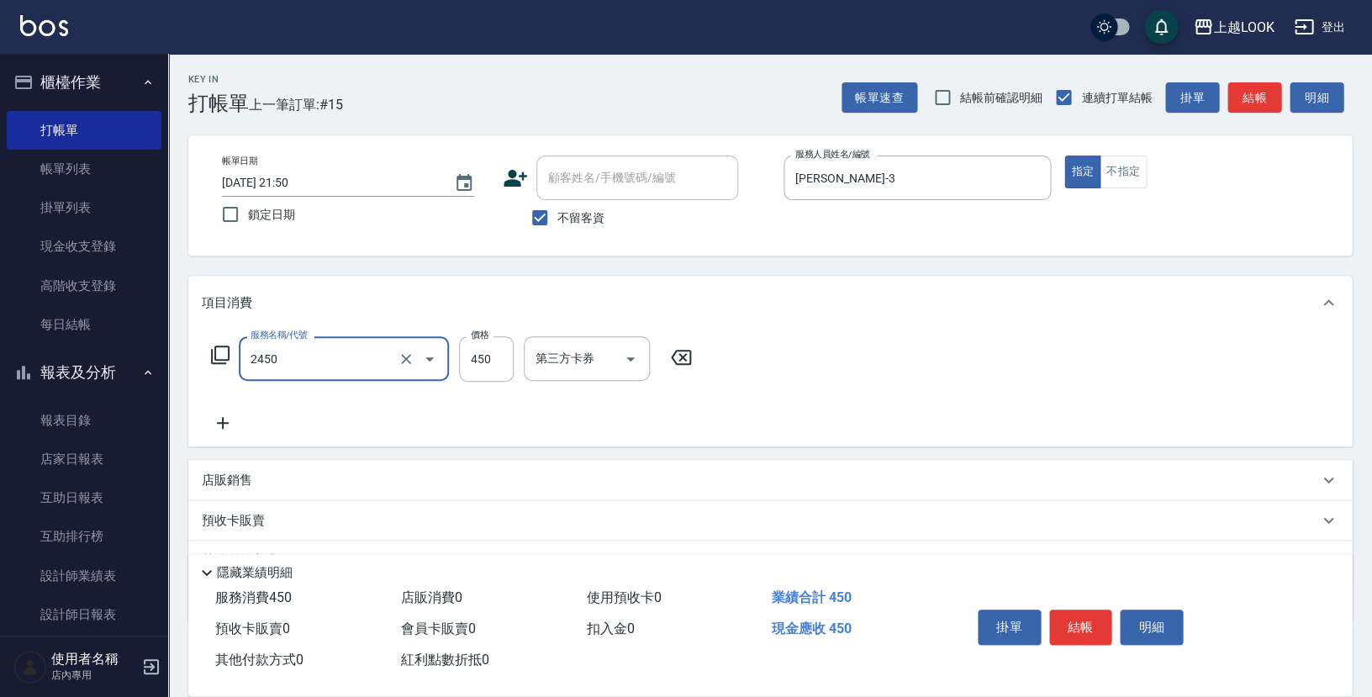
type input "C剪髮套餐(2450)"
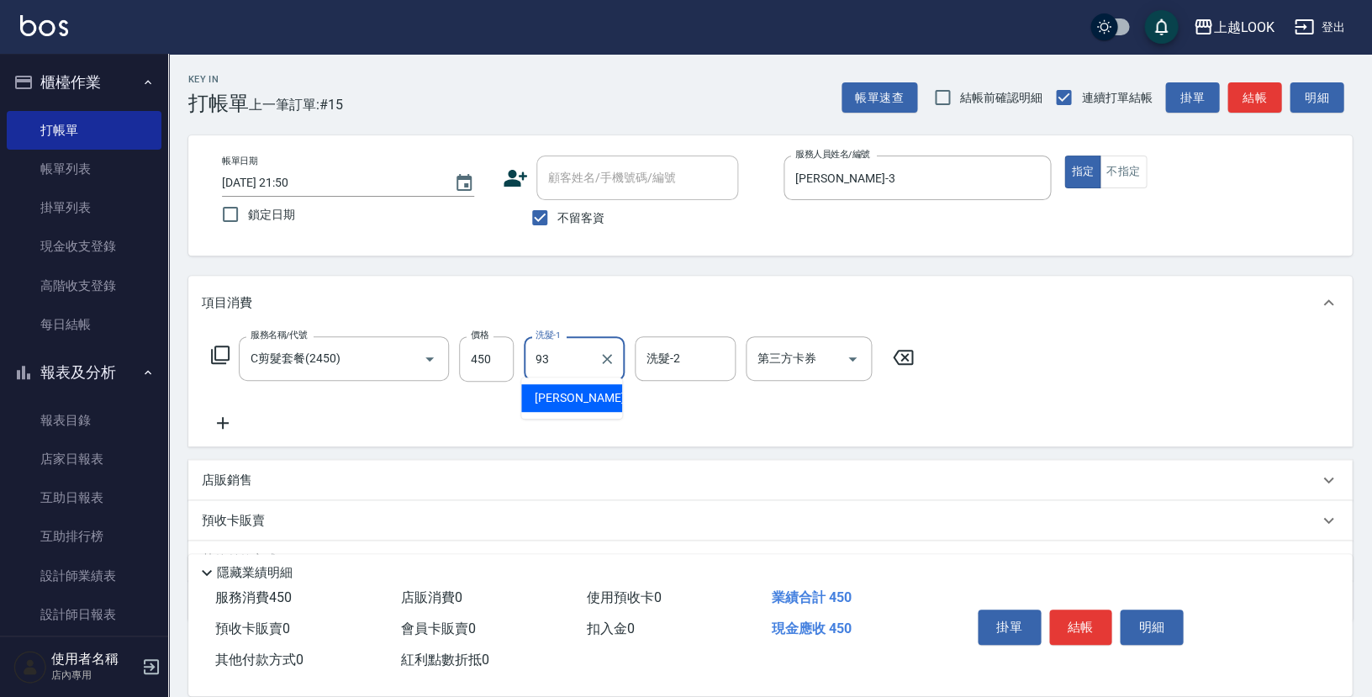
type input "[PERSON_NAME]-93"
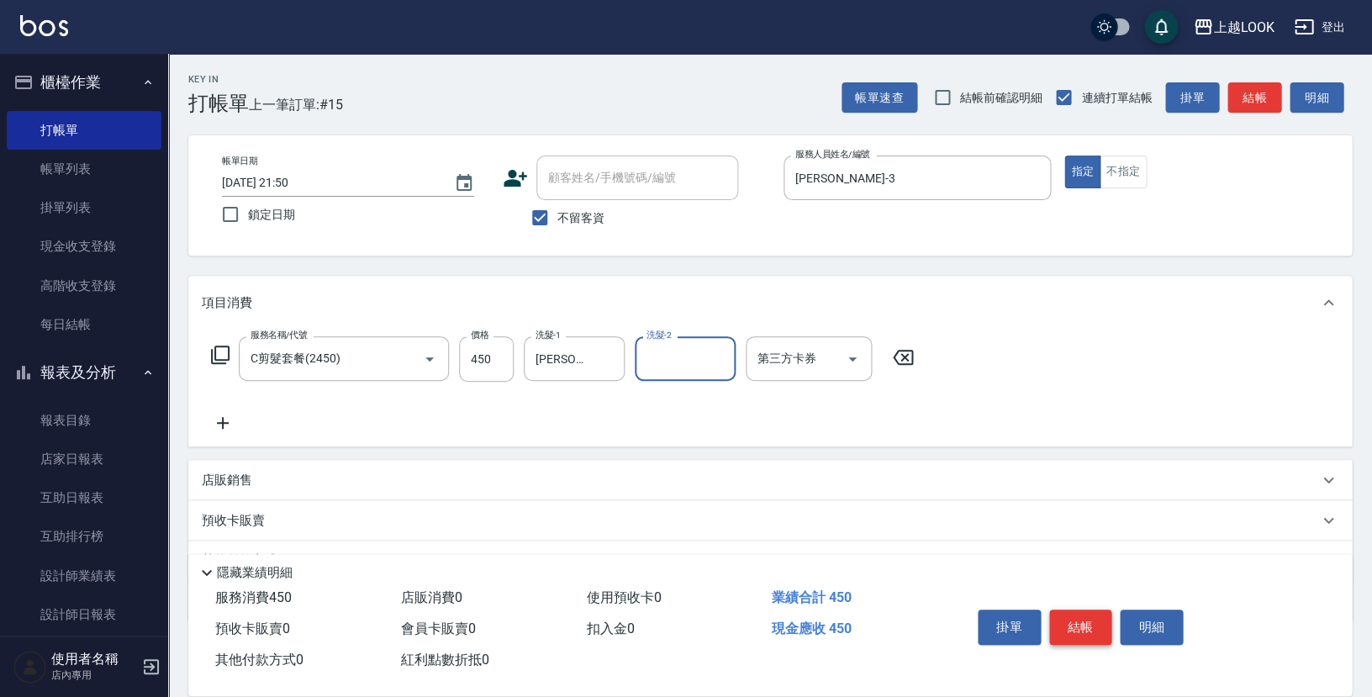
click at [1083, 623] on button "結帳" at bounding box center [1080, 626] width 63 height 35
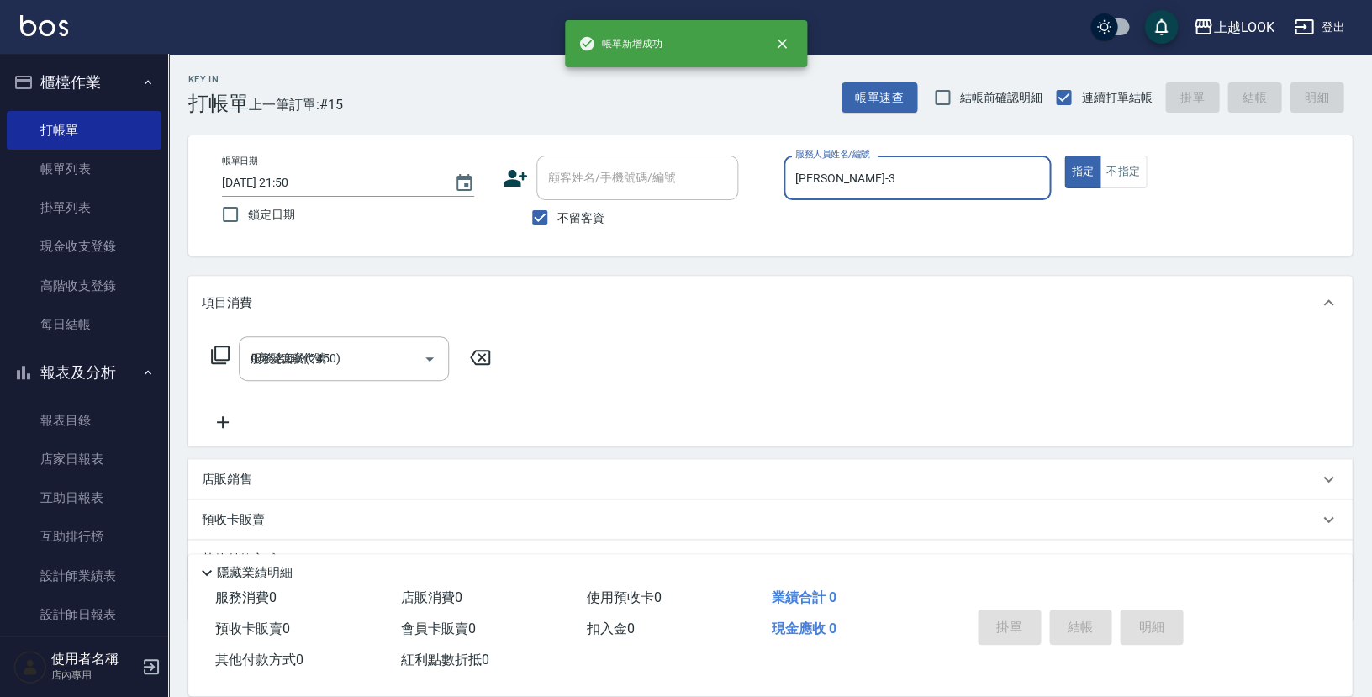
type input "[DATE] 21:51"
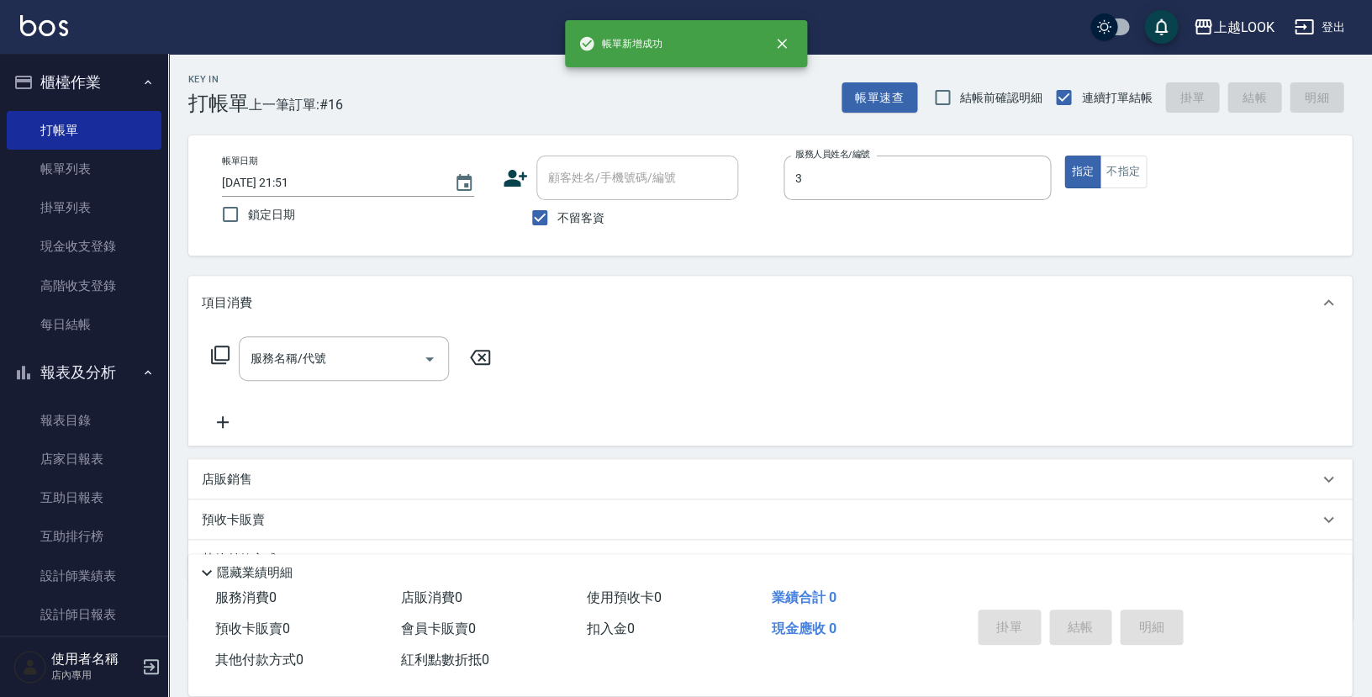
type input "[PERSON_NAME]-3"
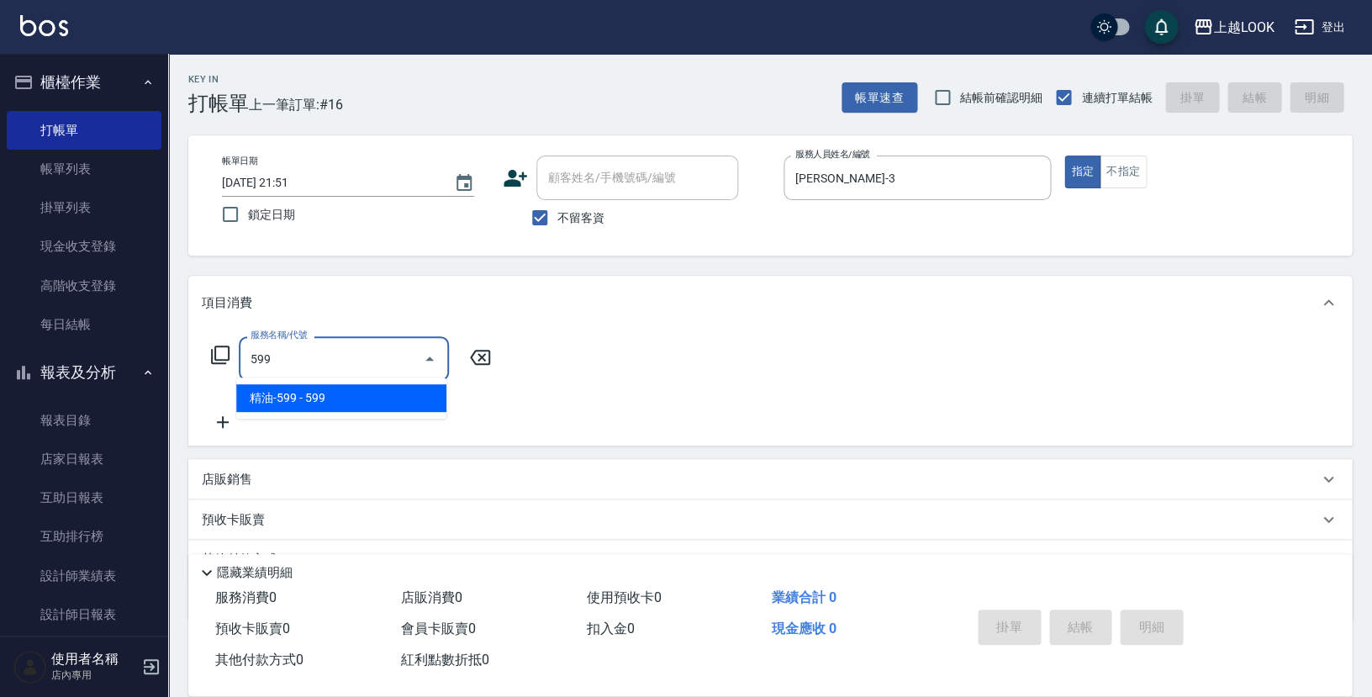
type input "精油-599(0599)"
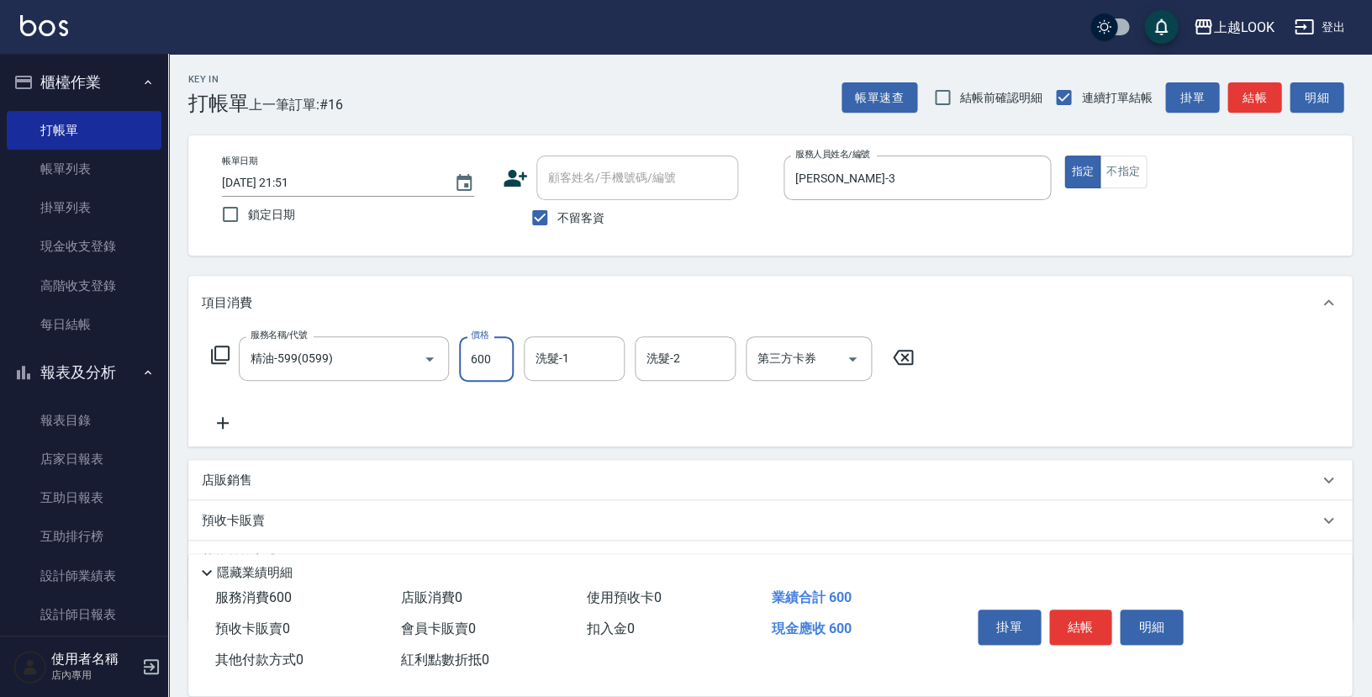
type input "600"
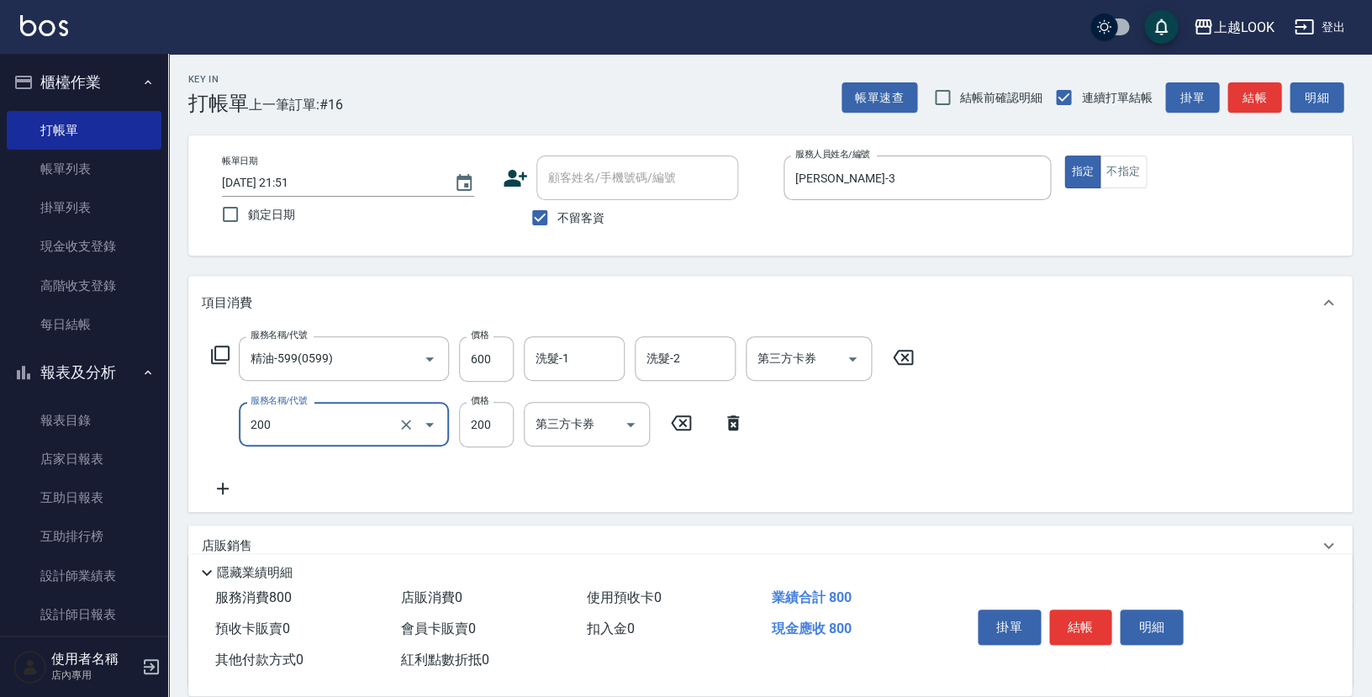
type input "剪髮(200)"
click at [1077, 628] on button "結帳" at bounding box center [1080, 626] width 63 height 35
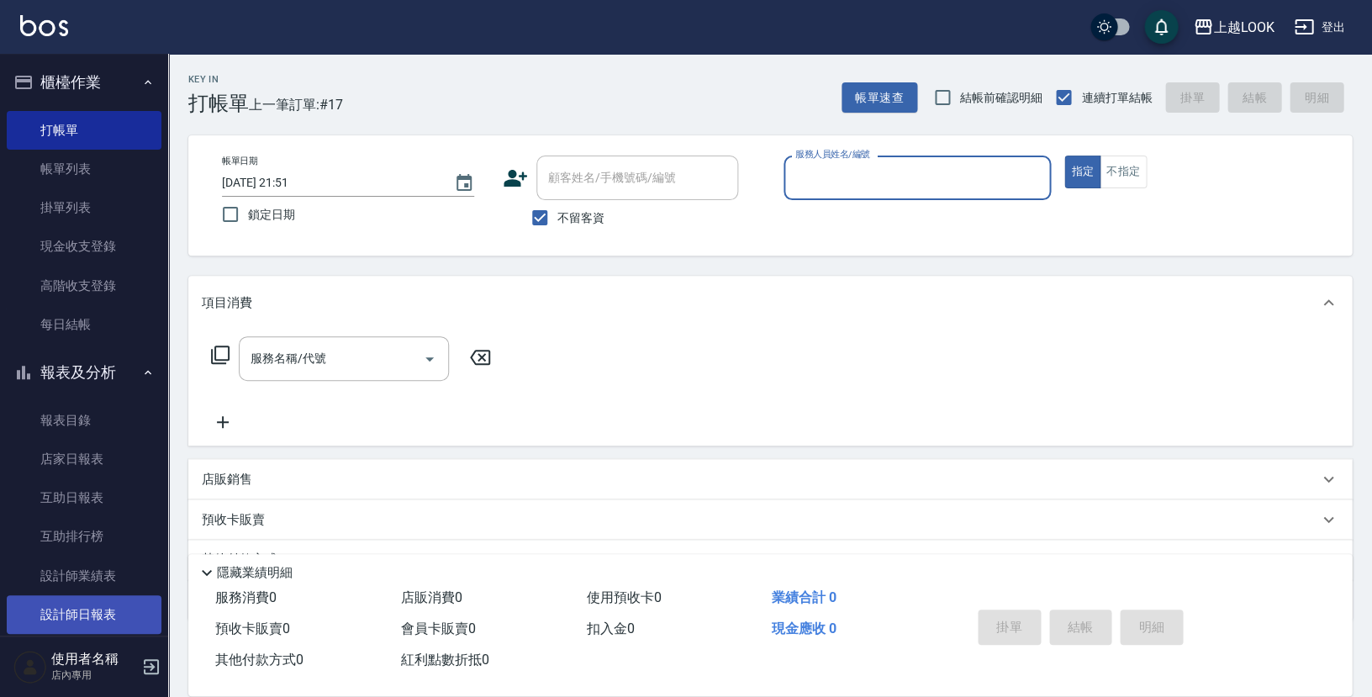
click at [111, 598] on link "設計師日報表" at bounding box center [84, 614] width 155 height 39
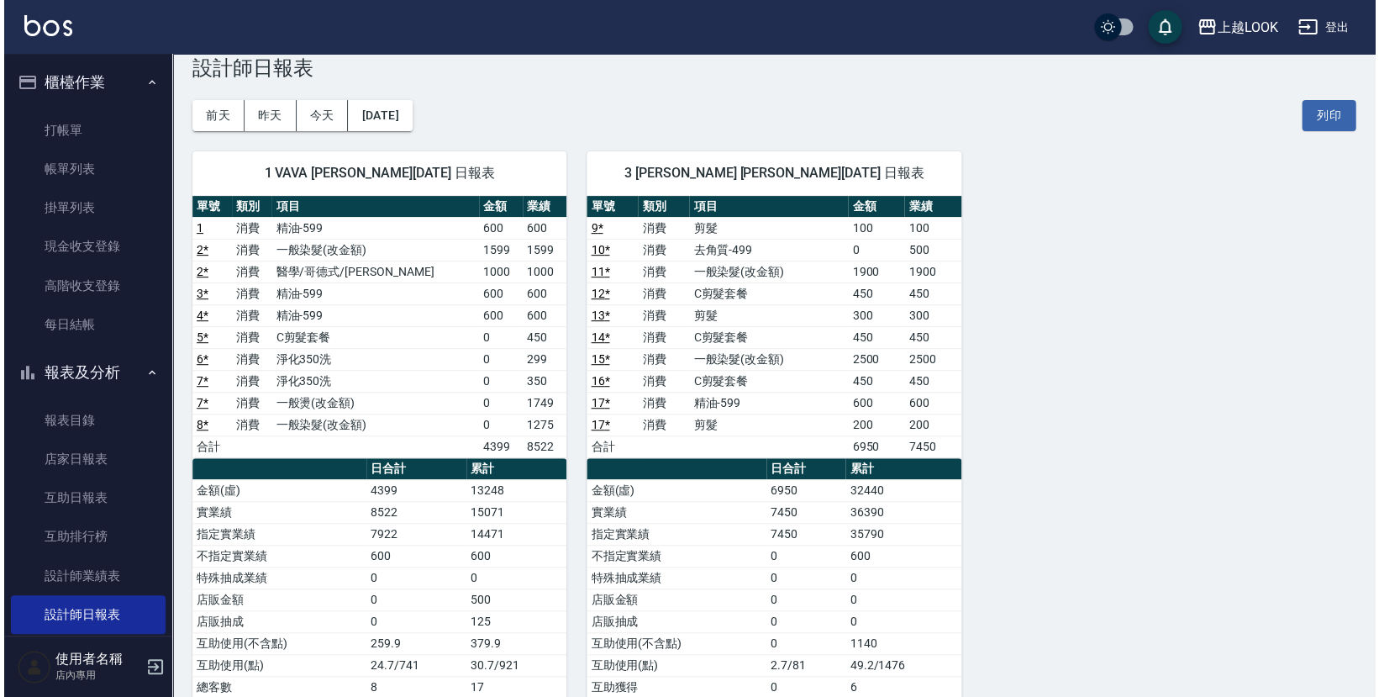
scroll to position [39, 0]
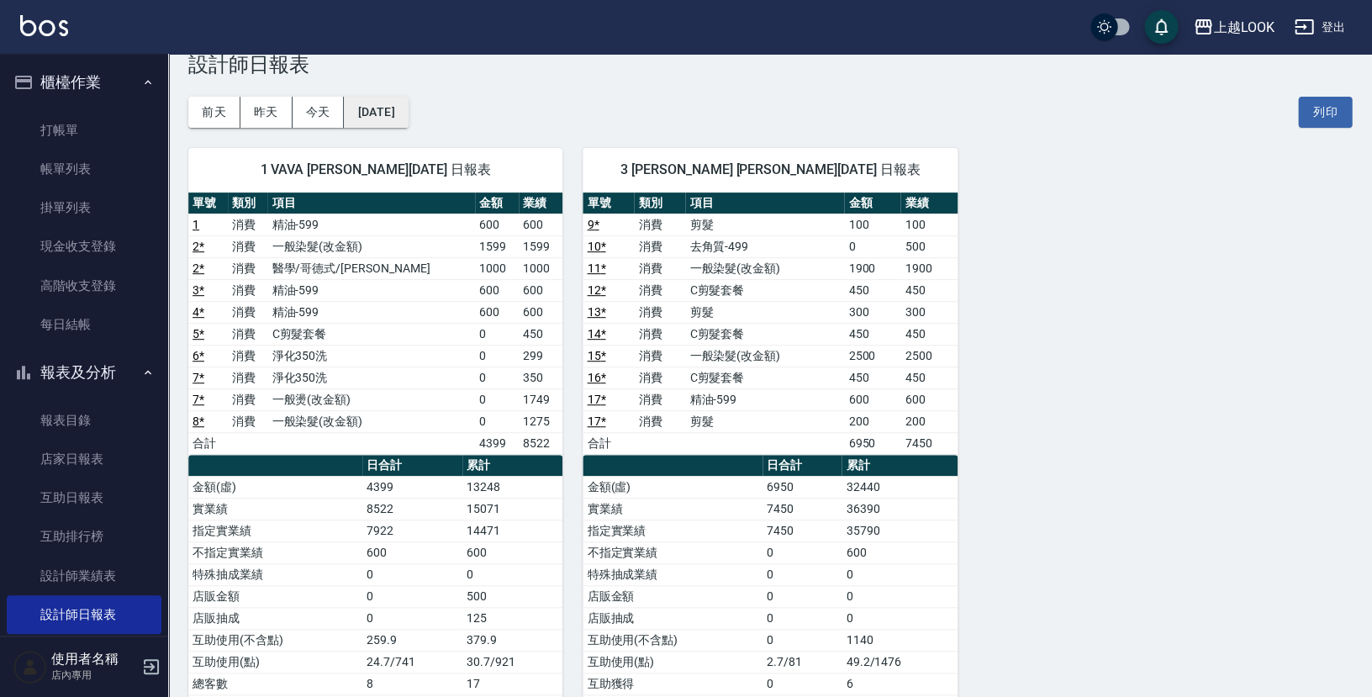
click at [407, 113] on button "[DATE]" at bounding box center [376, 112] width 64 height 31
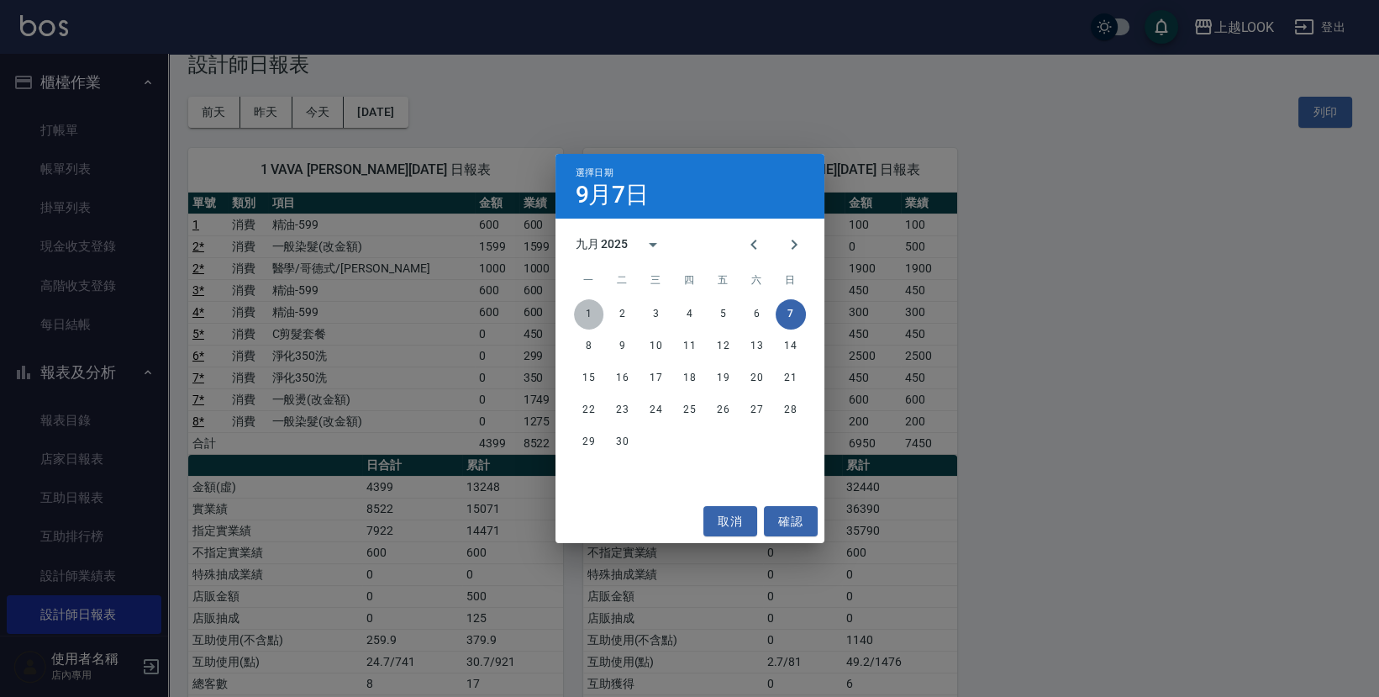
click at [583, 310] on button "1" at bounding box center [589, 314] width 30 height 30
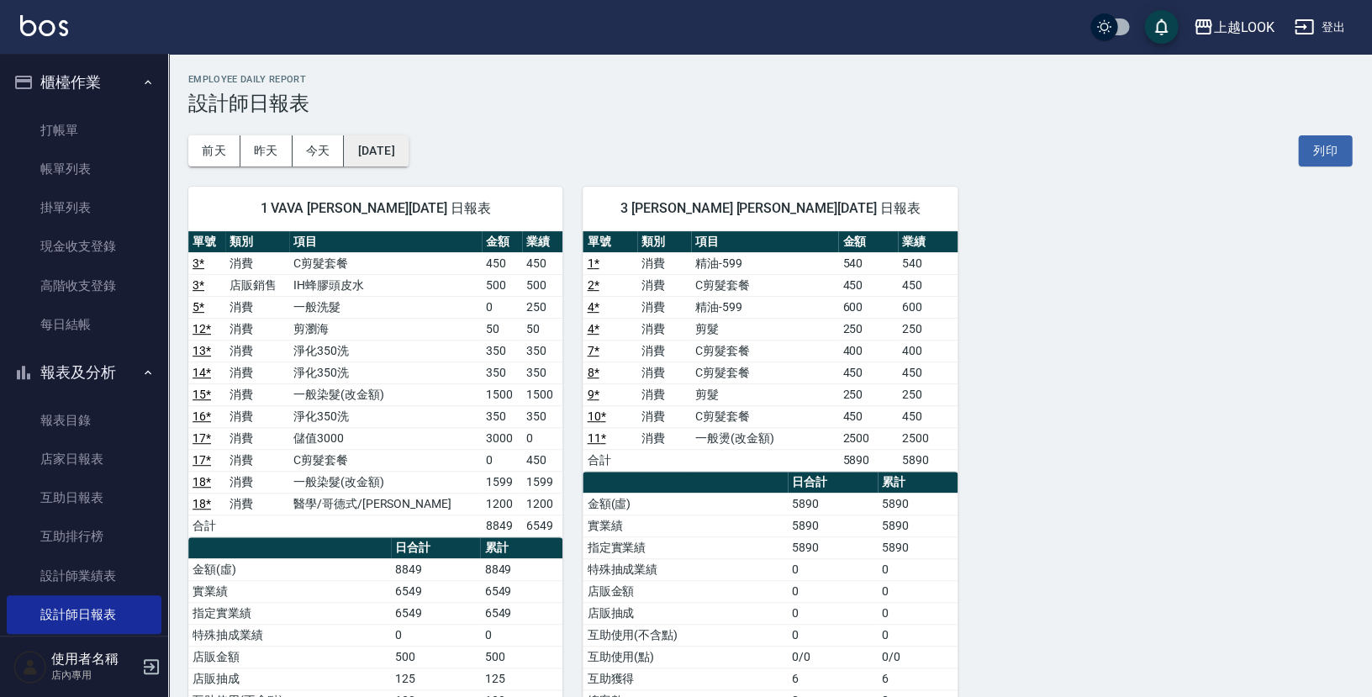
click at [375, 148] on button "[DATE]" at bounding box center [376, 150] width 64 height 31
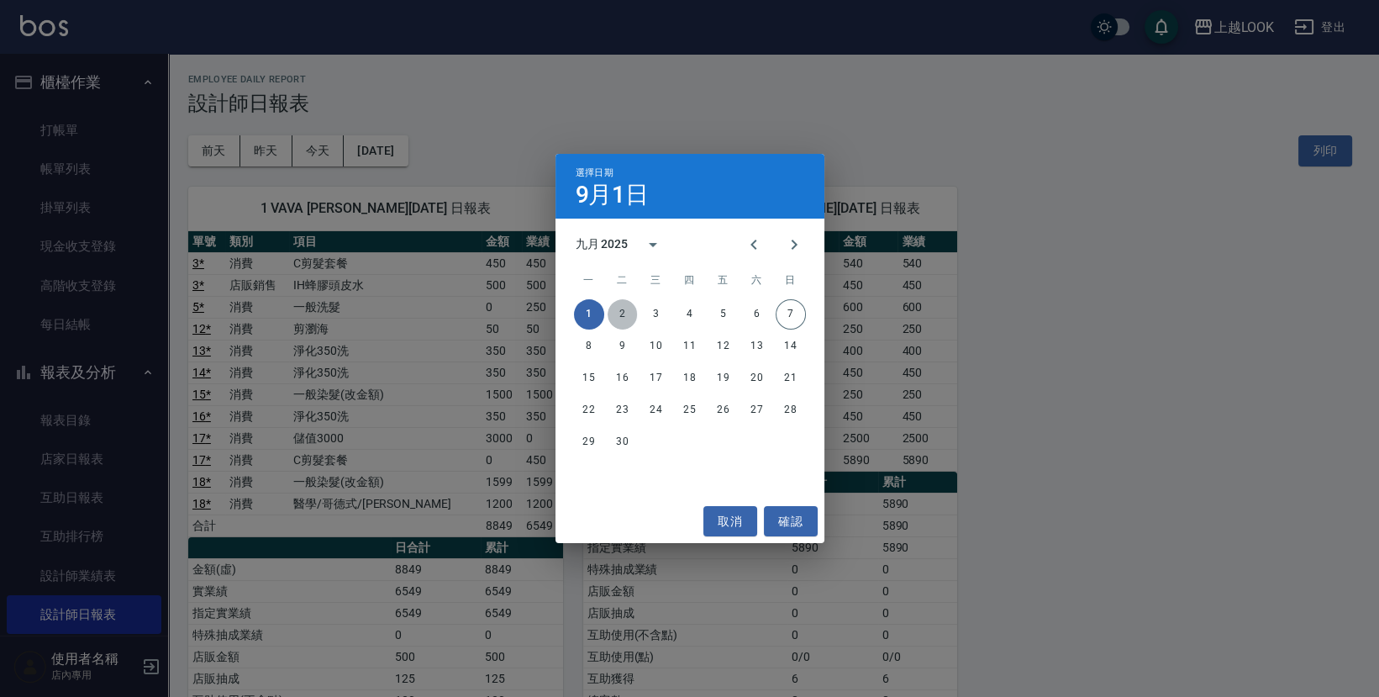
click at [627, 308] on button "2" at bounding box center [623, 314] width 30 height 30
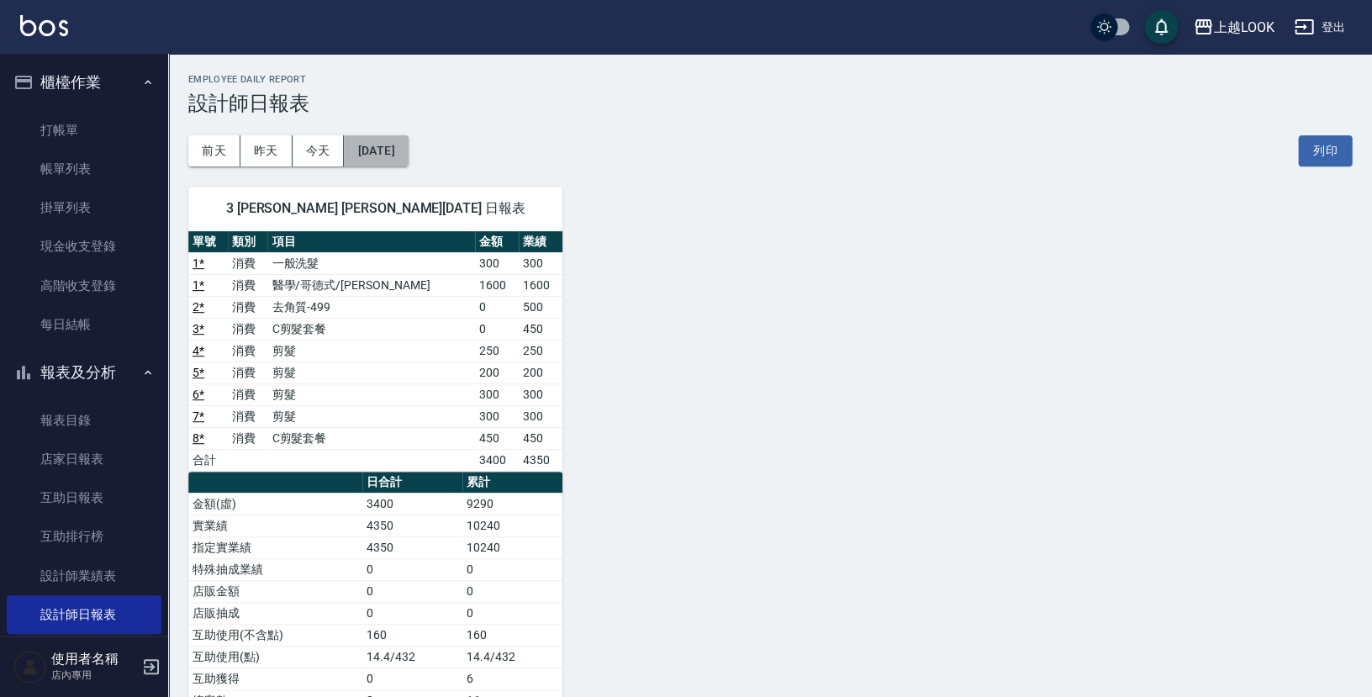
click at [408, 156] on button "[DATE]" at bounding box center [376, 150] width 64 height 31
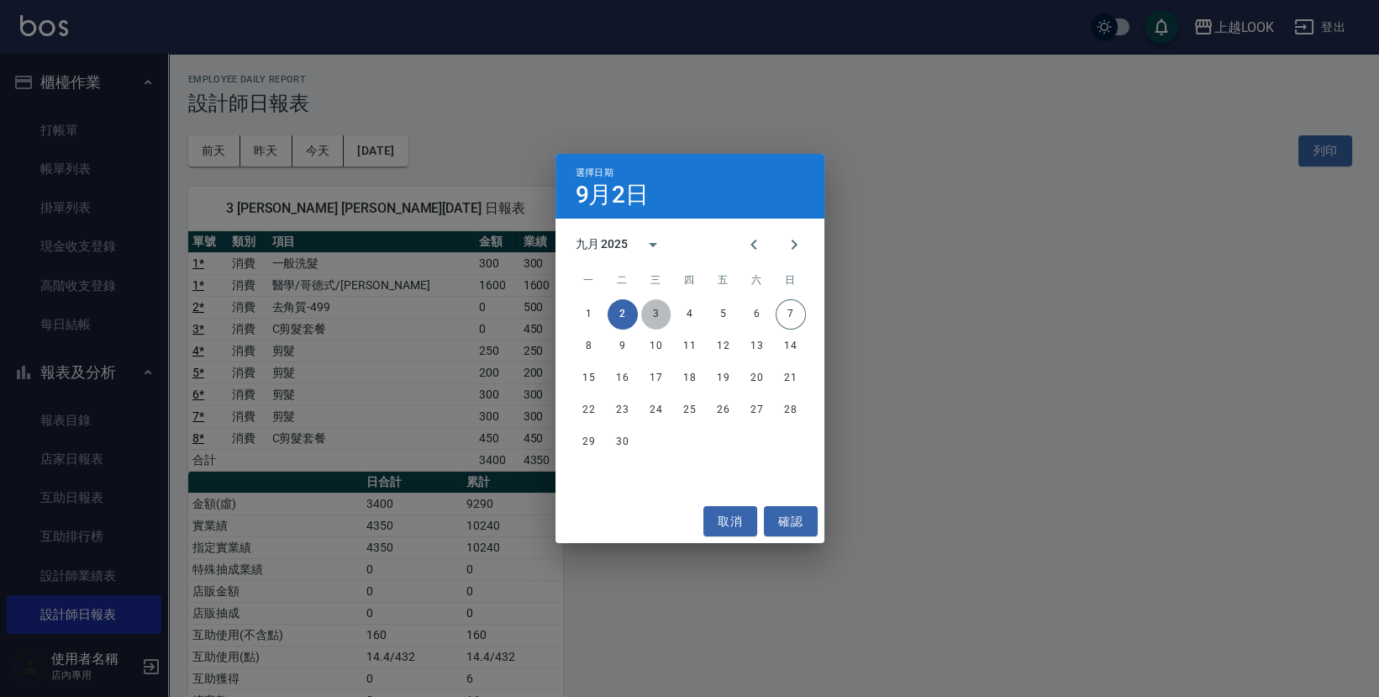
click at [656, 308] on button "3" at bounding box center [656, 314] width 30 height 30
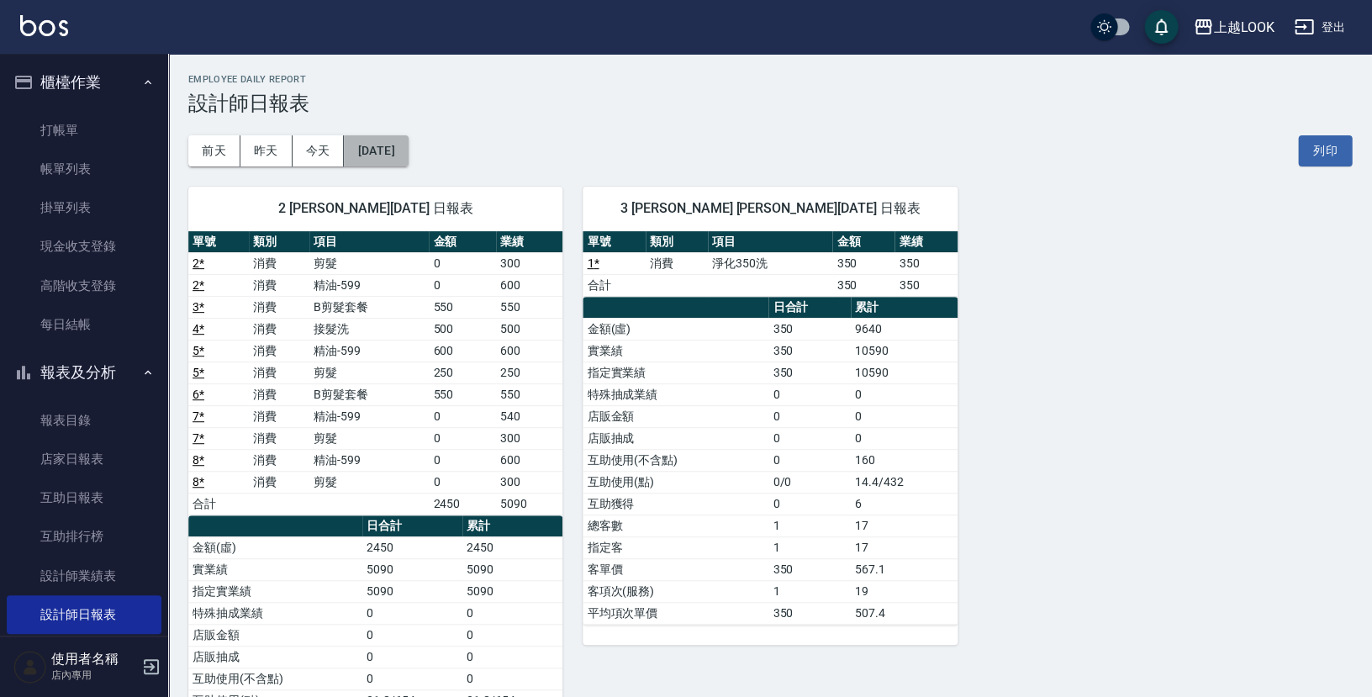
click at [408, 152] on button "[DATE]" at bounding box center [376, 150] width 64 height 31
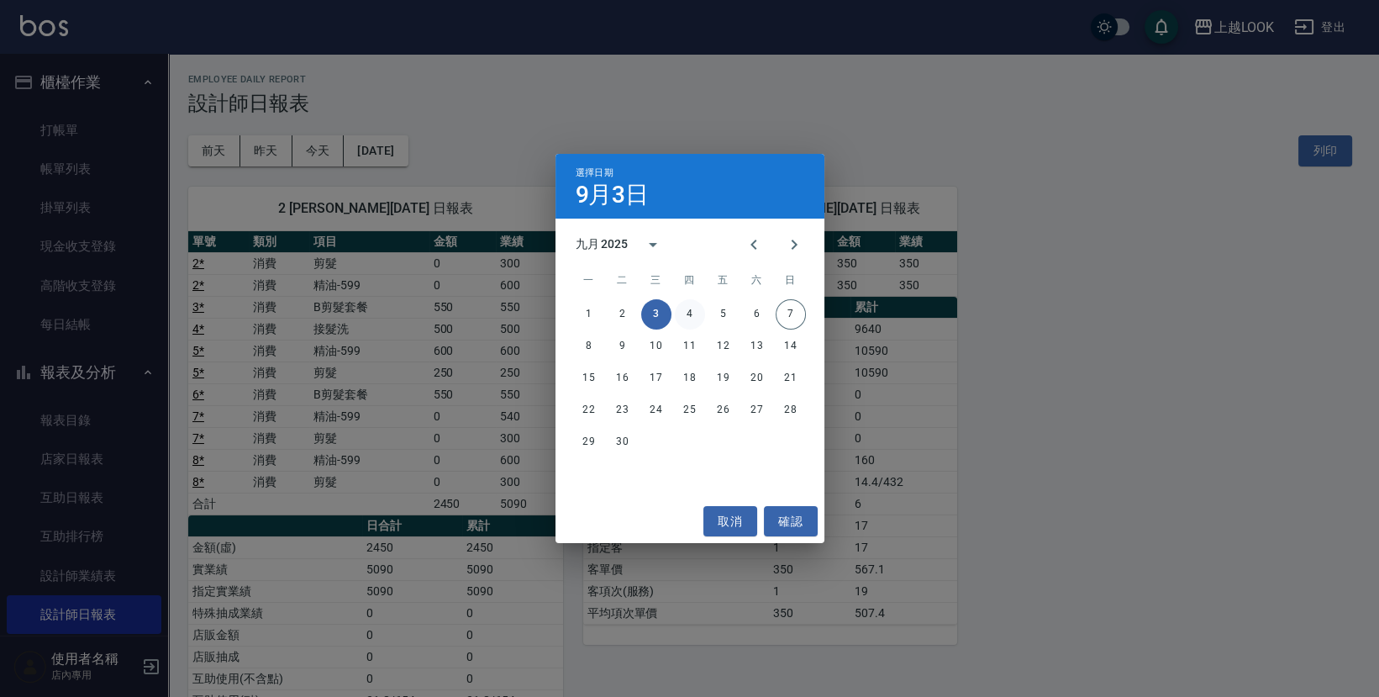
click at [694, 313] on button "4" at bounding box center [690, 314] width 30 height 30
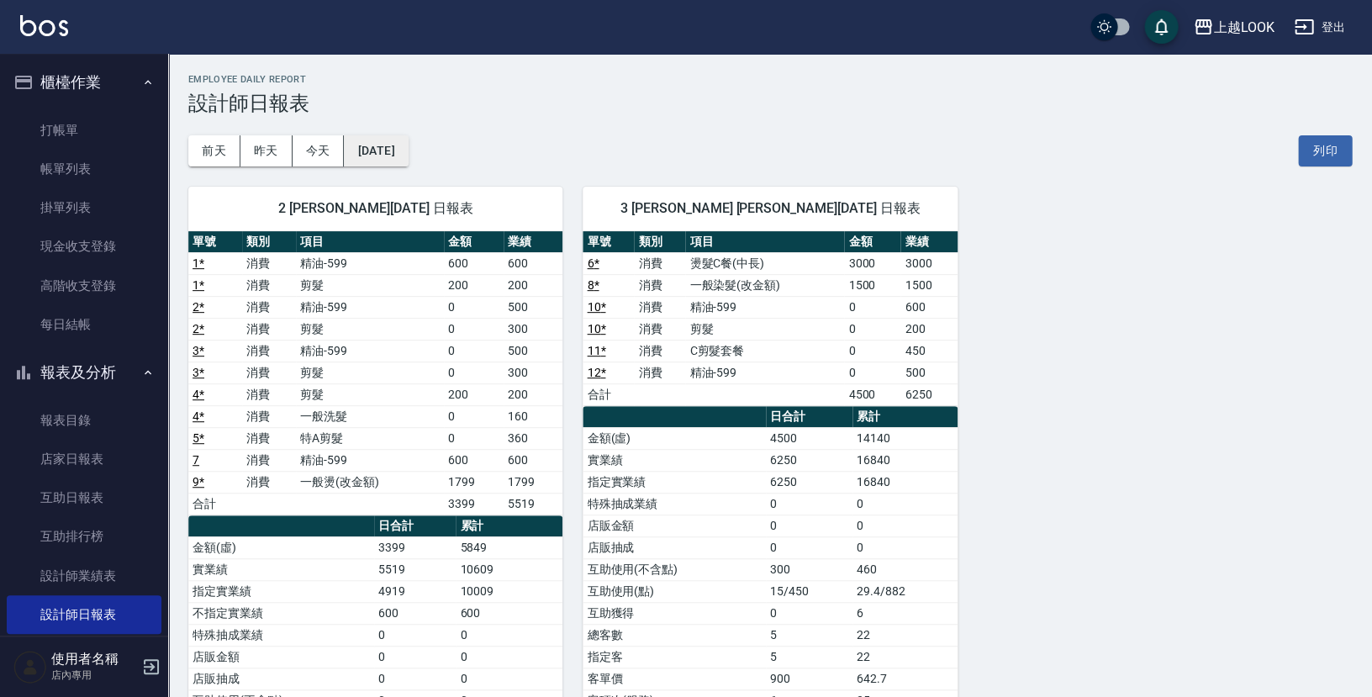
click at [408, 152] on button "[DATE]" at bounding box center [376, 150] width 64 height 31
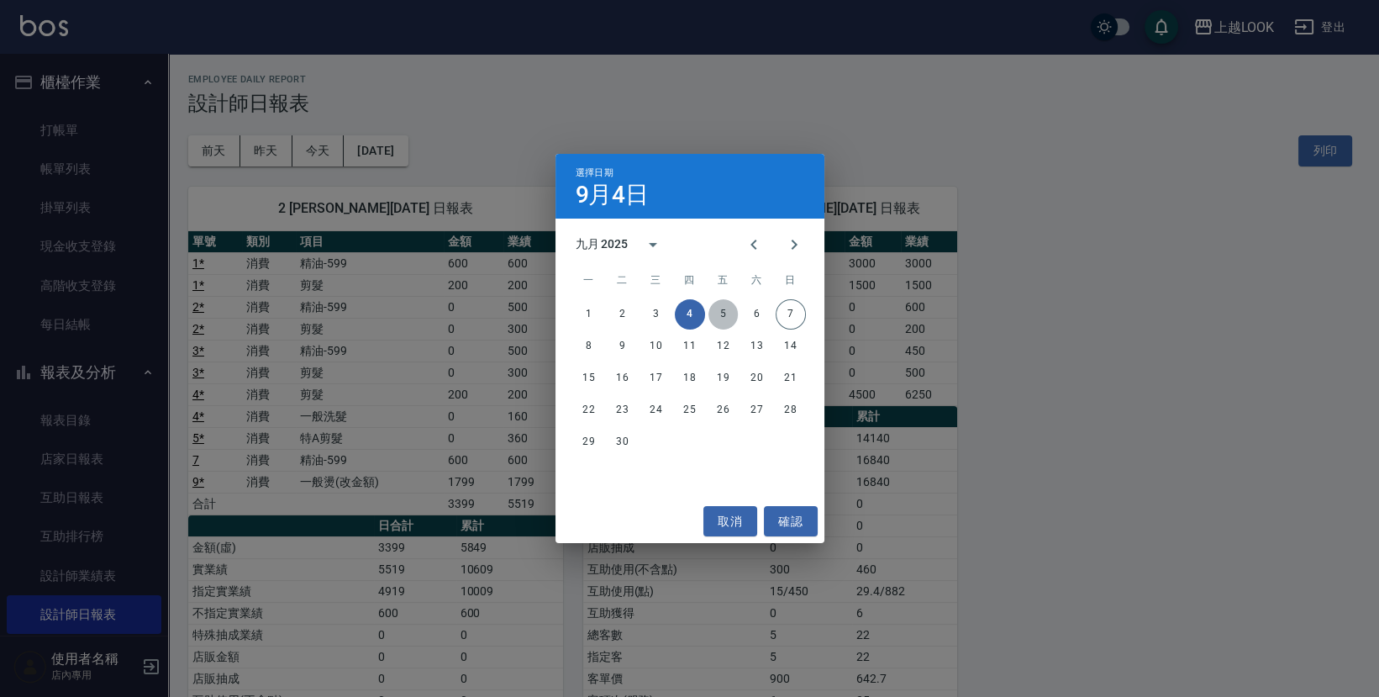
click at [725, 308] on button "5" at bounding box center [723, 314] width 30 height 30
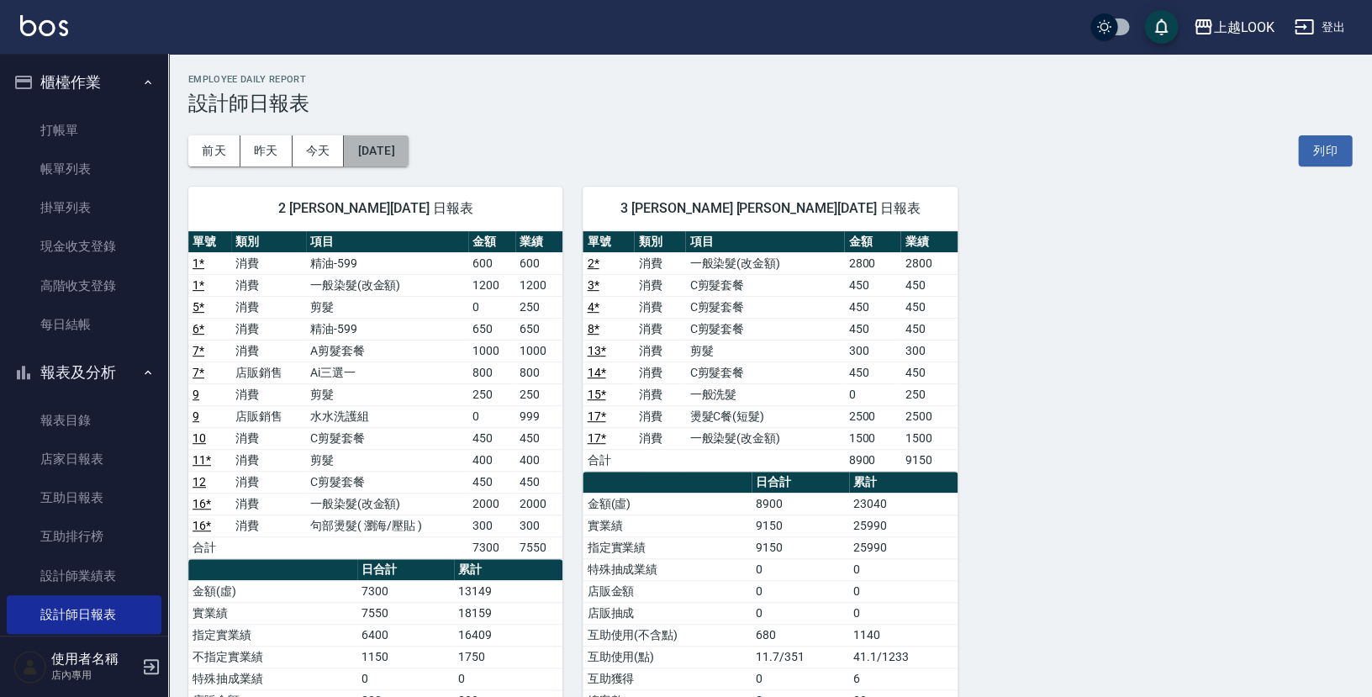
click at [408, 155] on button "[DATE]" at bounding box center [376, 150] width 64 height 31
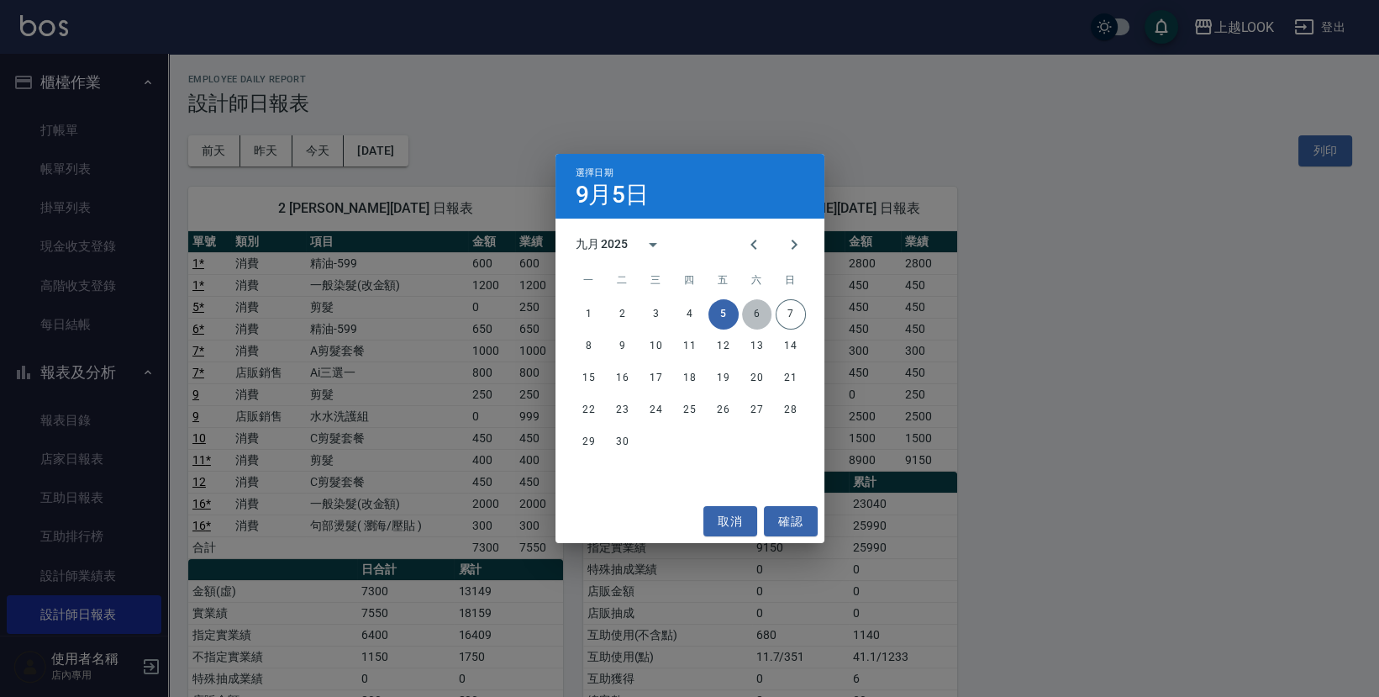
click at [762, 316] on button "6" at bounding box center [757, 314] width 30 height 30
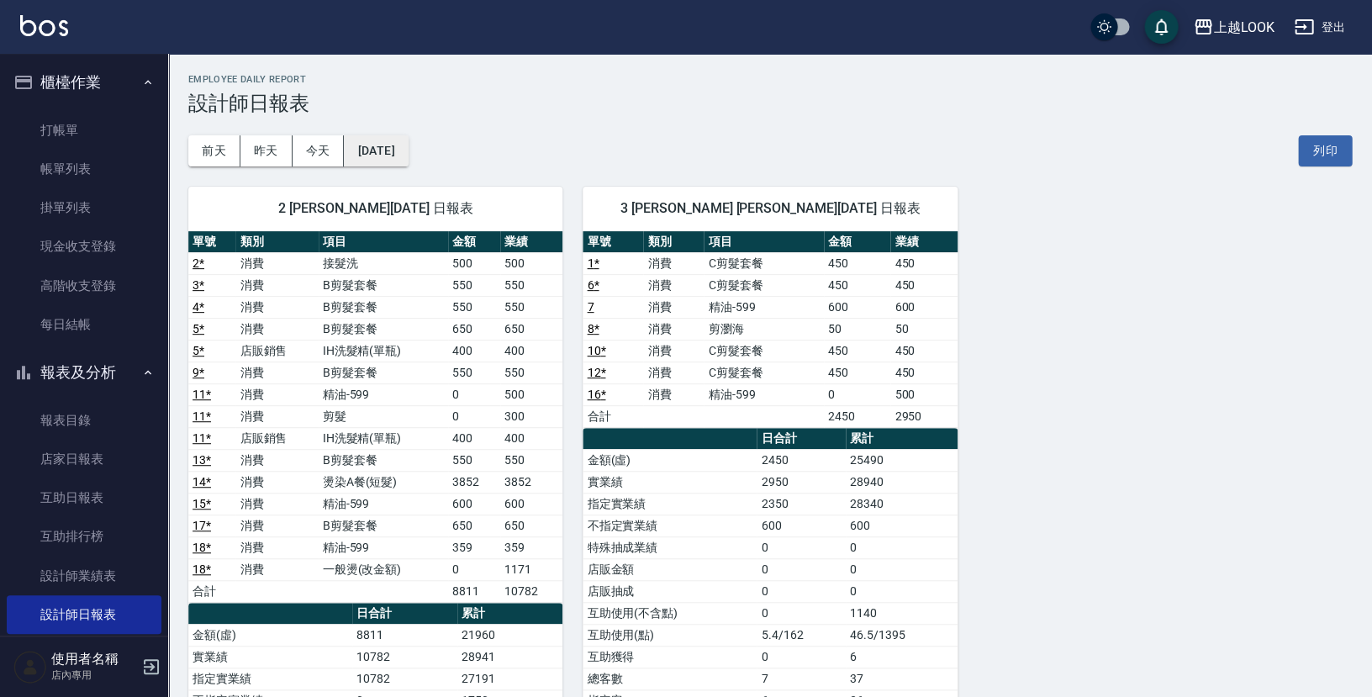
click at [398, 155] on button "[DATE]" at bounding box center [376, 150] width 64 height 31
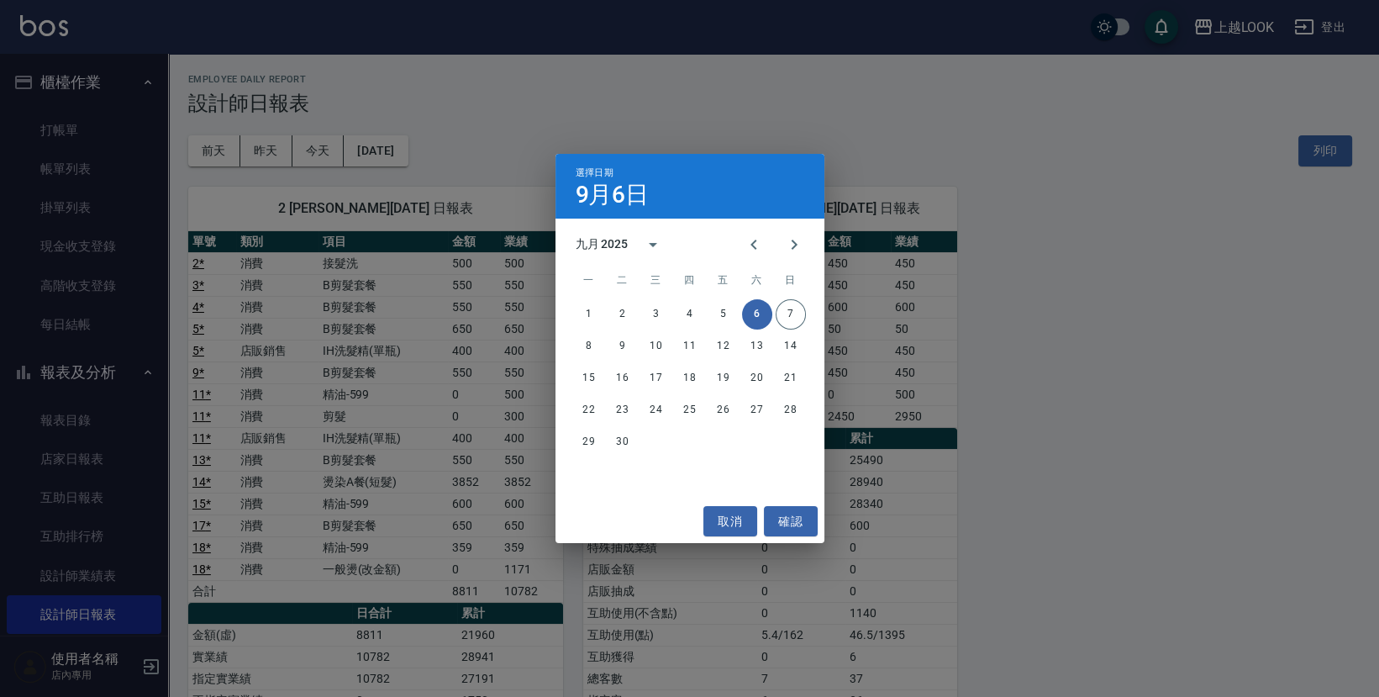
click at [784, 104] on div "選擇日期 [DATE] 九月 2025 一 二 三 四 五 六 日 1 2 3 4 5 6 7 8 9 10 11 12 13 14 15 16 17 18 …" at bounding box center [689, 348] width 1379 height 697
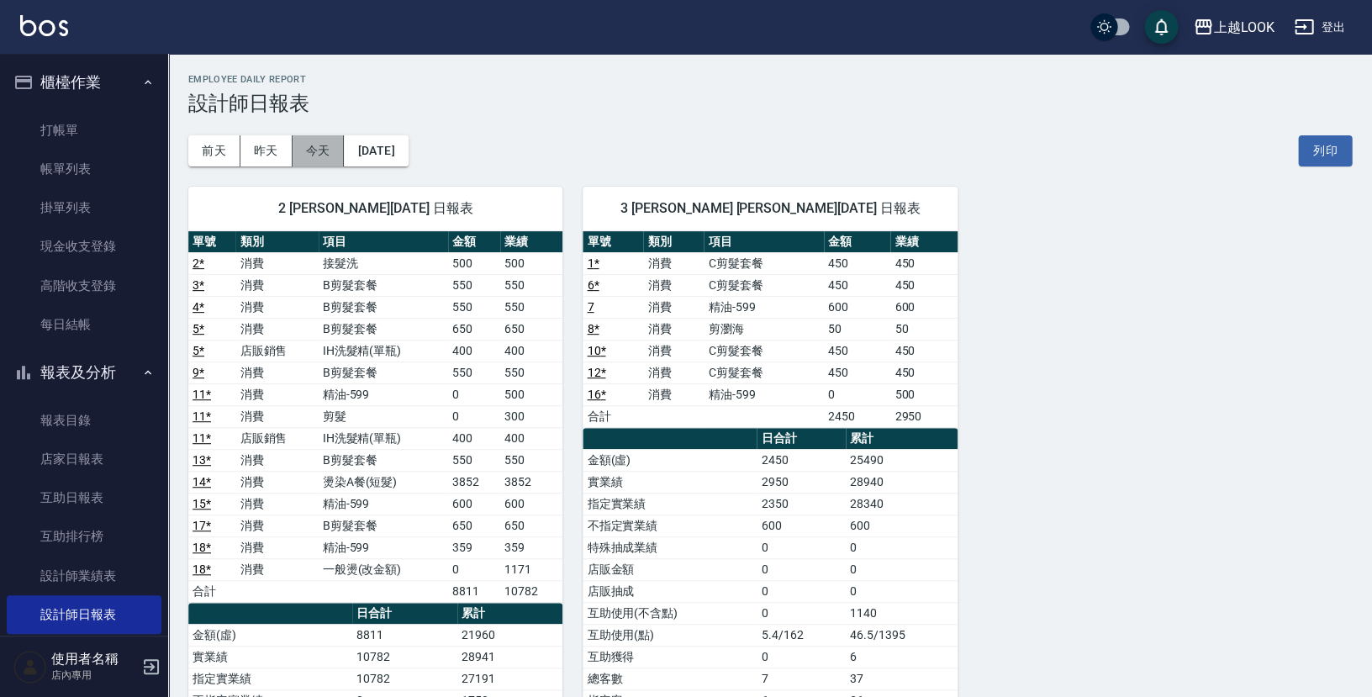
click at [317, 145] on button "今天" at bounding box center [318, 150] width 52 height 31
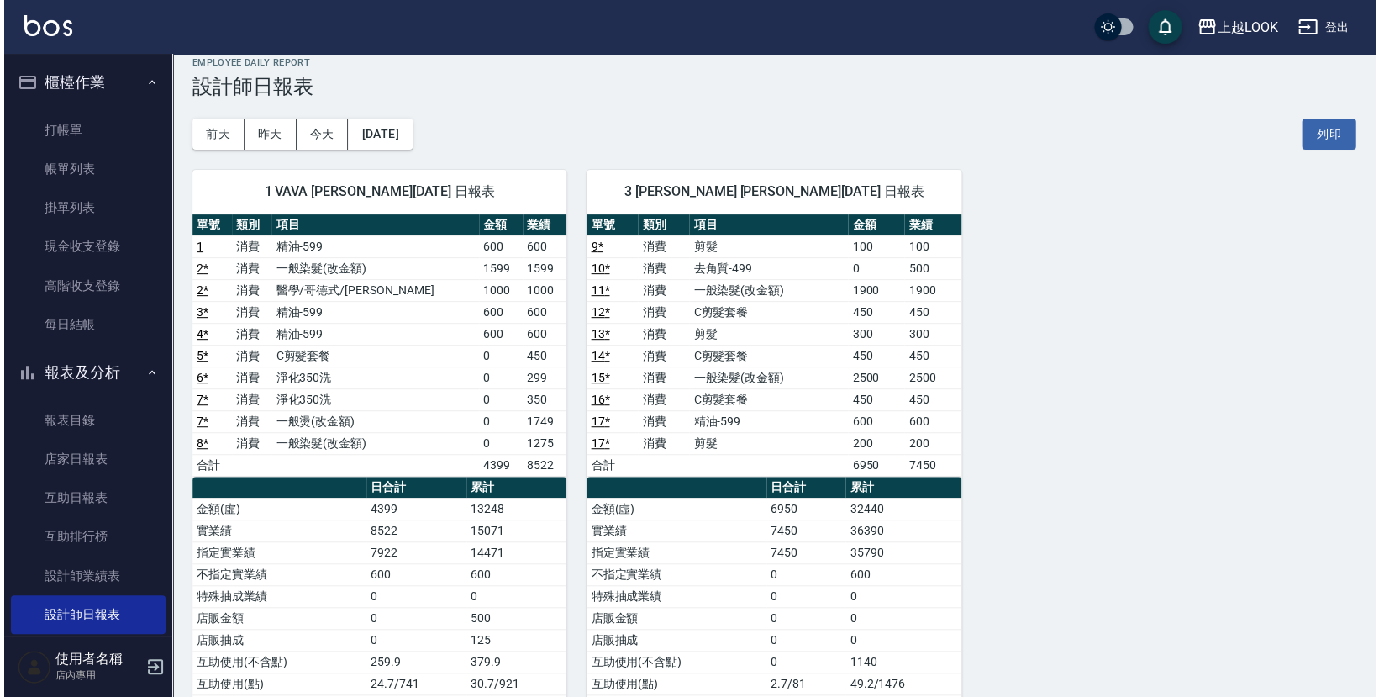
scroll to position [33, 0]
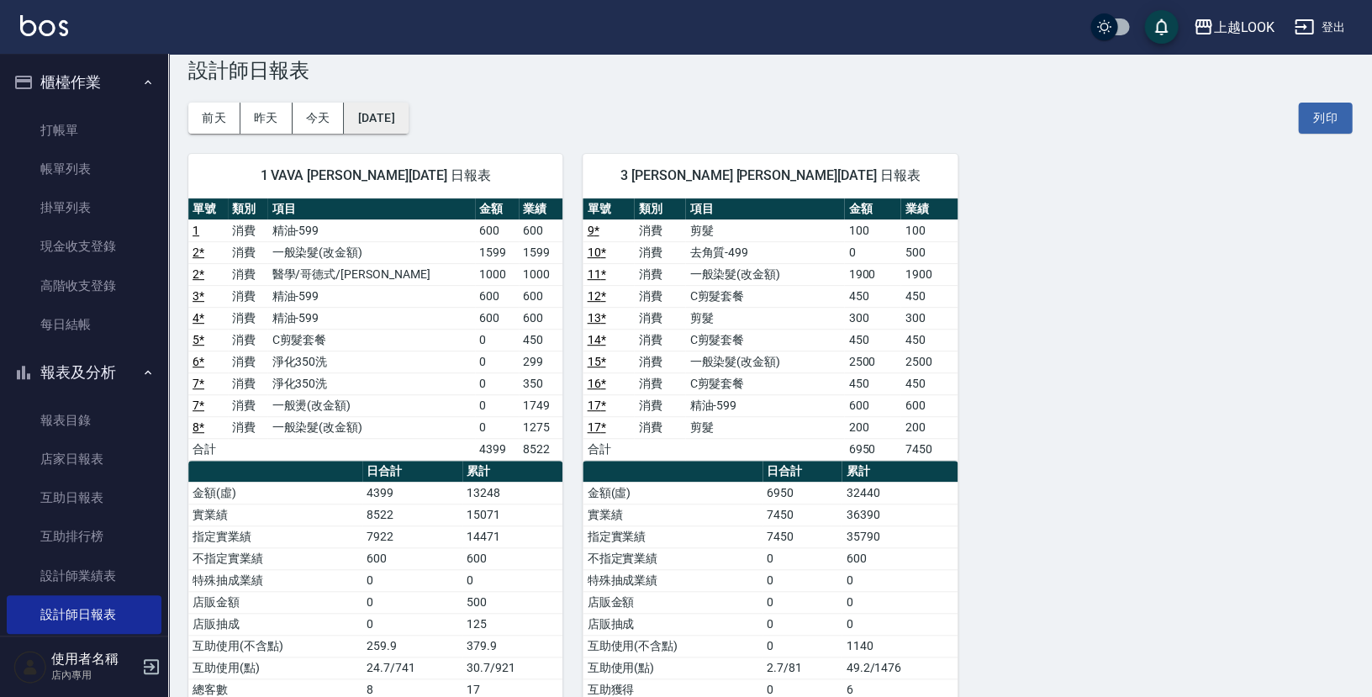
click at [361, 117] on button "[DATE]" at bounding box center [376, 118] width 64 height 31
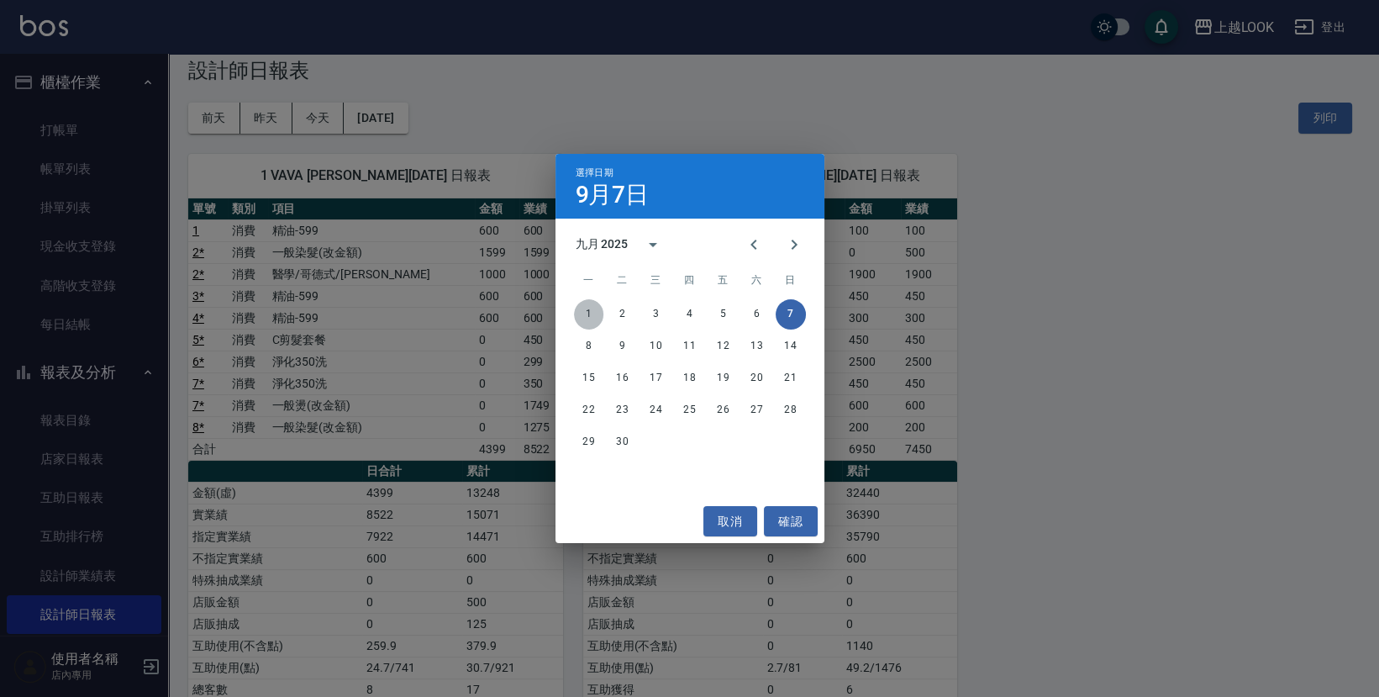
click at [594, 311] on button "1" at bounding box center [589, 314] width 30 height 30
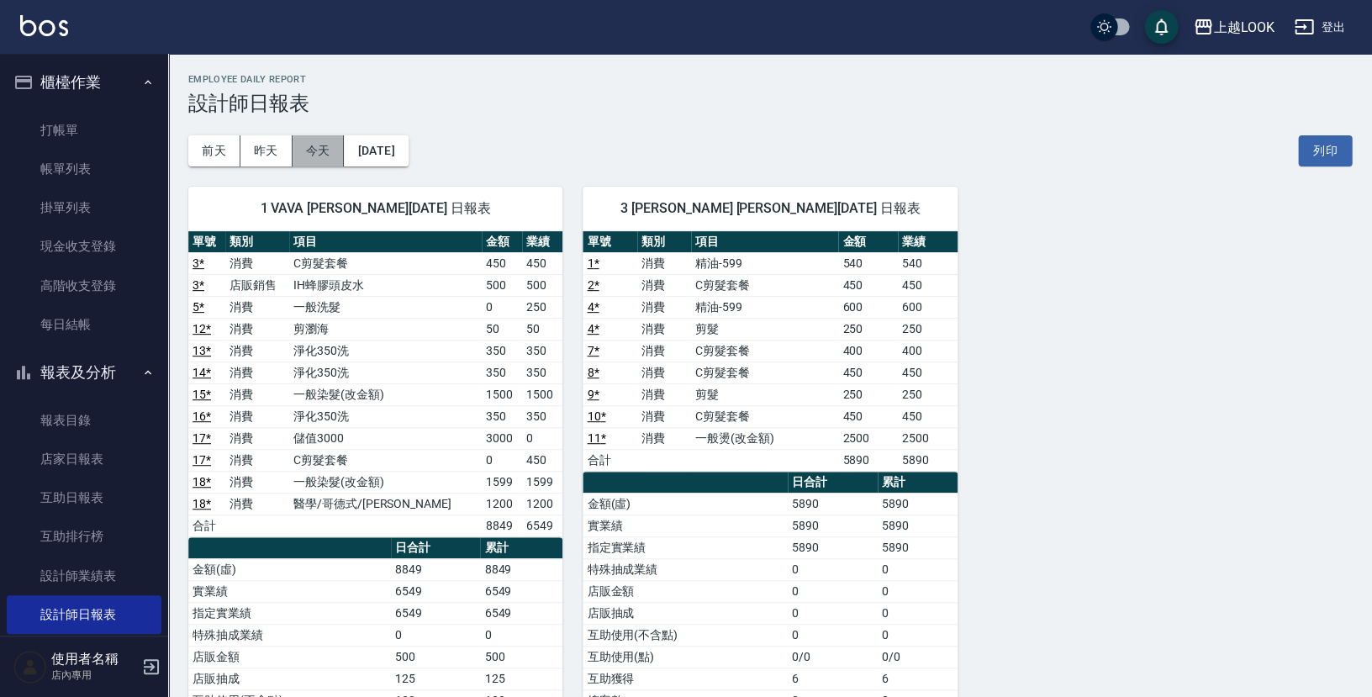
click at [323, 151] on button "今天" at bounding box center [318, 150] width 52 height 31
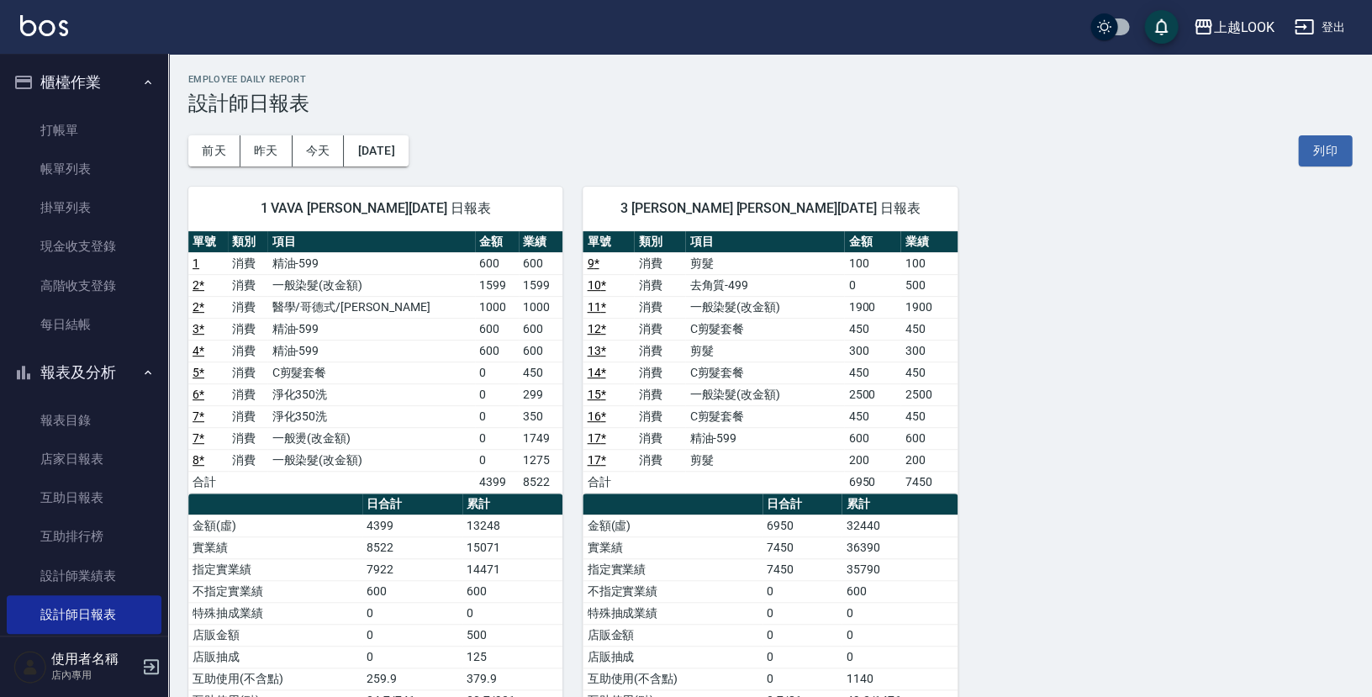
scroll to position [201, 0]
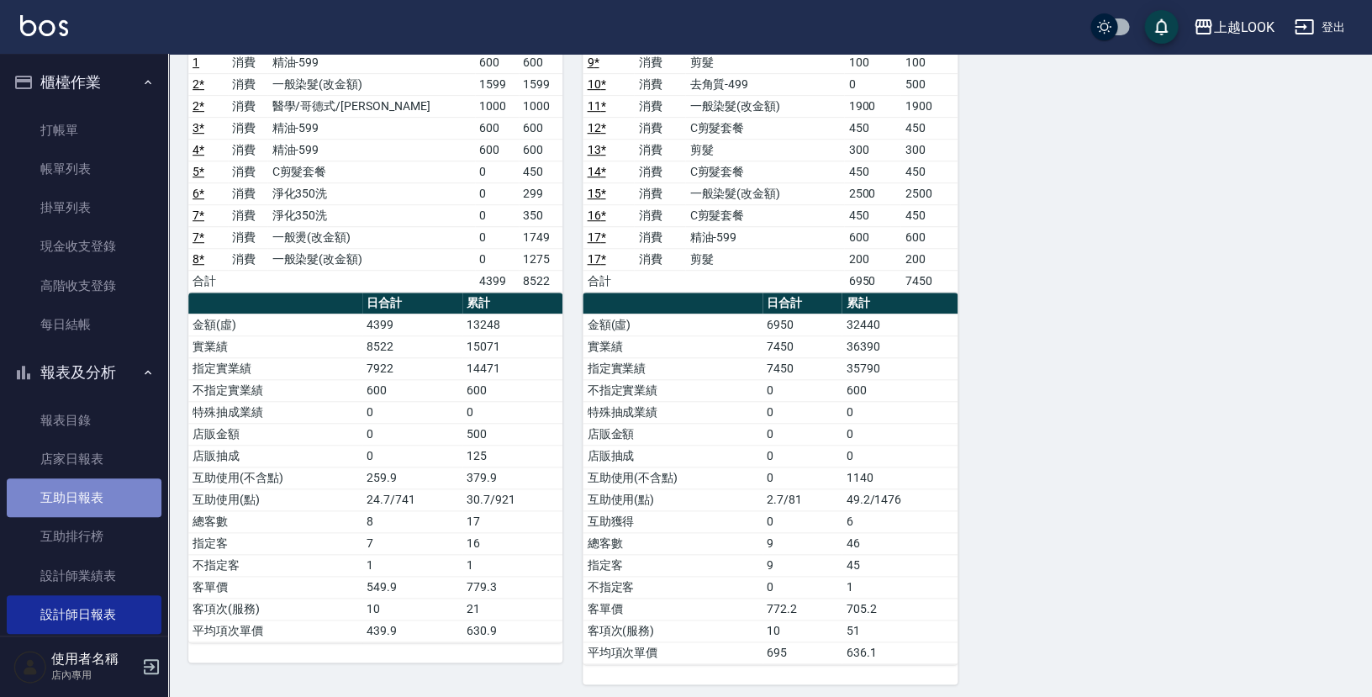
click at [102, 485] on link "互助日報表" at bounding box center [84, 497] width 155 height 39
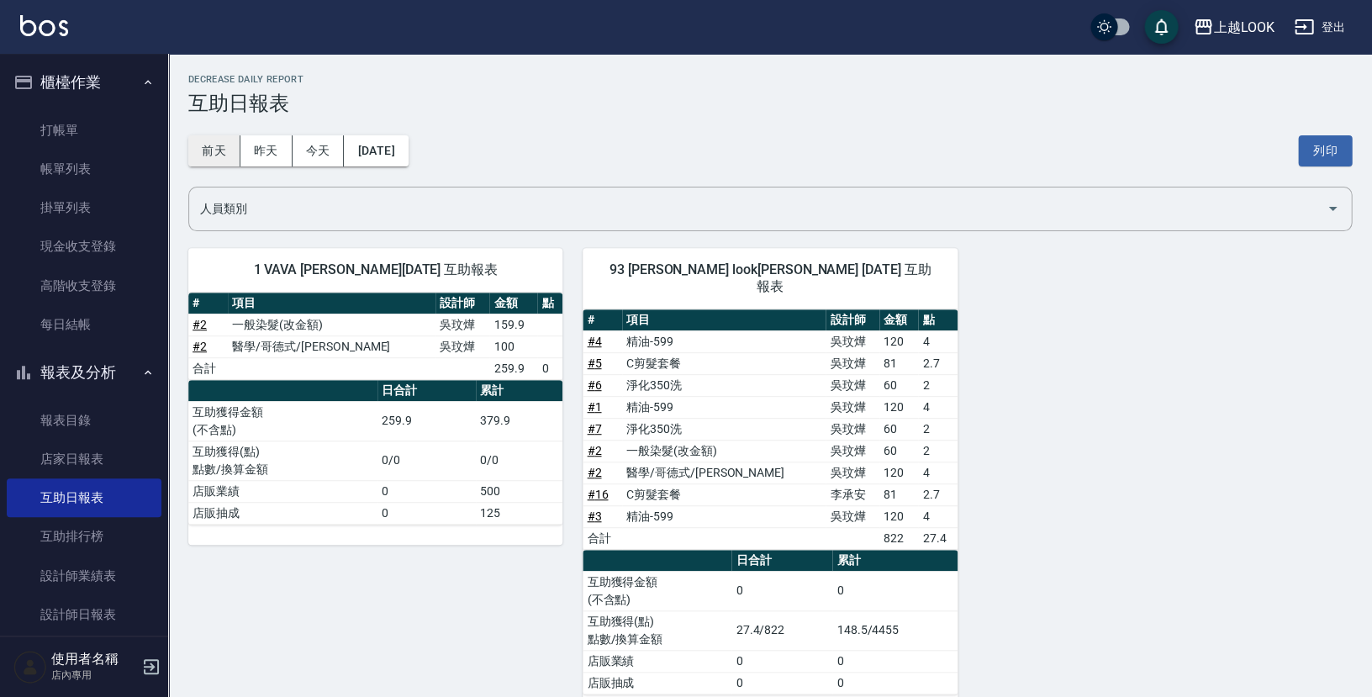
click at [219, 148] on button "前天" at bounding box center [214, 150] width 52 height 31
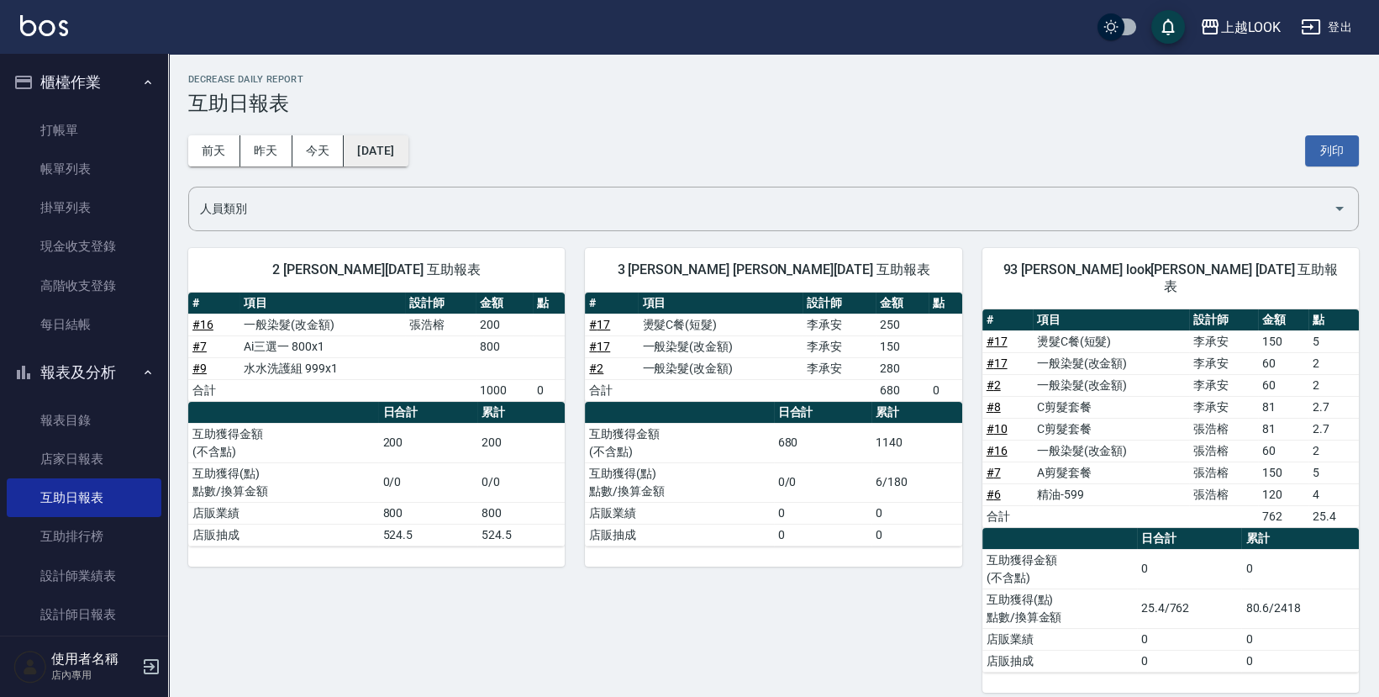
click at [408, 150] on button "[DATE]" at bounding box center [376, 150] width 64 height 31
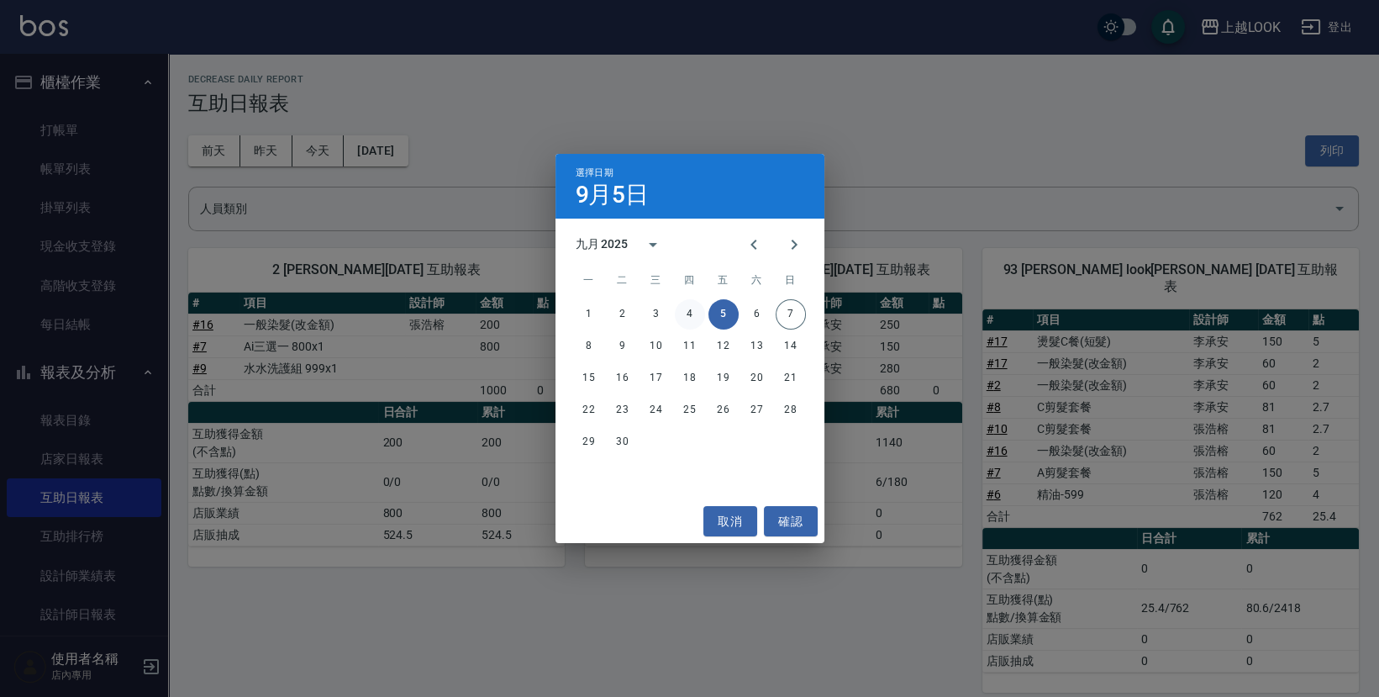
click at [696, 313] on button "4" at bounding box center [690, 314] width 30 height 30
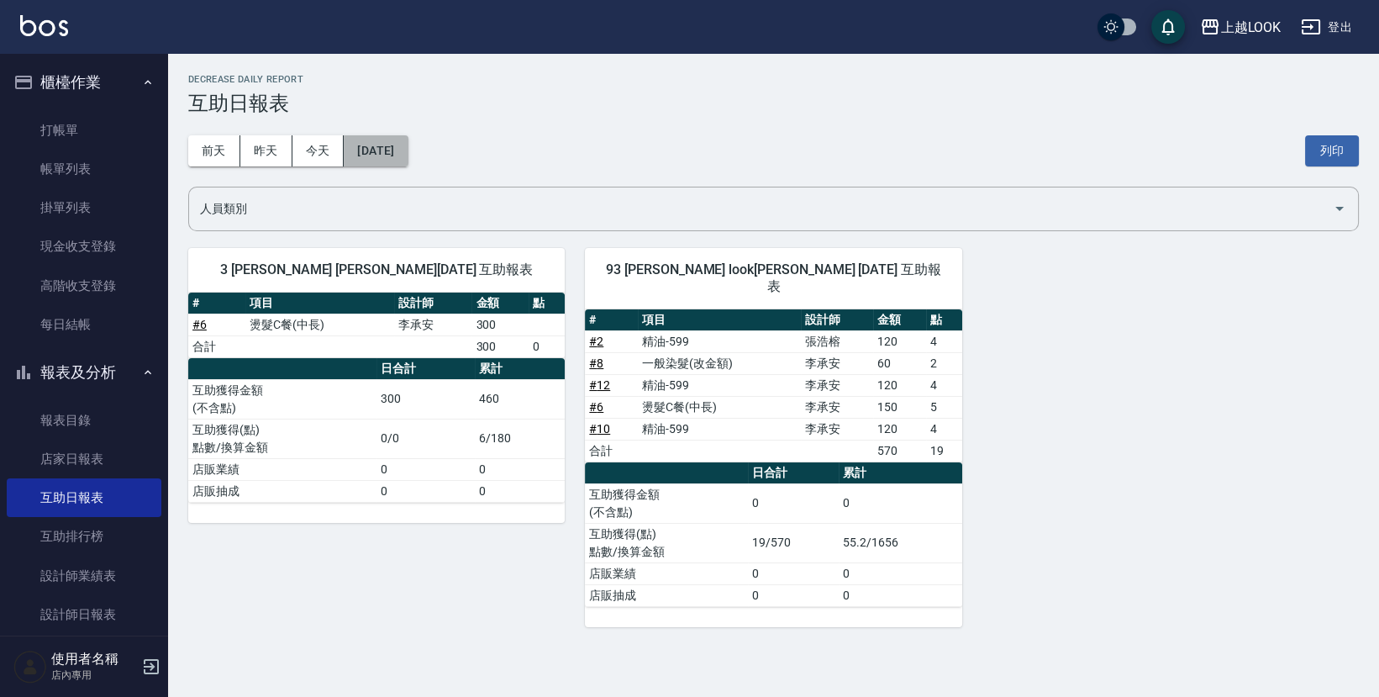
click at [401, 151] on button "[DATE]" at bounding box center [376, 150] width 64 height 31
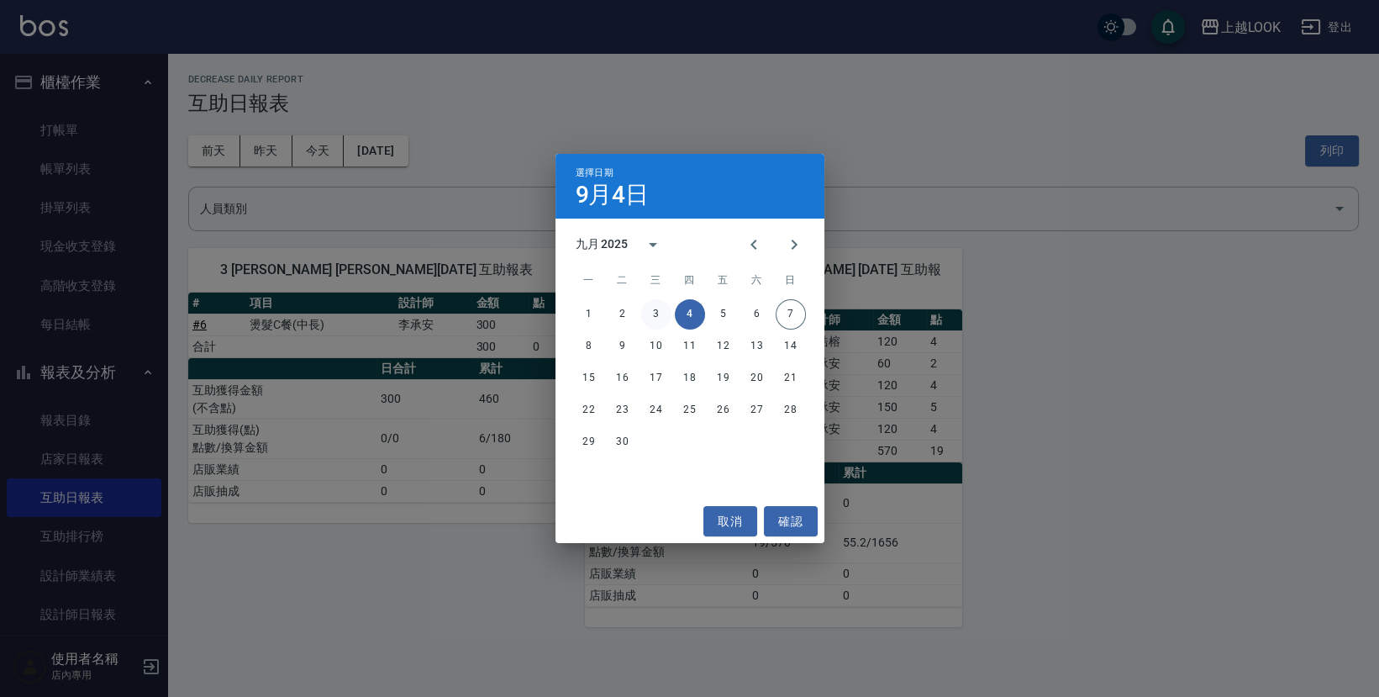
click at [656, 310] on button "3" at bounding box center [656, 314] width 30 height 30
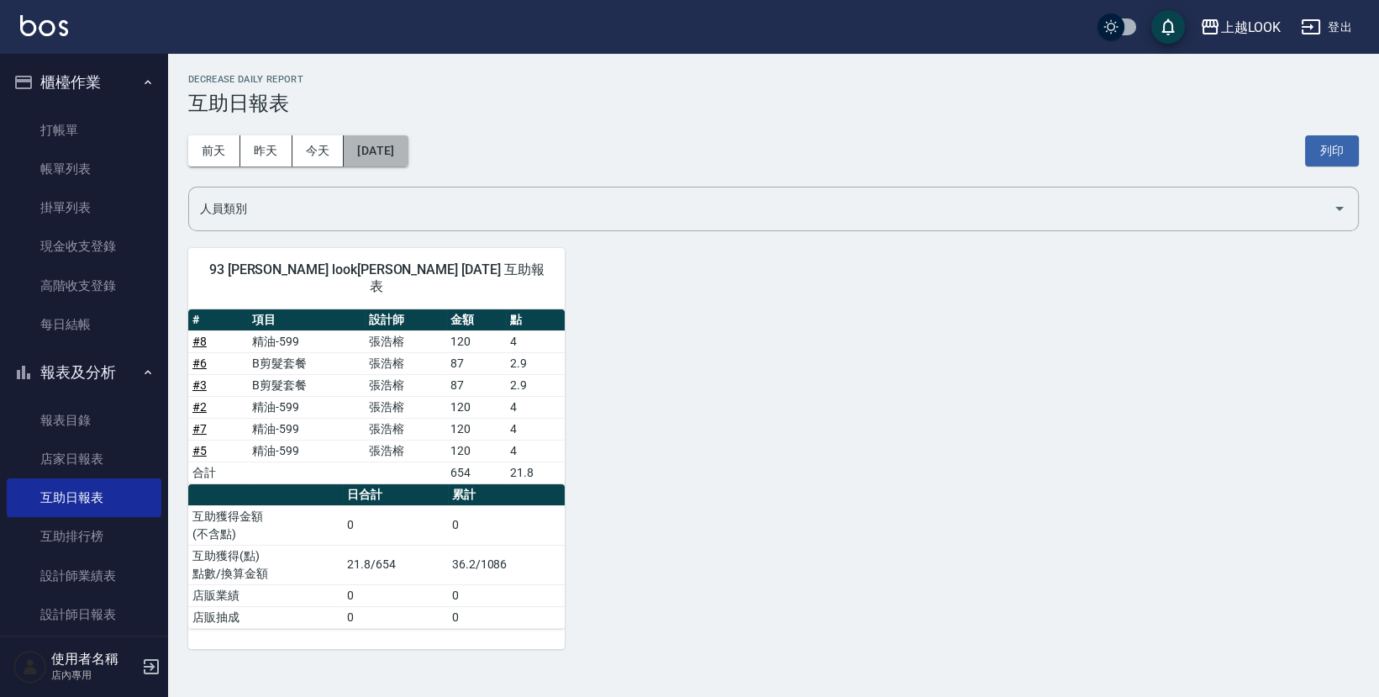
click at [408, 145] on button "[DATE]" at bounding box center [376, 150] width 64 height 31
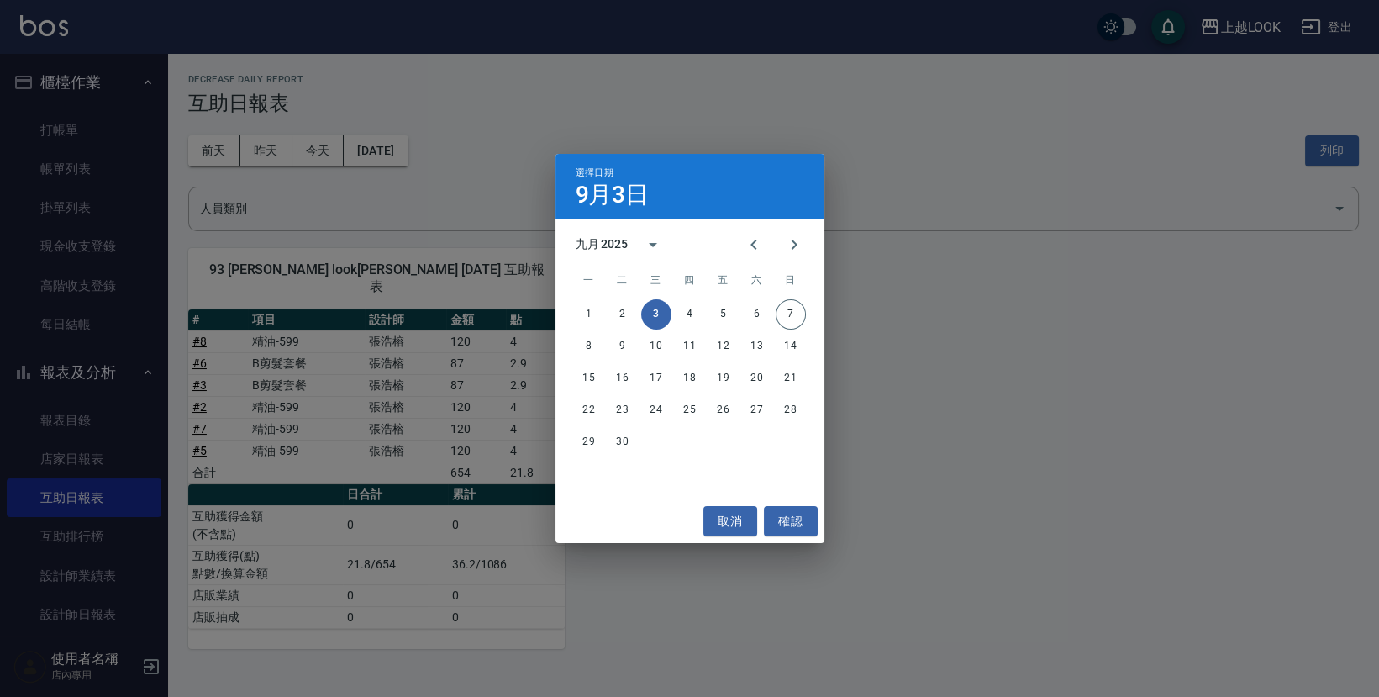
click at [751, 309] on button "6" at bounding box center [757, 314] width 30 height 30
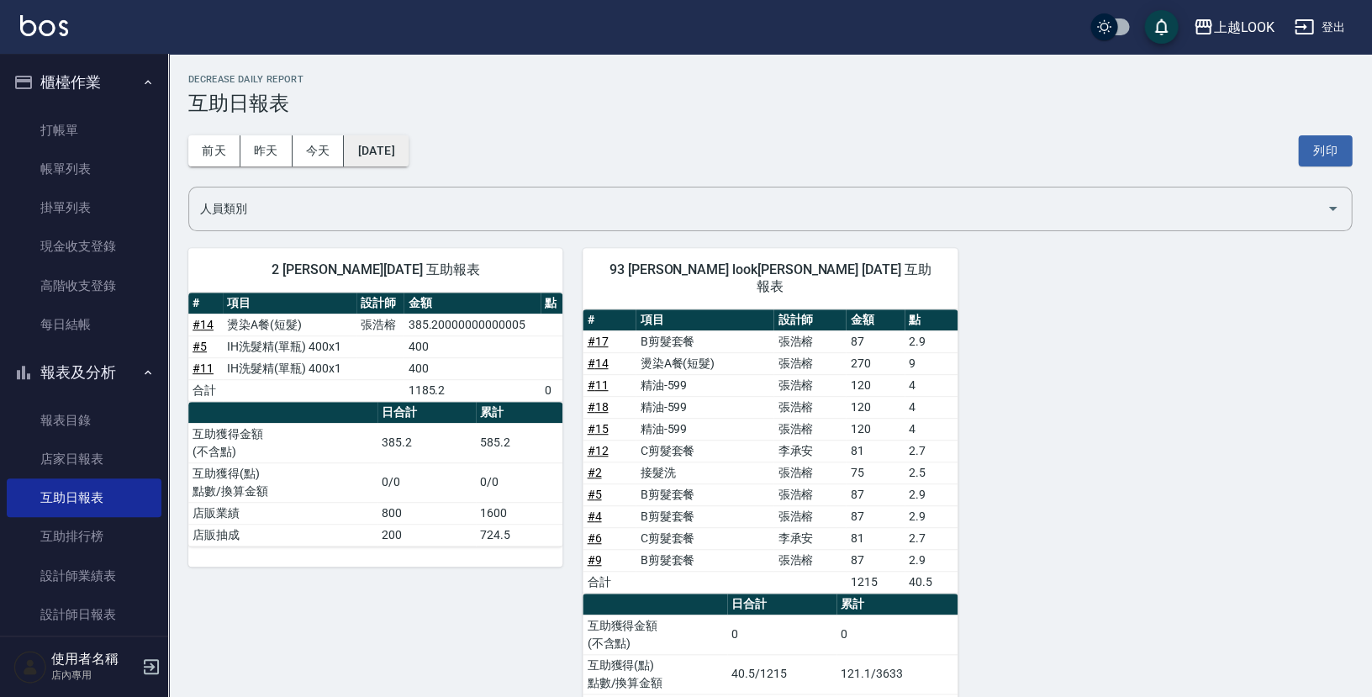
click at [408, 155] on button "[DATE]" at bounding box center [376, 150] width 64 height 31
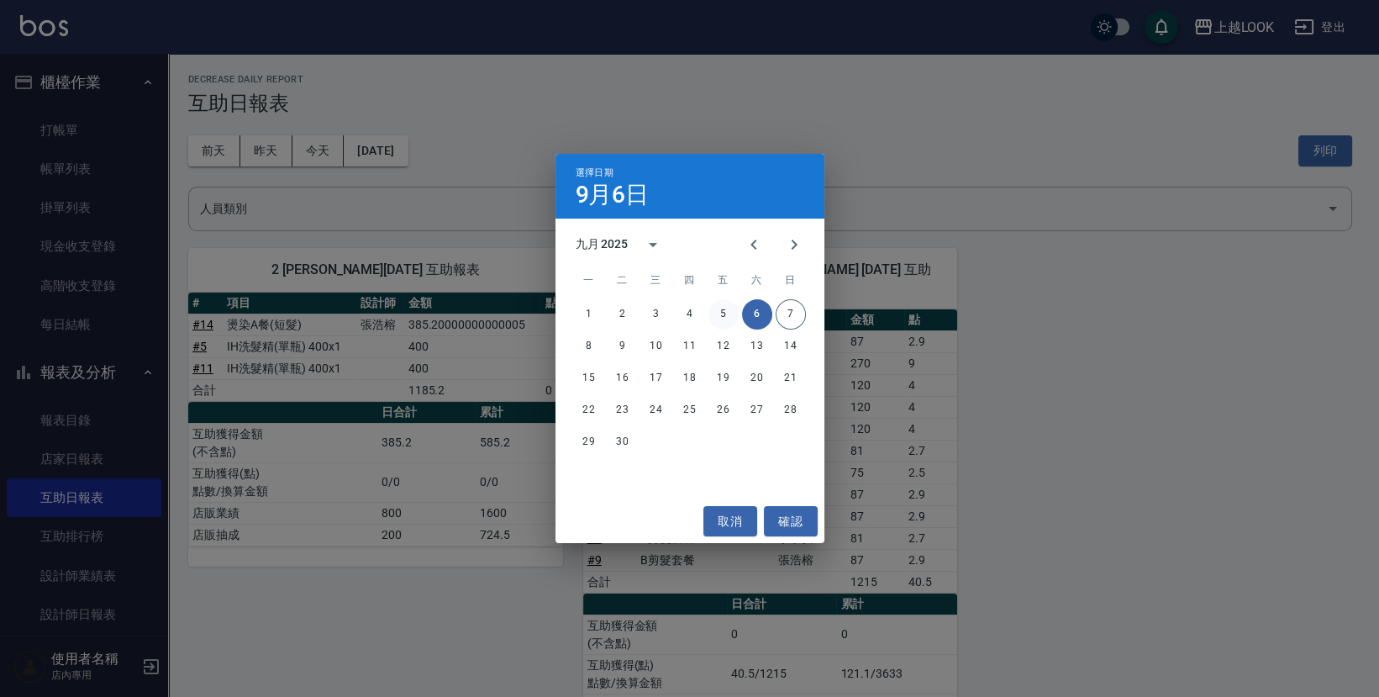
click at [728, 319] on button "5" at bounding box center [723, 314] width 30 height 30
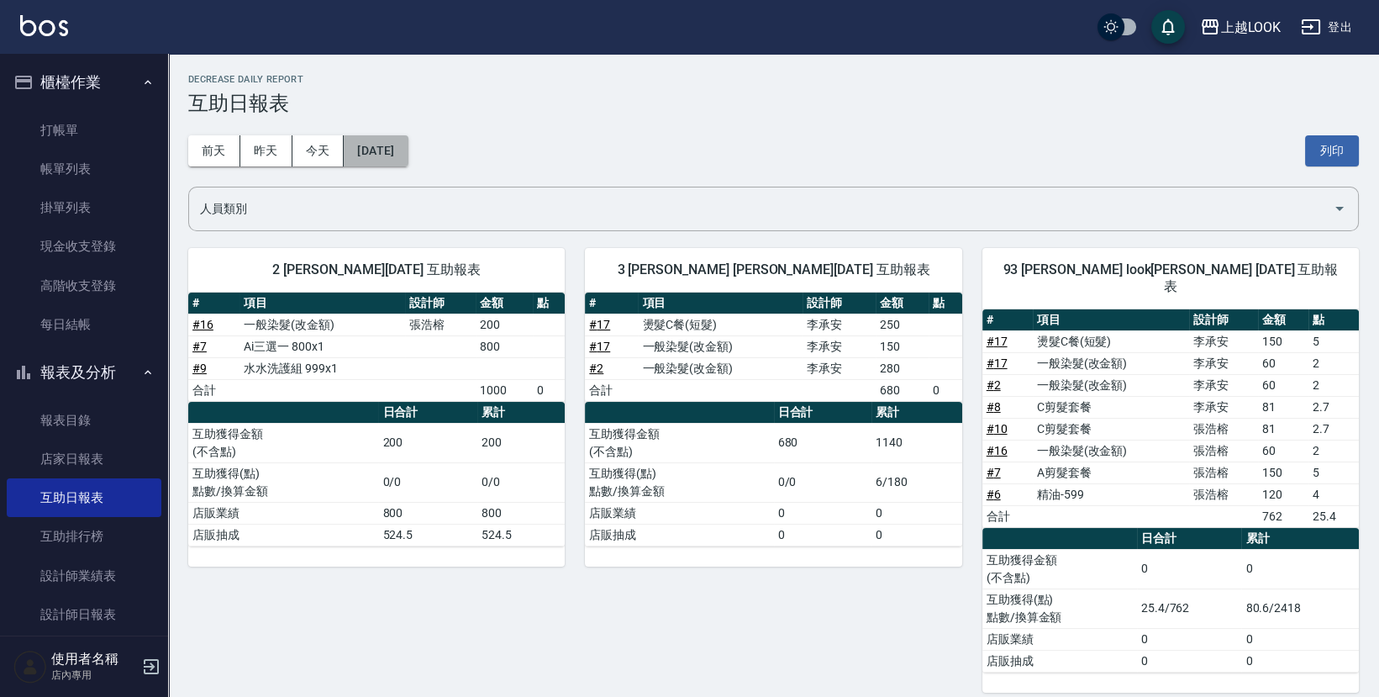
click at [408, 148] on button "[DATE]" at bounding box center [376, 150] width 64 height 31
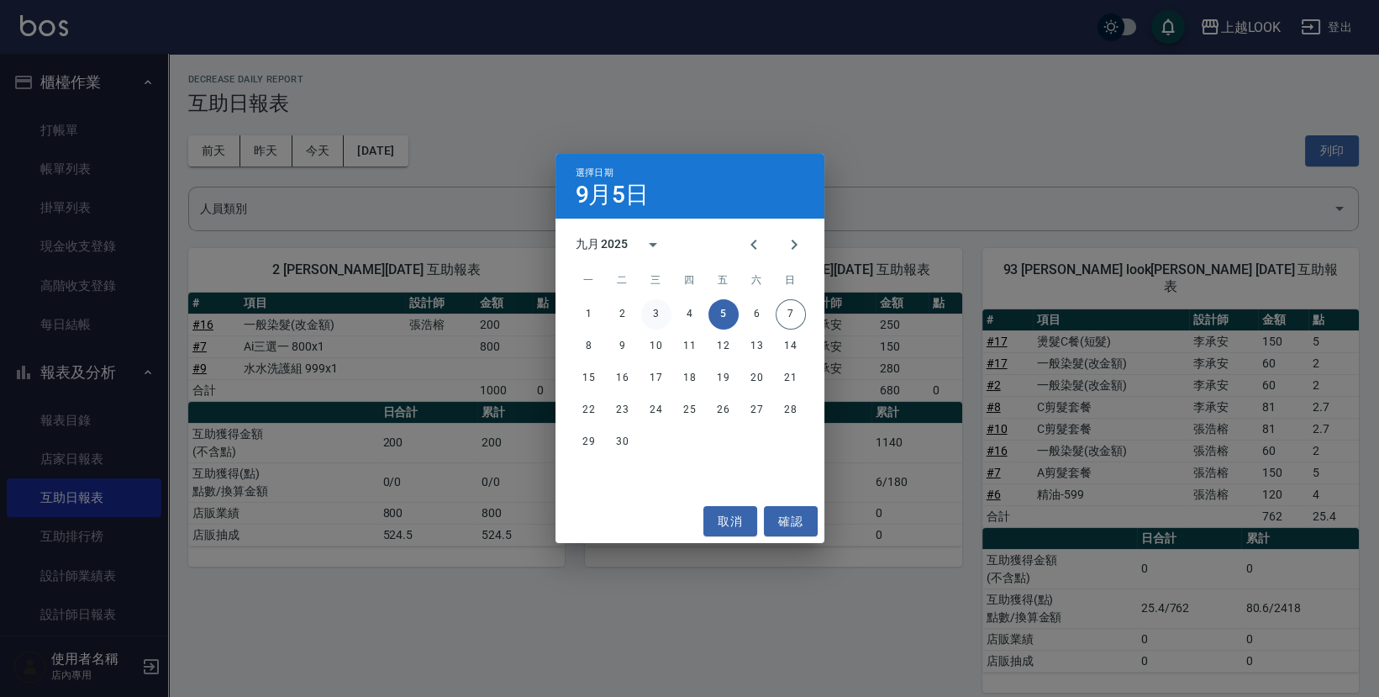
click at [657, 313] on button "3" at bounding box center [656, 314] width 30 height 30
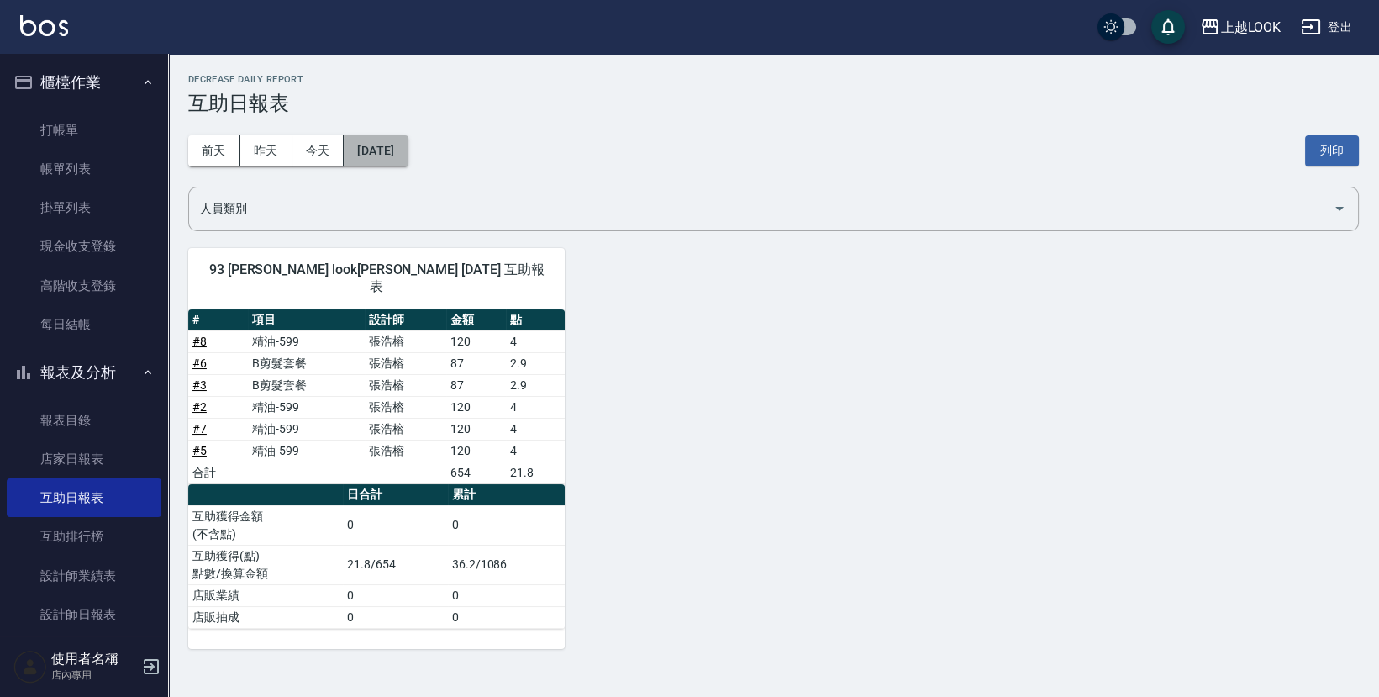
click at [408, 148] on button "[DATE]" at bounding box center [376, 150] width 64 height 31
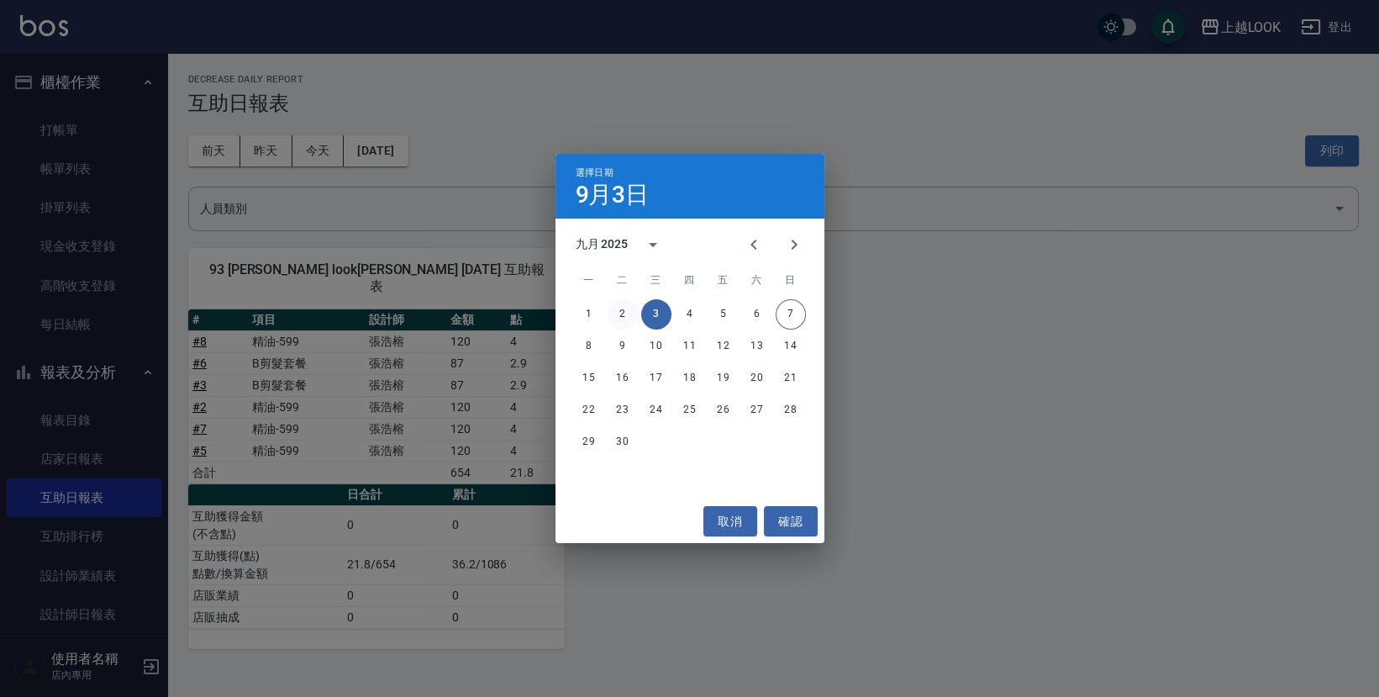
click at [629, 313] on button "2" at bounding box center [623, 314] width 30 height 30
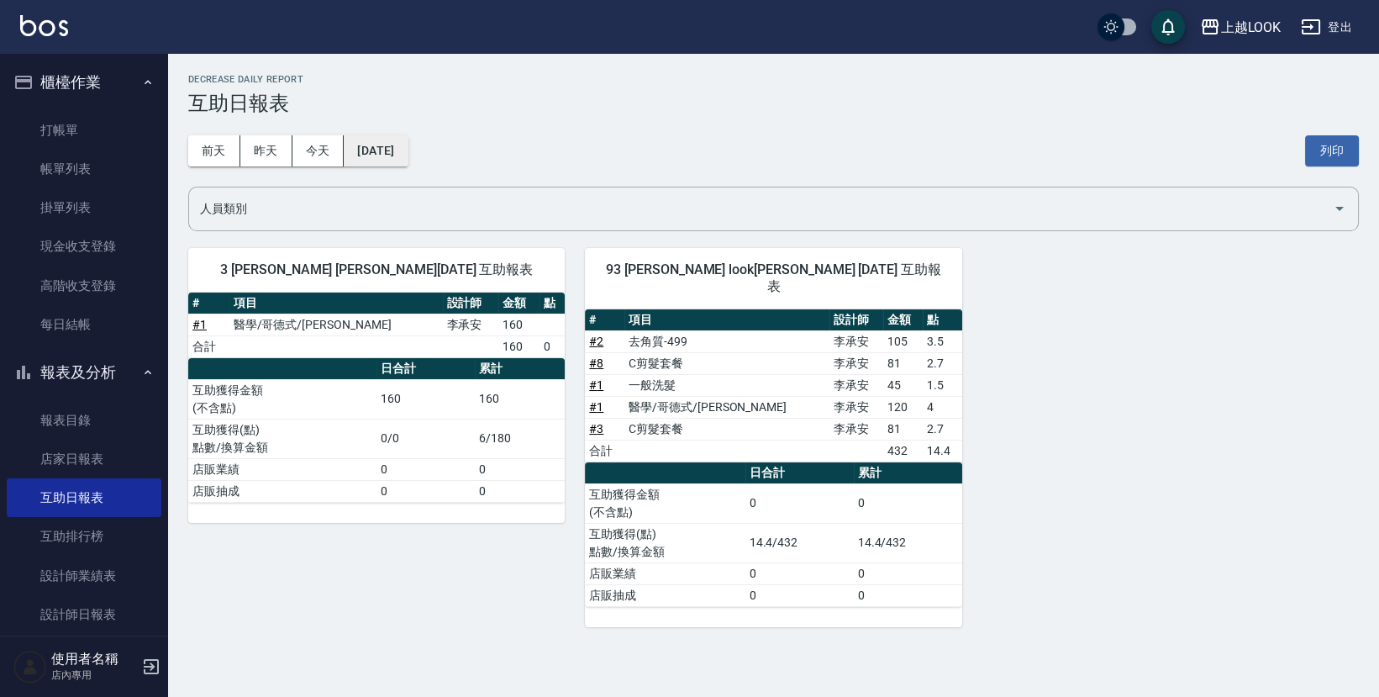
click at [386, 146] on button "[DATE]" at bounding box center [376, 150] width 64 height 31
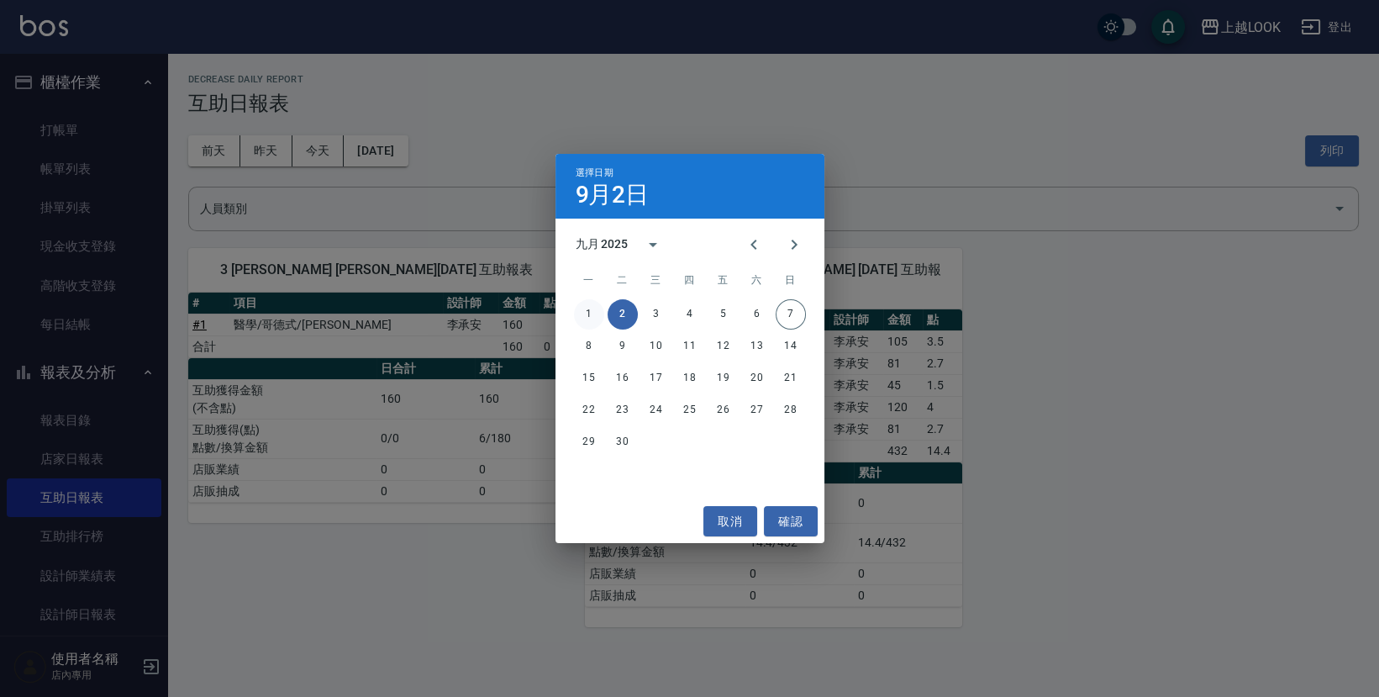
click at [591, 310] on button "1" at bounding box center [589, 314] width 30 height 30
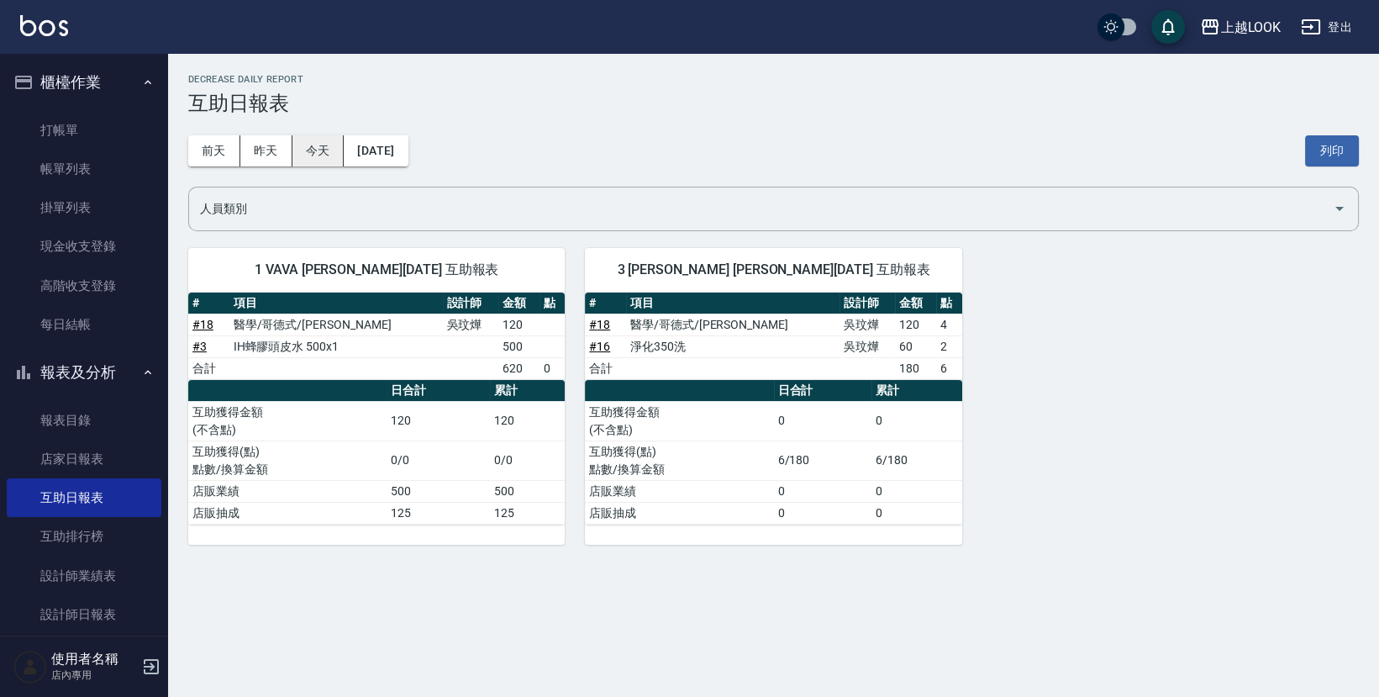
click at [313, 145] on button "今天" at bounding box center [318, 150] width 52 height 31
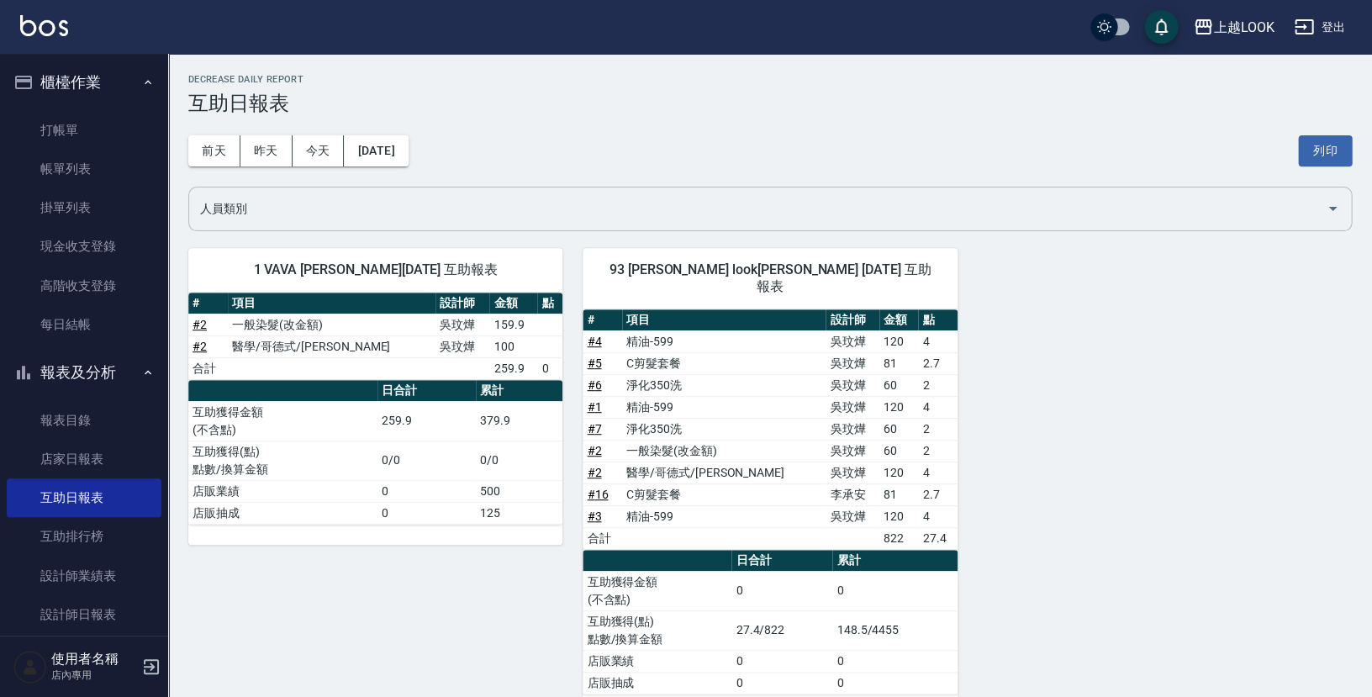
scroll to position [3, 0]
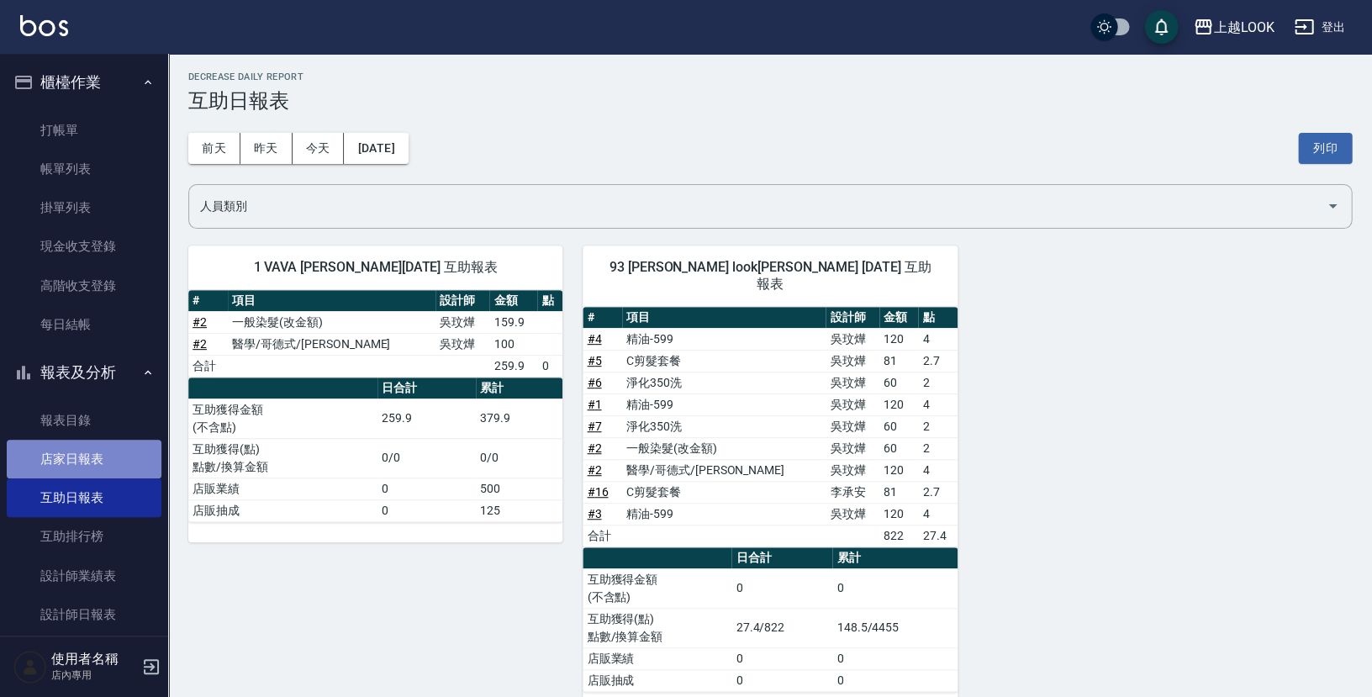
click at [90, 446] on link "店家日報表" at bounding box center [84, 459] width 155 height 39
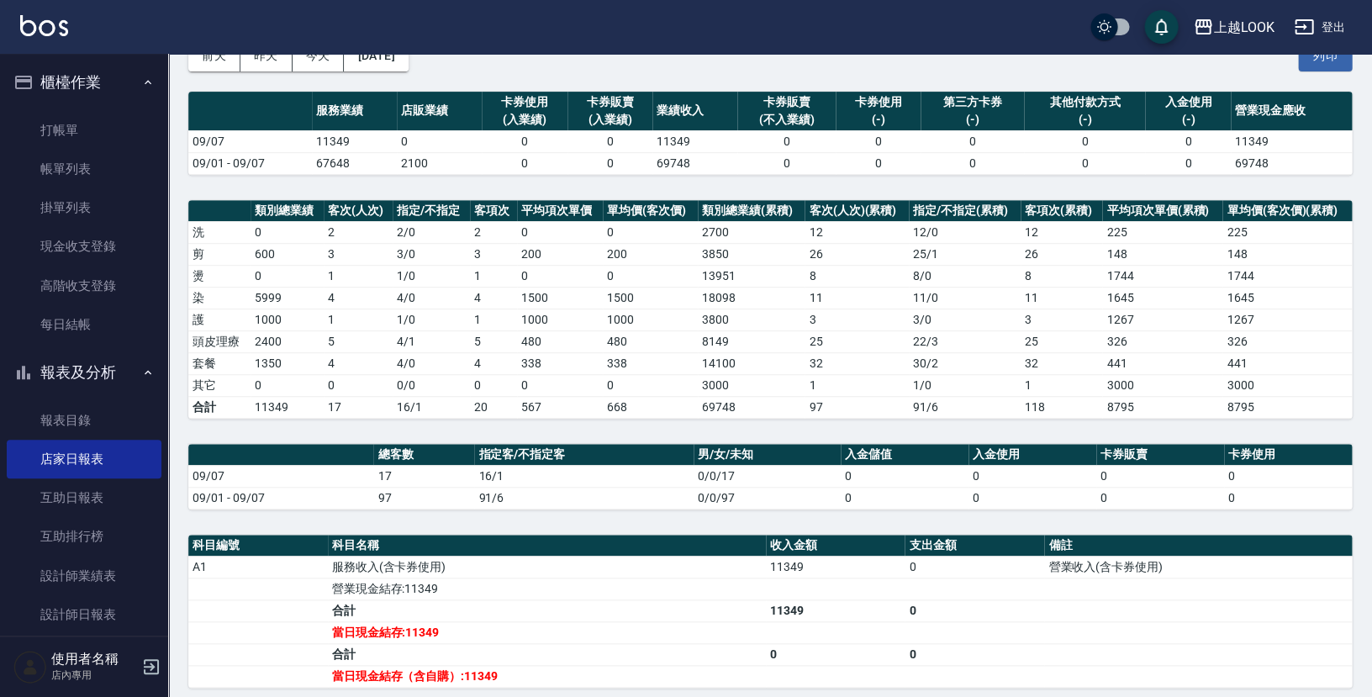
scroll to position [34, 0]
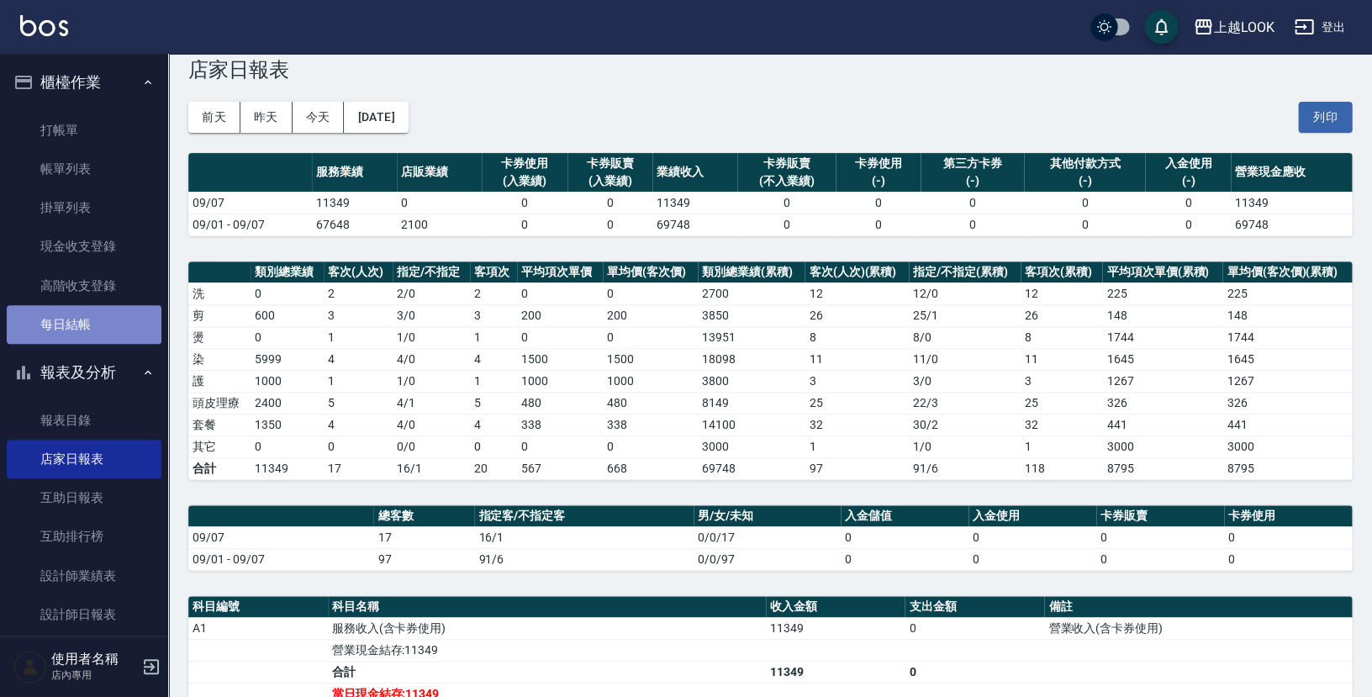
click at [89, 313] on link "每日結帳" at bounding box center [84, 324] width 155 height 39
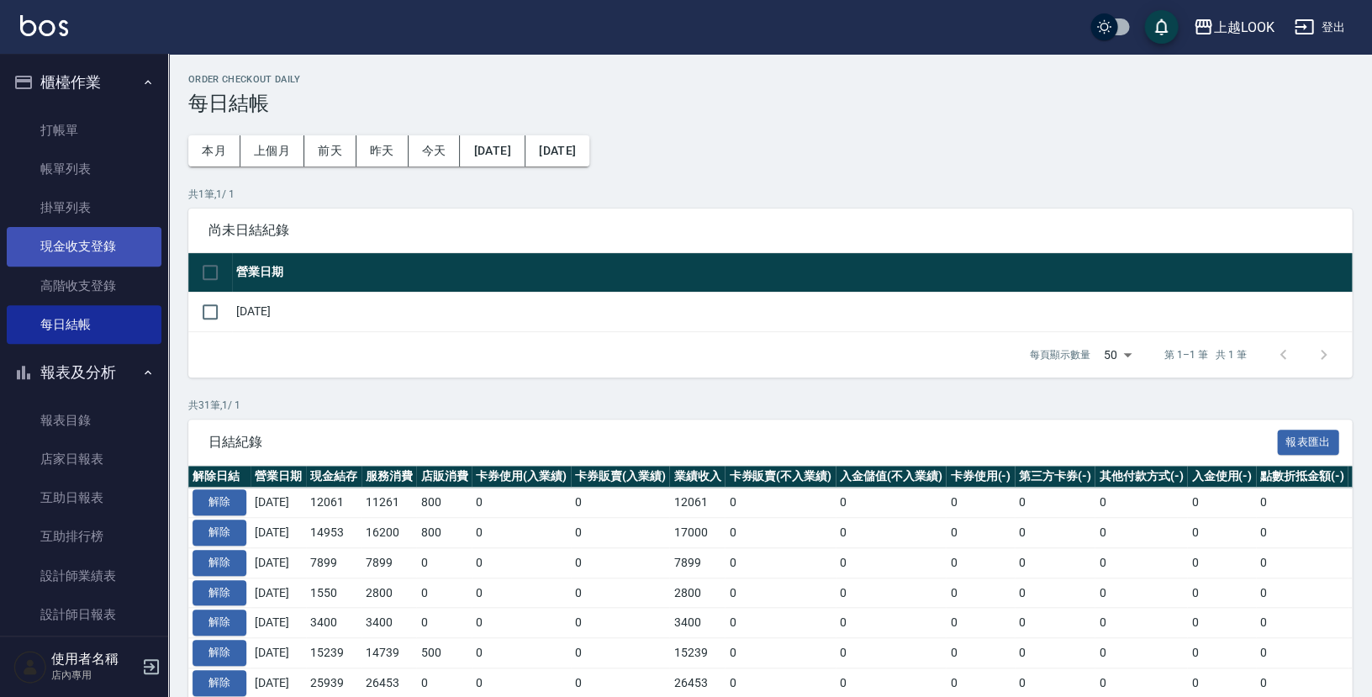
click at [97, 246] on link "現金收支登錄" at bounding box center [84, 246] width 155 height 39
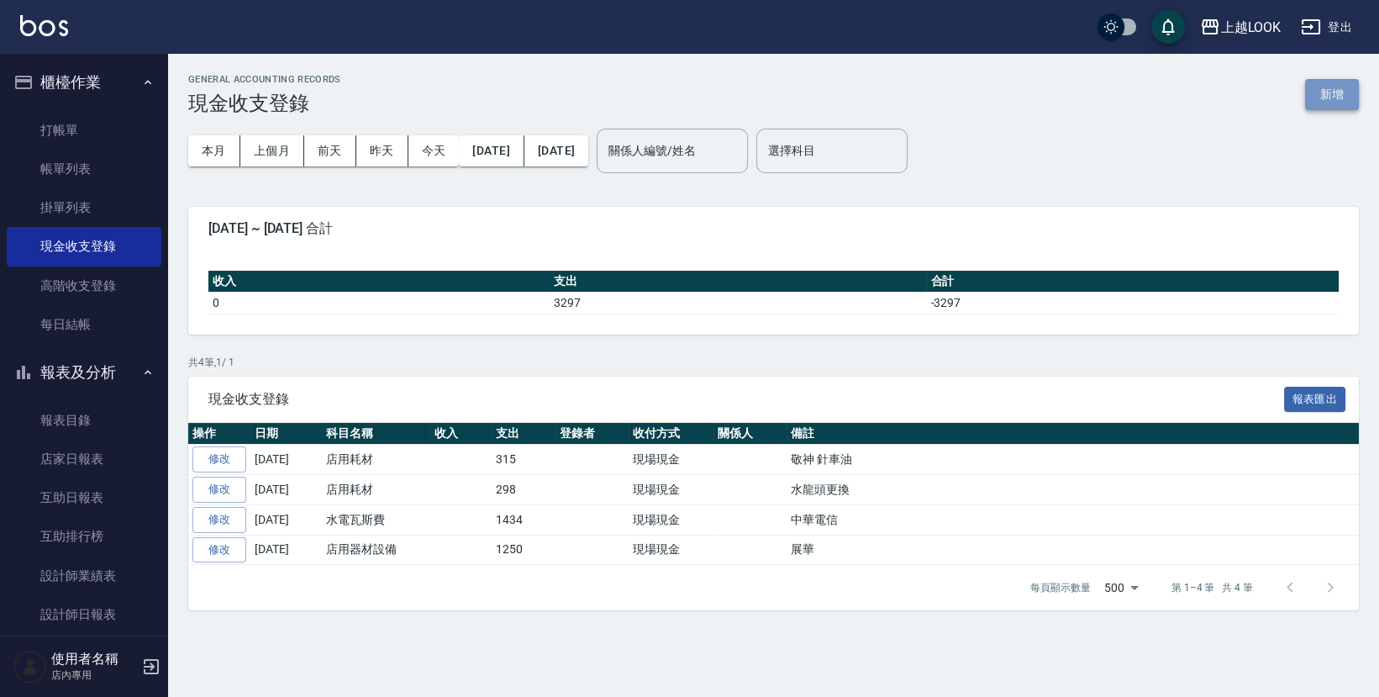
click at [1260, 97] on button "新增" at bounding box center [1332, 94] width 54 height 31
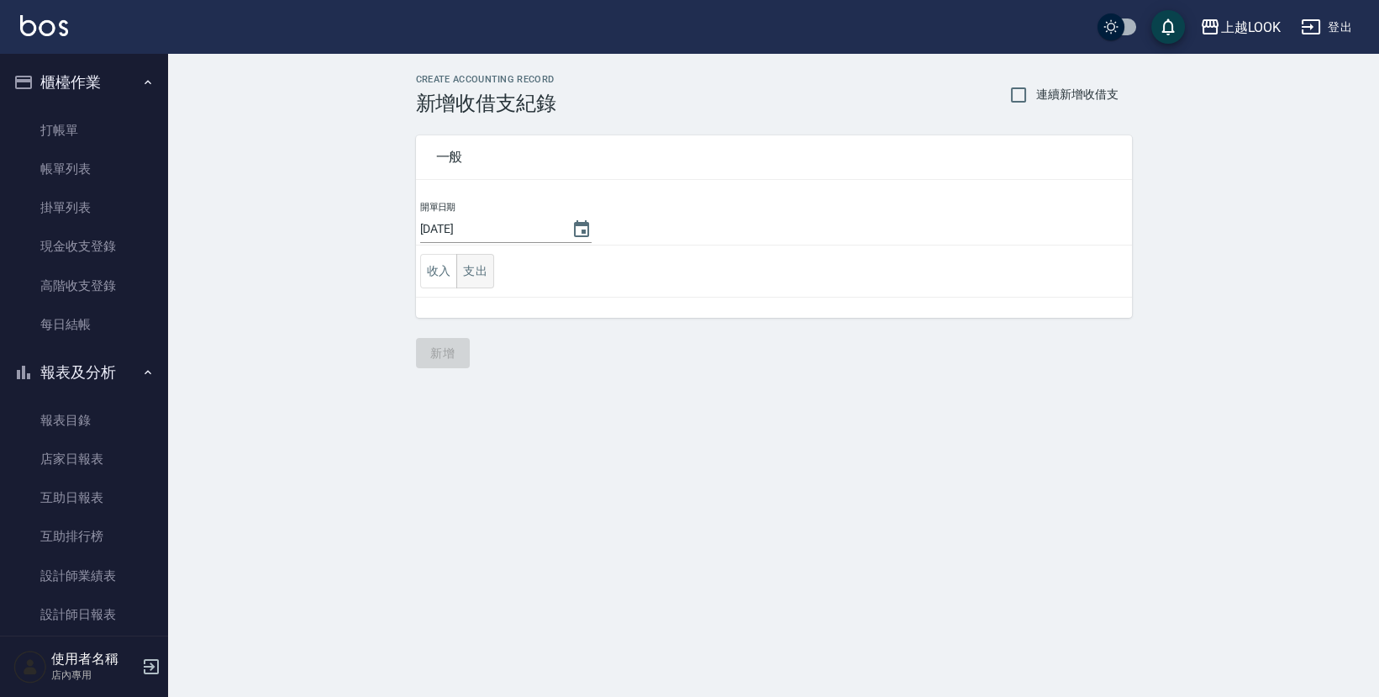
click at [481, 269] on button "支出" at bounding box center [475, 271] width 38 height 34
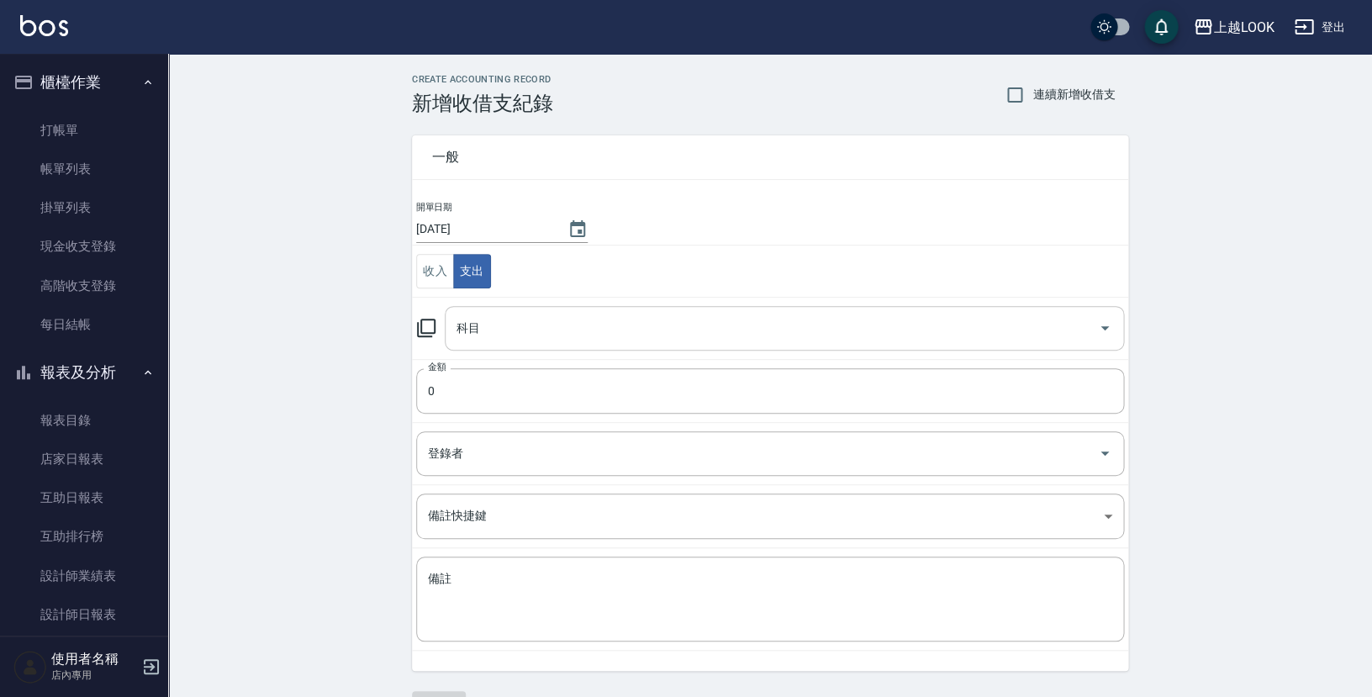
click at [502, 324] on input "科目" at bounding box center [771, 327] width 639 height 29
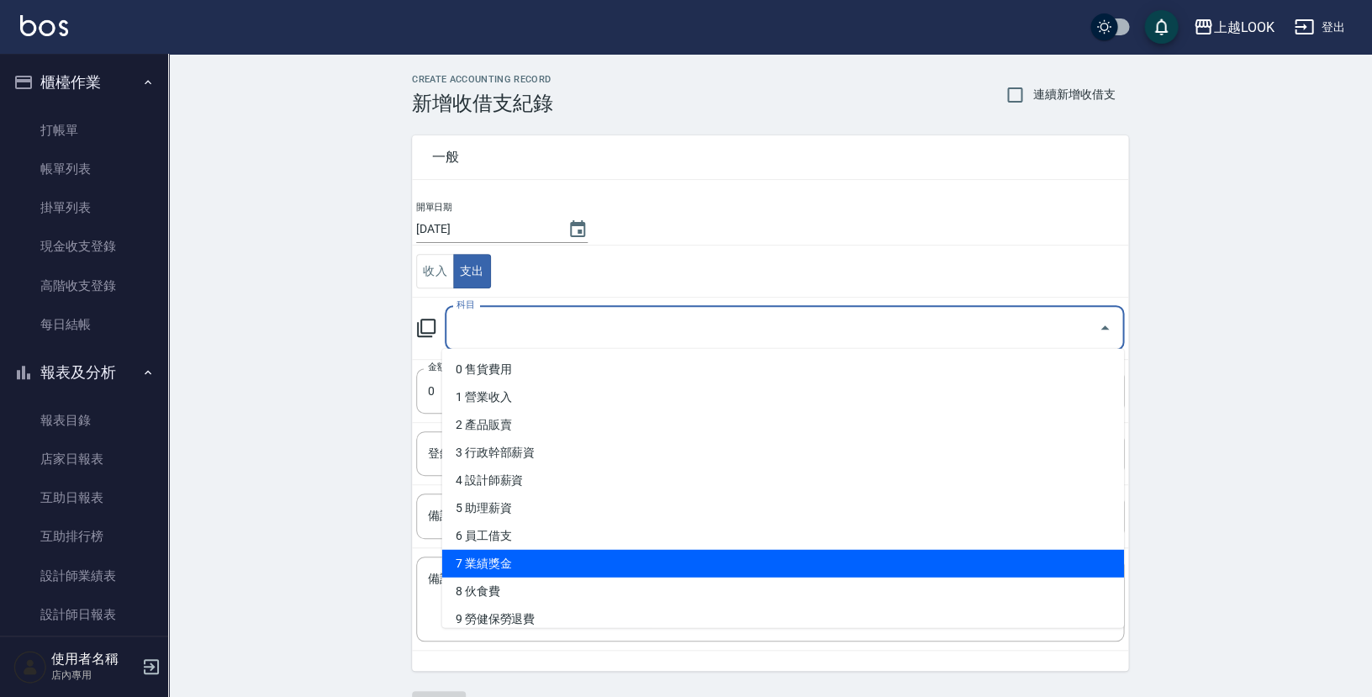
scroll to position [217, 0]
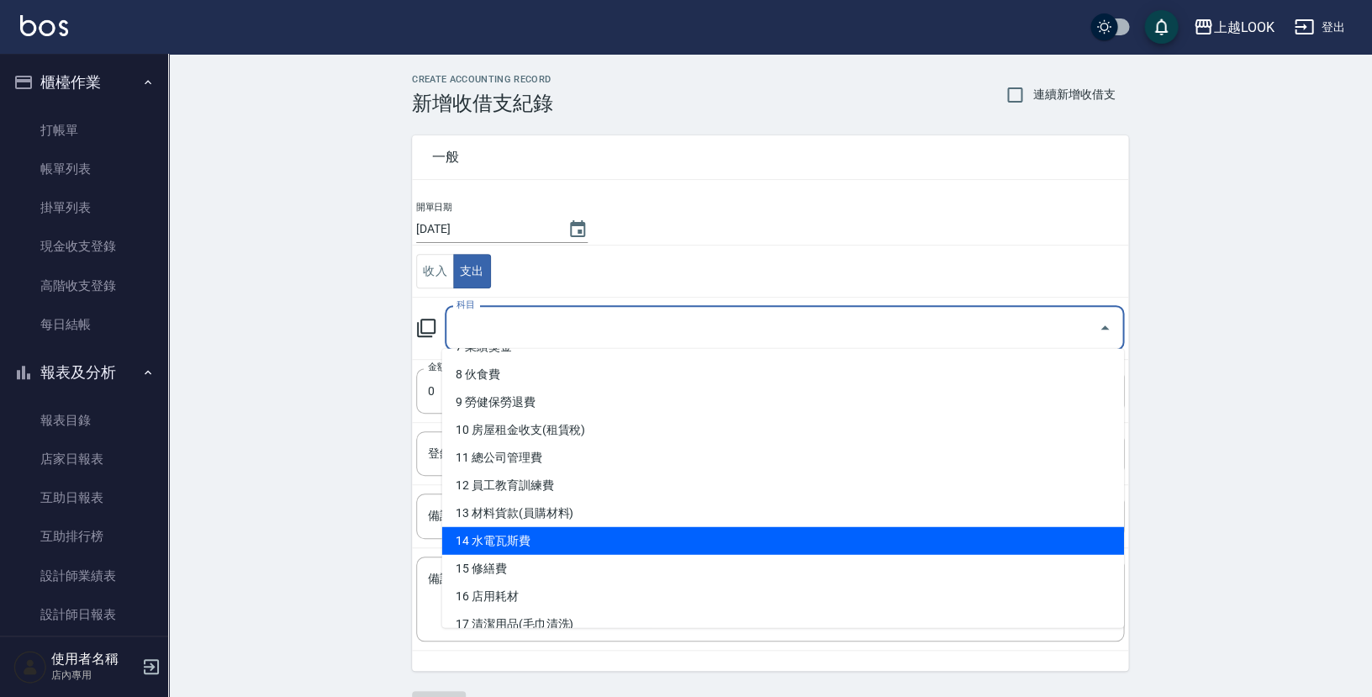
click at [543, 545] on li "14 水電瓦斯費" at bounding box center [783, 541] width 682 height 28
type input "14 水電瓦斯費"
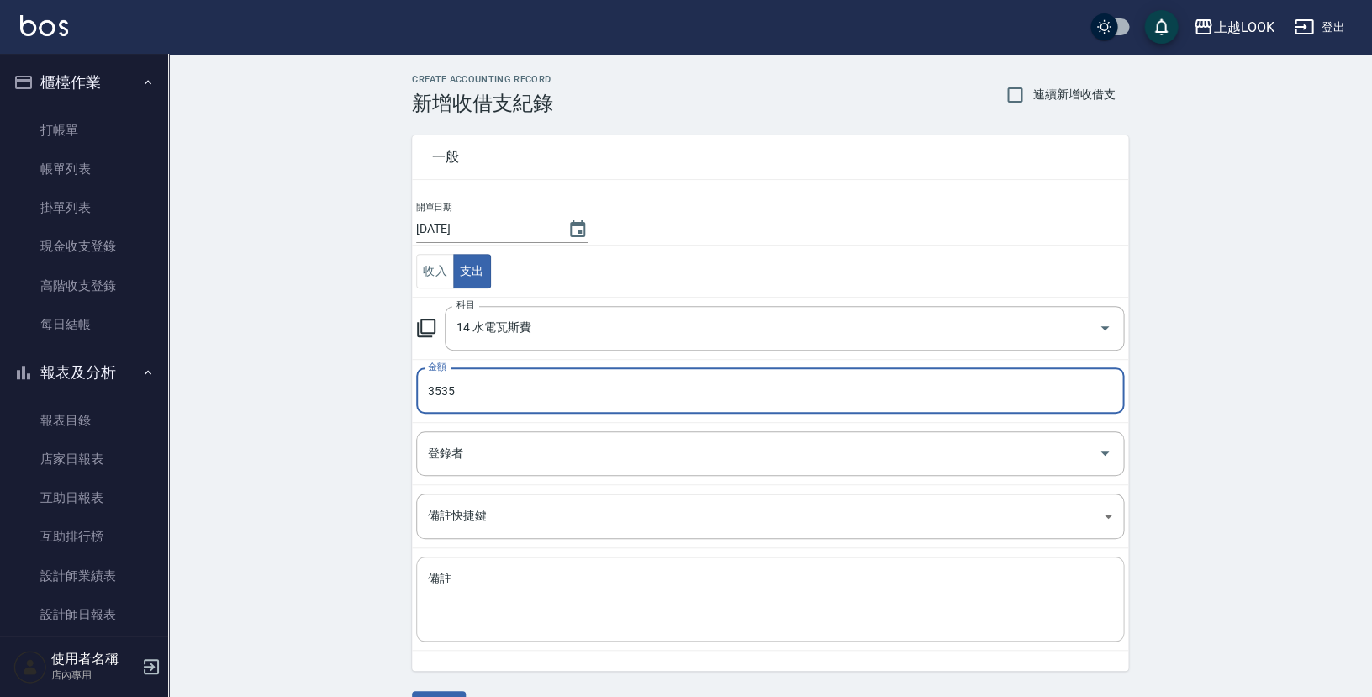
type input "3535"
click at [504, 578] on textarea "備註" at bounding box center [770, 599] width 684 height 57
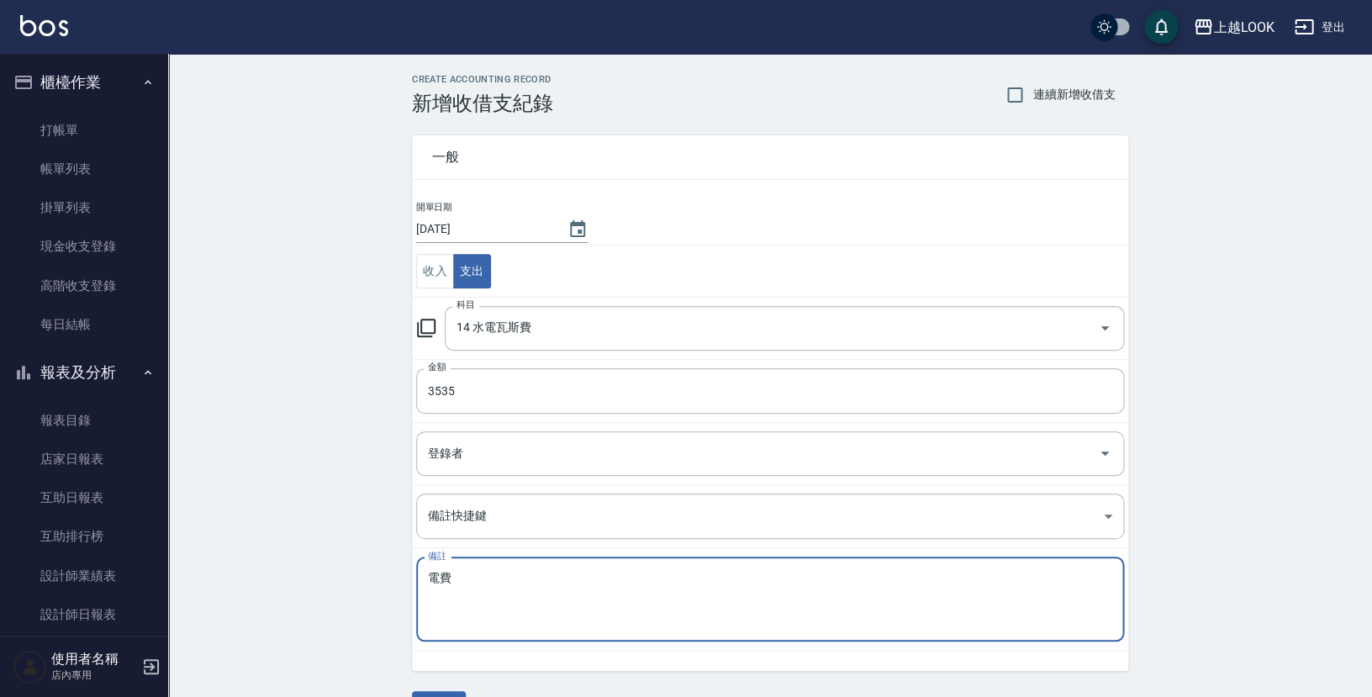
scroll to position [41, 0]
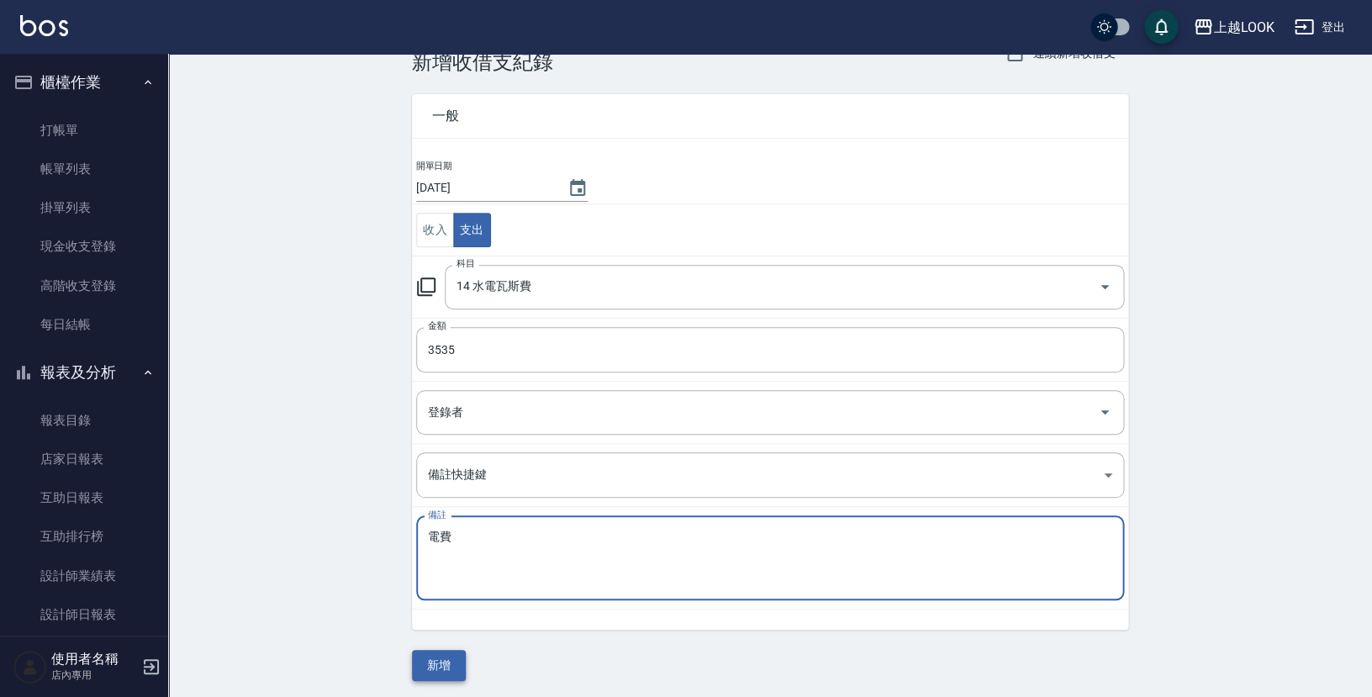
type textarea "電費"
click at [435, 640] on button "新增" at bounding box center [439, 665] width 54 height 31
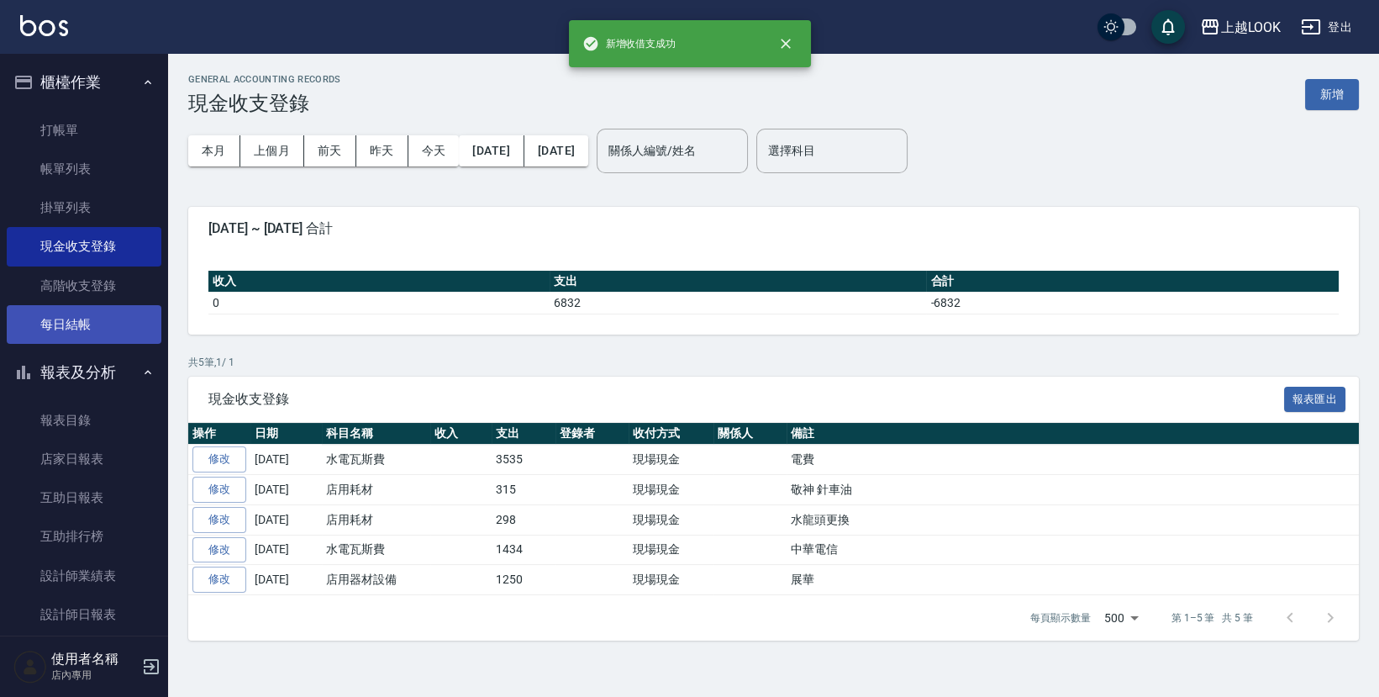
click at [97, 320] on link "每日結帳" at bounding box center [84, 324] width 155 height 39
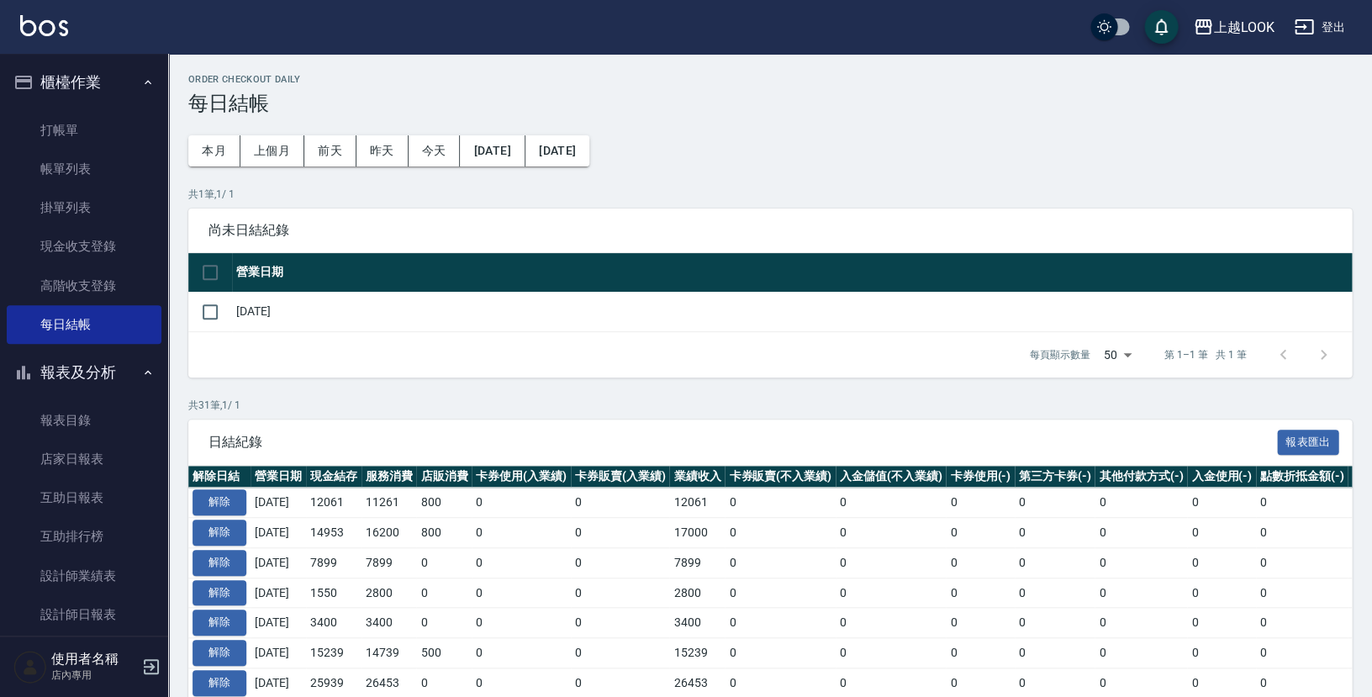
drag, startPoint x: 208, startPoint y: 311, endPoint x: 283, endPoint y: 369, distance: 94.6
click at [208, 311] on input "checkbox" at bounding box center [209, 311] width 35 height 35
checkbox input "true"
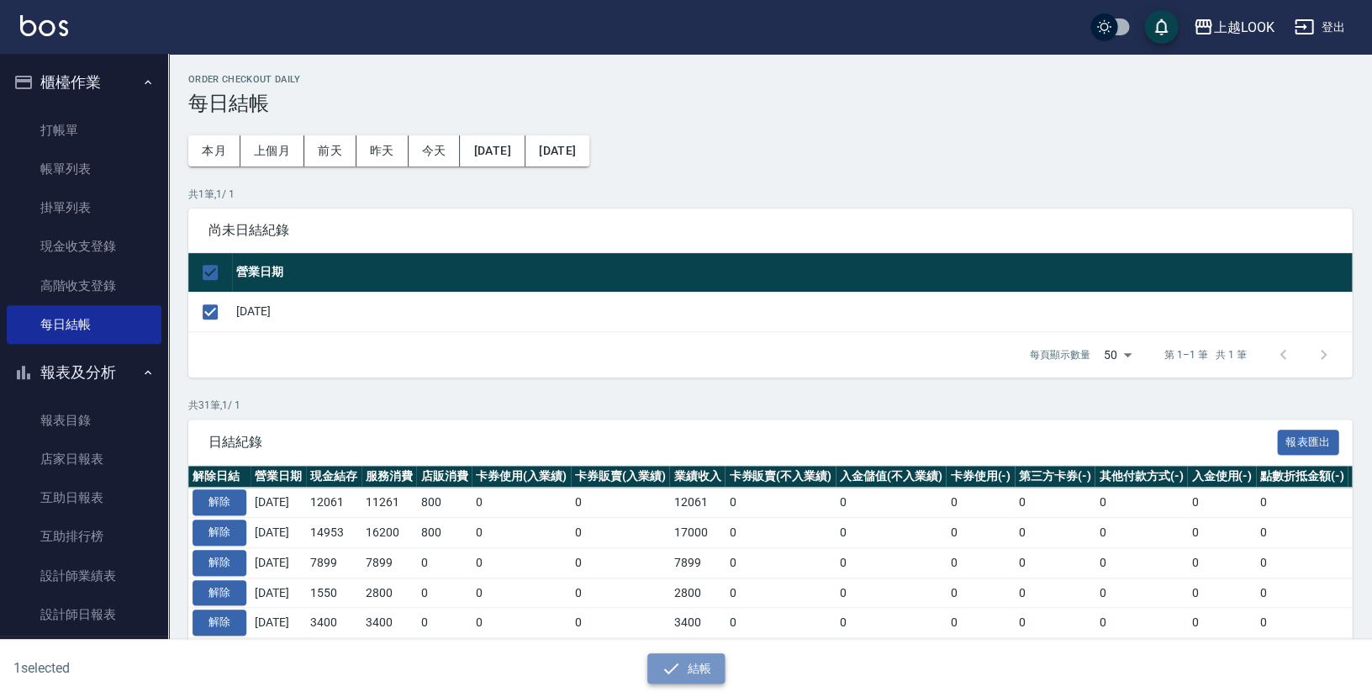
click at [672, 640] on icon "button" at bounding box center [671, 668] width 20 height 20
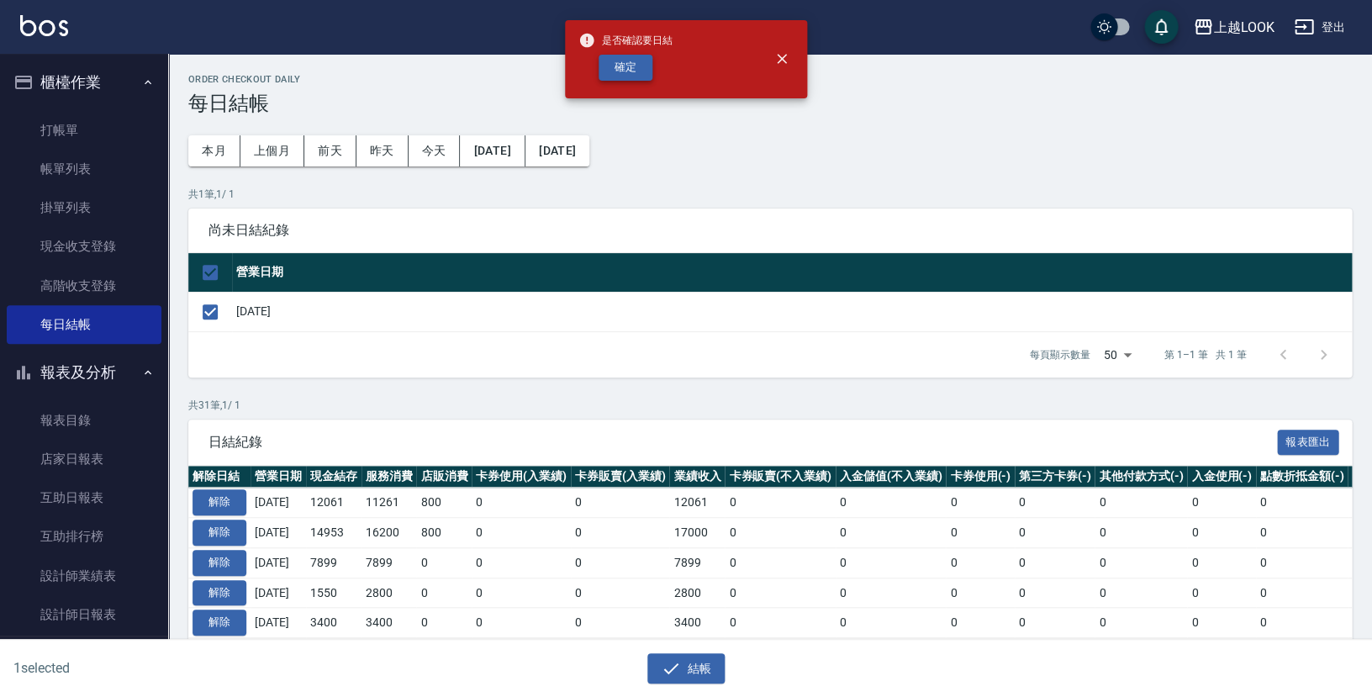
click at [632, 62] on button "確定" at bounding box center [625, 68] width 54 height 26
checkbox input "false"
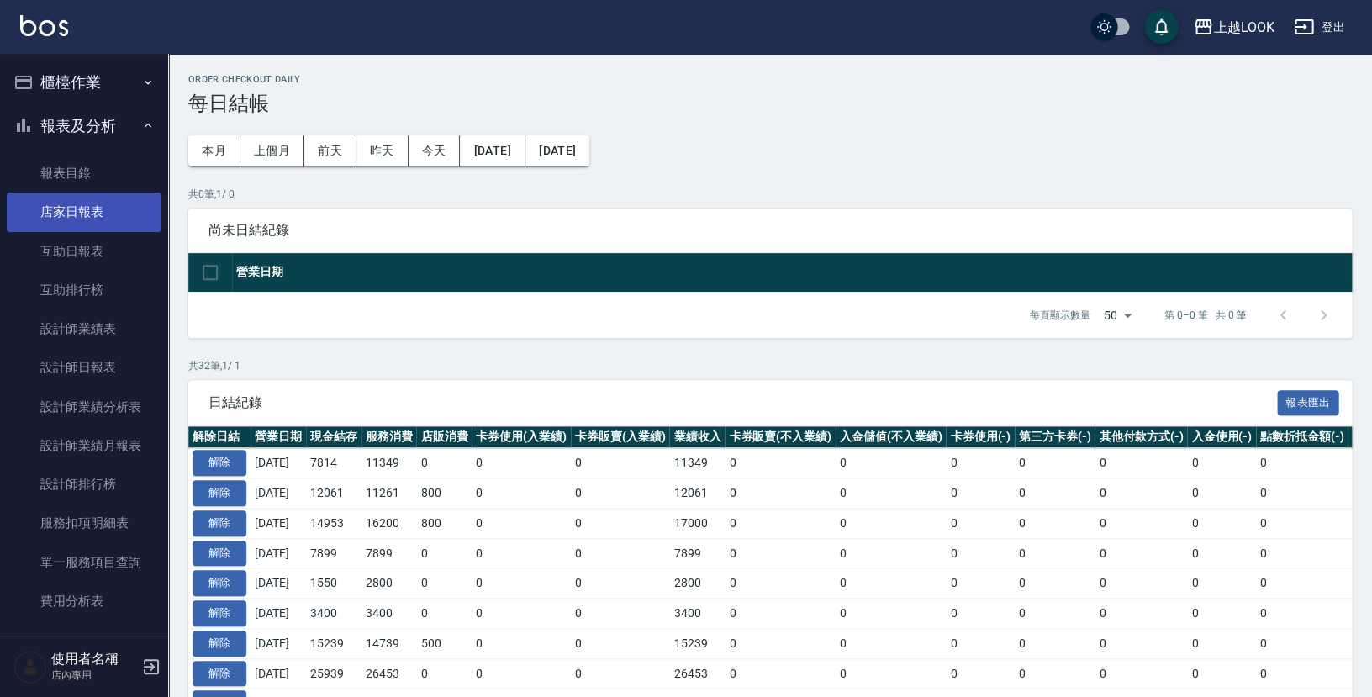
click at [97, 208] on link "店家日報表" at bounding box center [84, 211] width 155 height 39
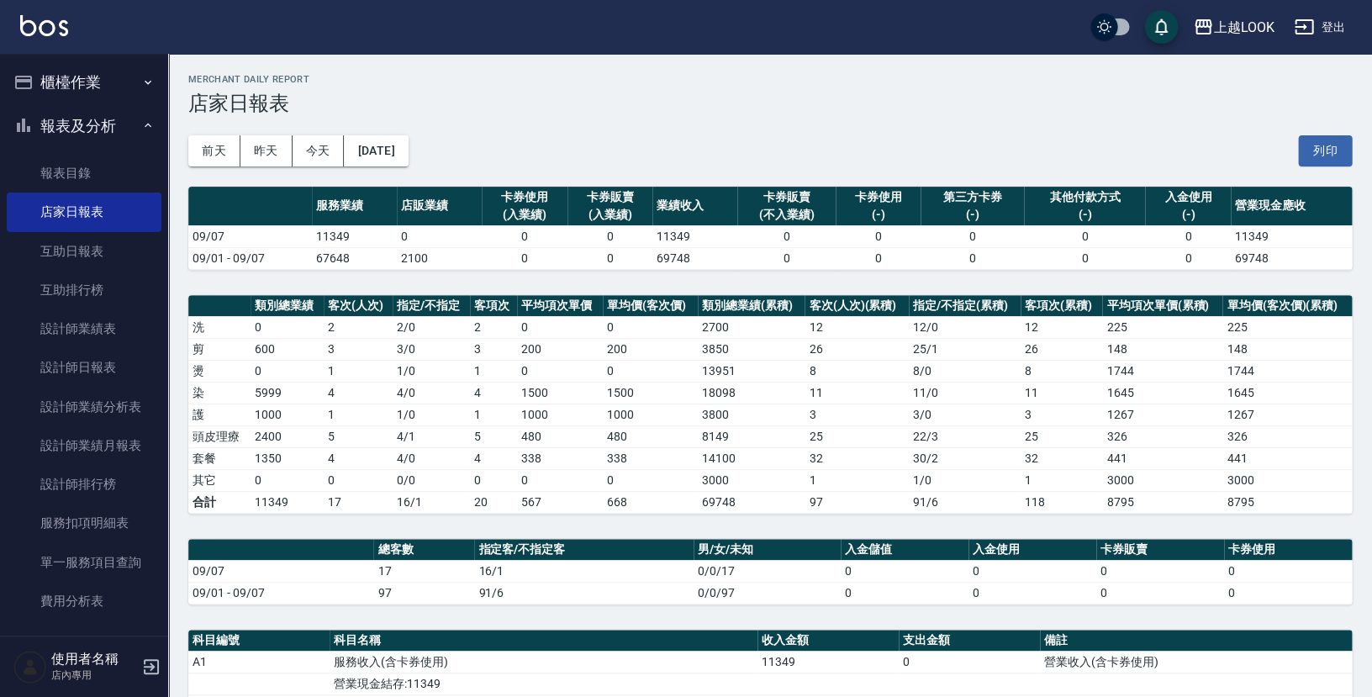
scroll to position [18, 0]
